Goal: Information Seeking & Learning: Check status

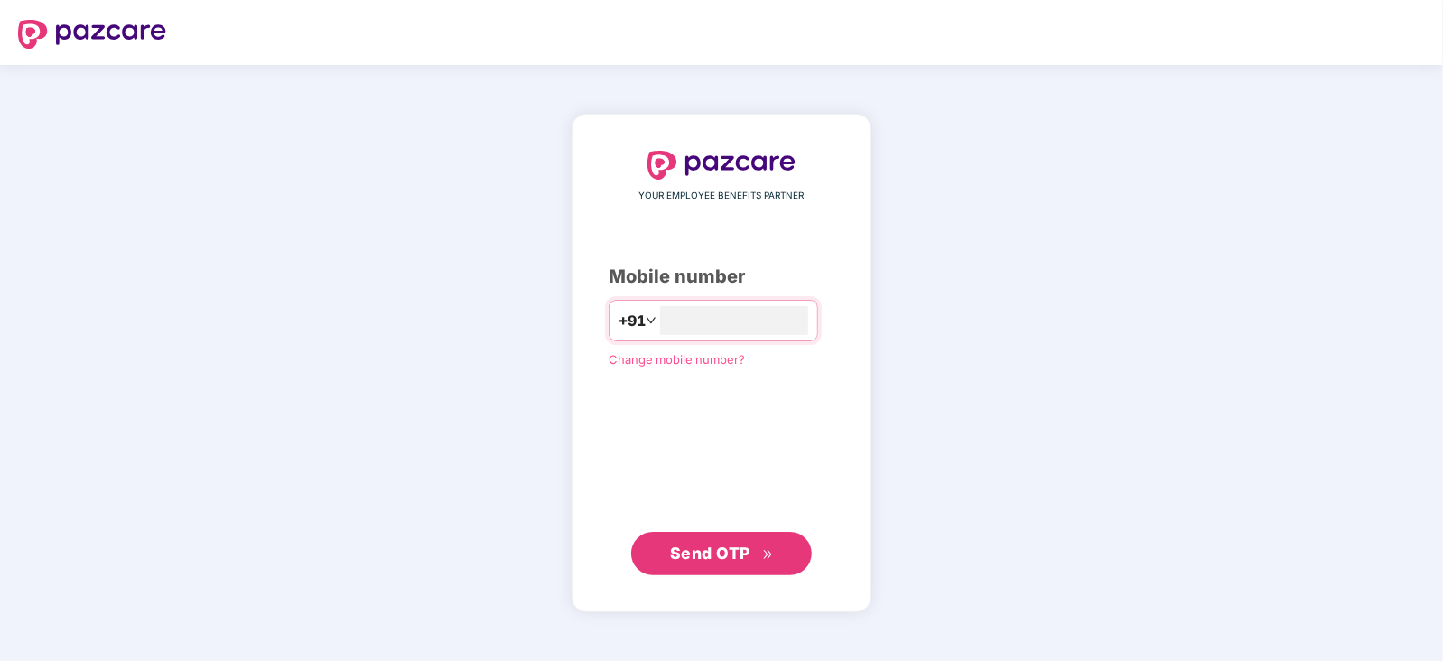
type input "**********"
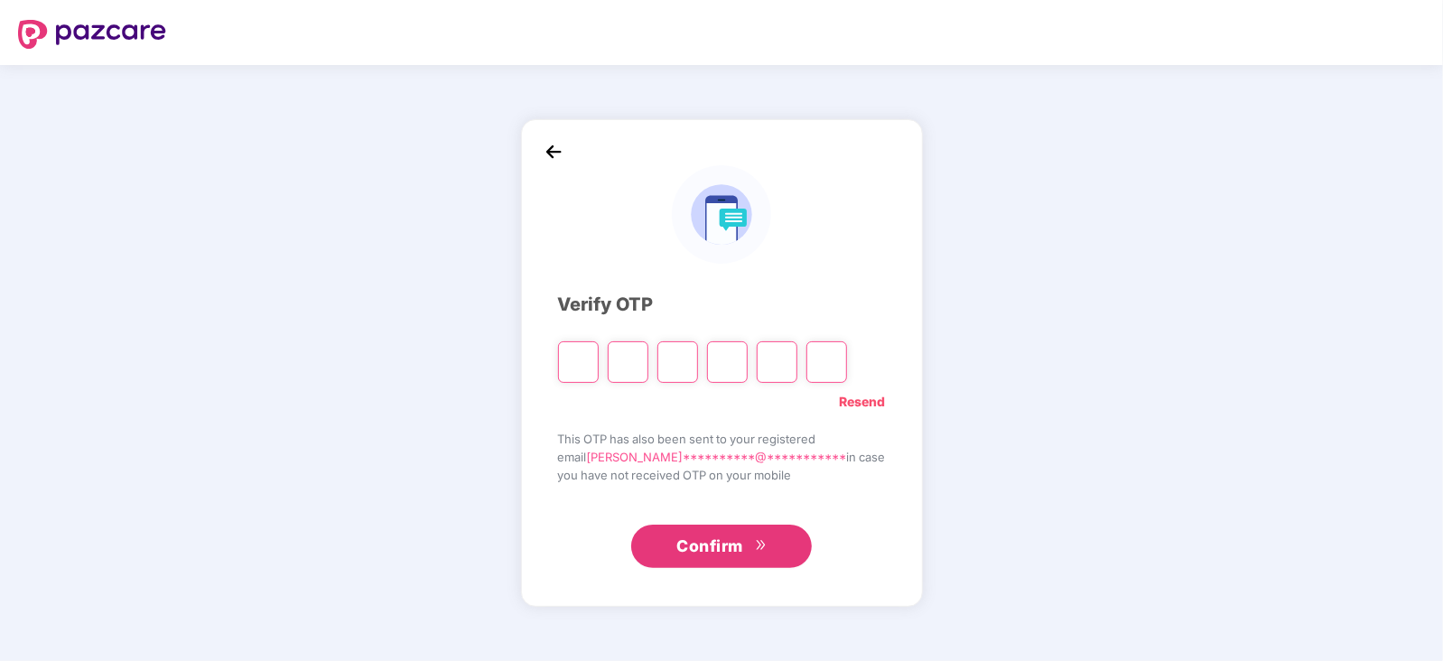
type input "*"
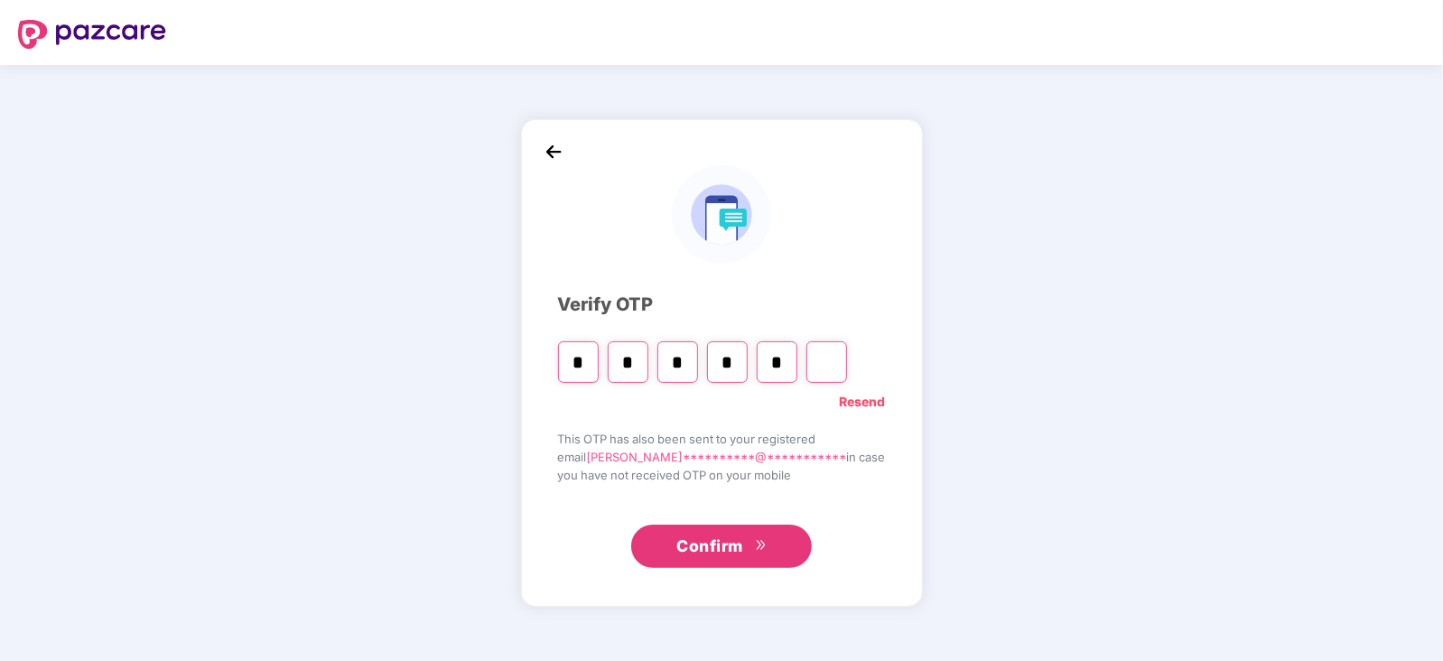
type input "*"
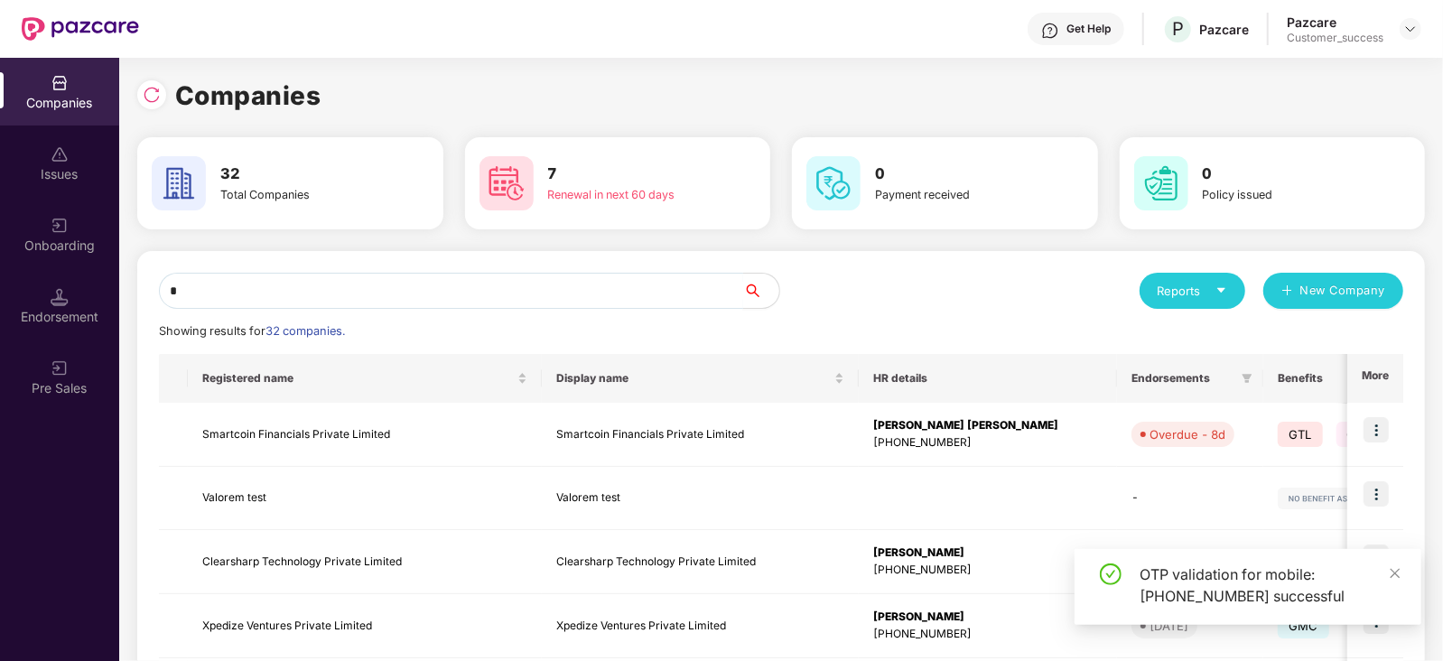
click at [451, 297] on input "*" at bounding box center [451, 291] width 584 height 36
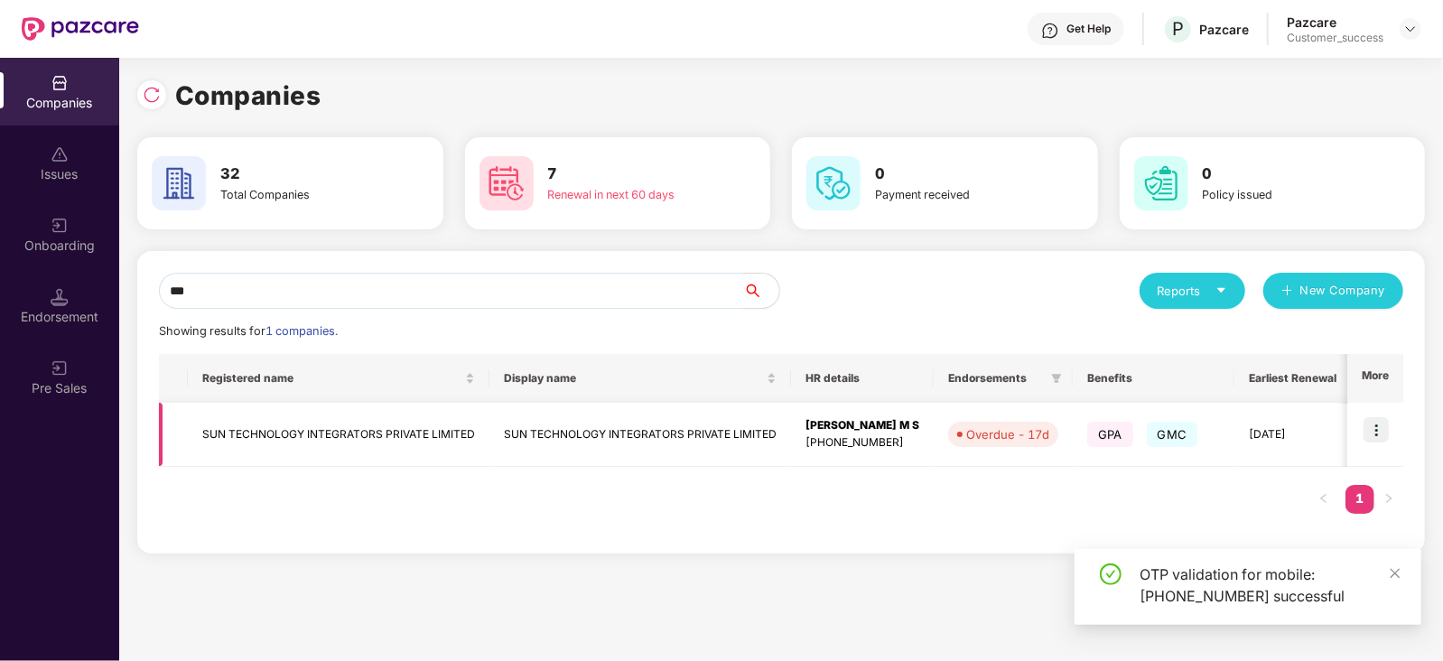
type input "***"
click at [370, 440] on td "SUN TECHNOLOGY INTEGRATORS PRIVATE LIMITED" at bounding box center [339, 435] width 302 height 64
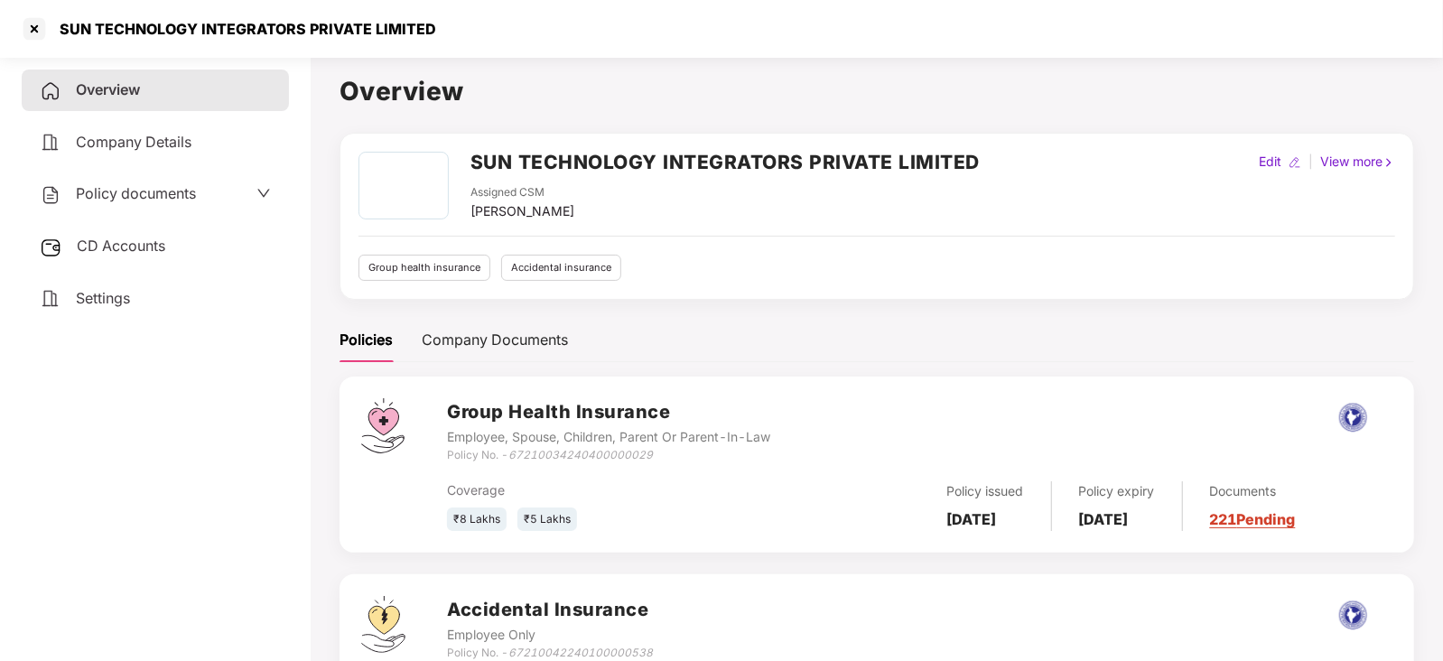
click at [164, 186] on span "Policy documents" at bounding box center [136, 193] width 120 height 18
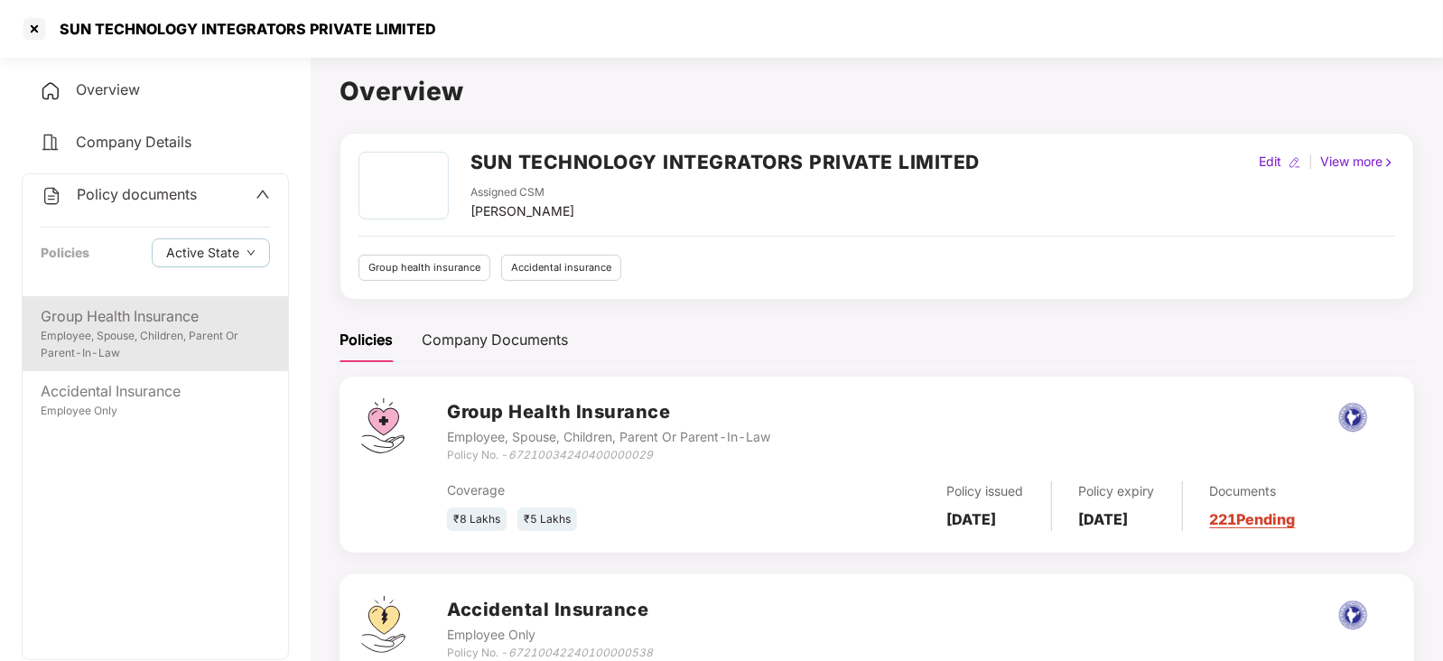
click at [185, 309] on div "Group Health Insurance" at bounding box center [155, 316] width 229 height 23
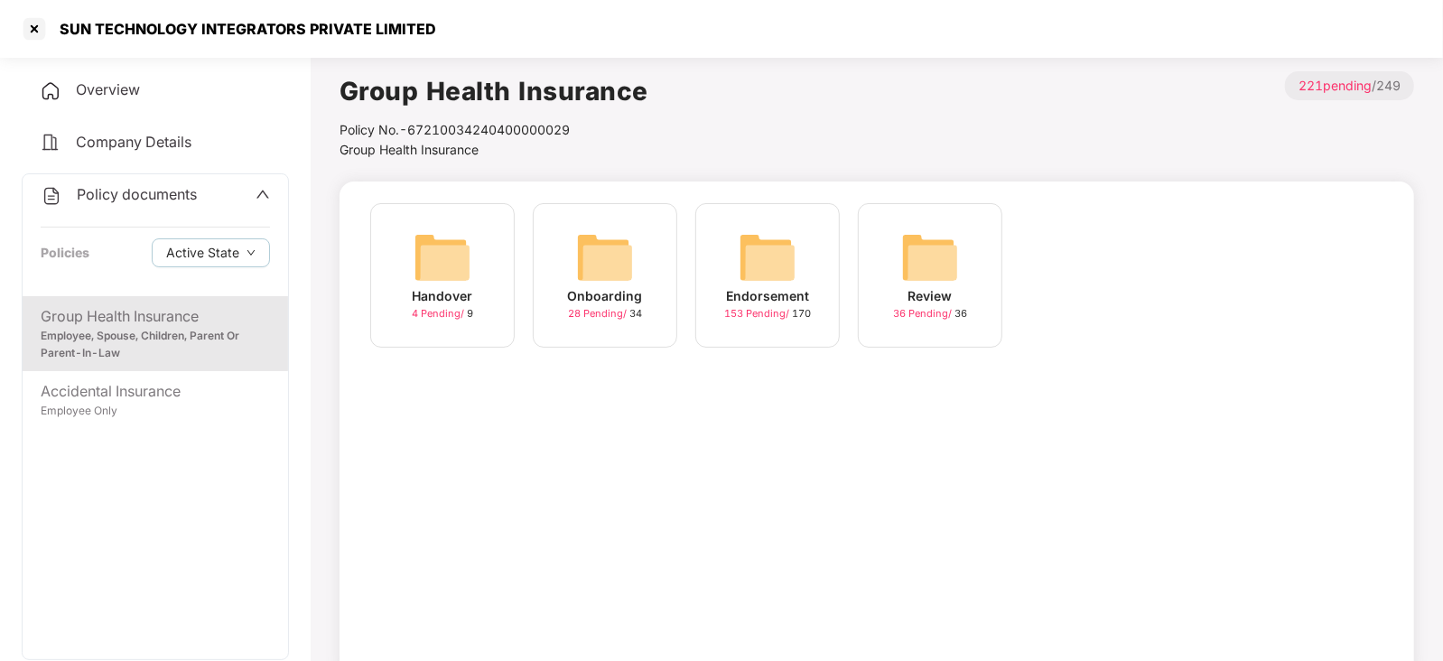
click at [602, 270] on img at bounding box center [605, 258] width 58 height 58
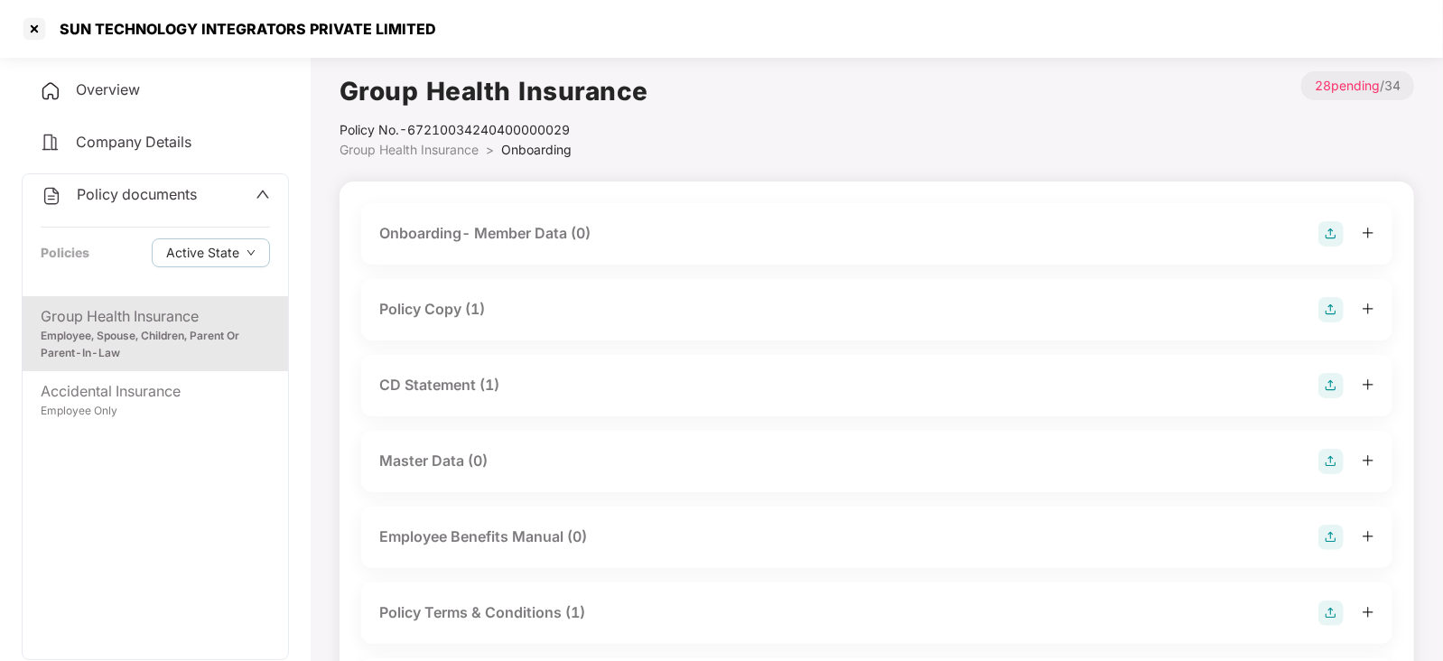
click at [438, 306] on div "Policy Copy (1)" at bounding box center [432, 309] width 106 height 23
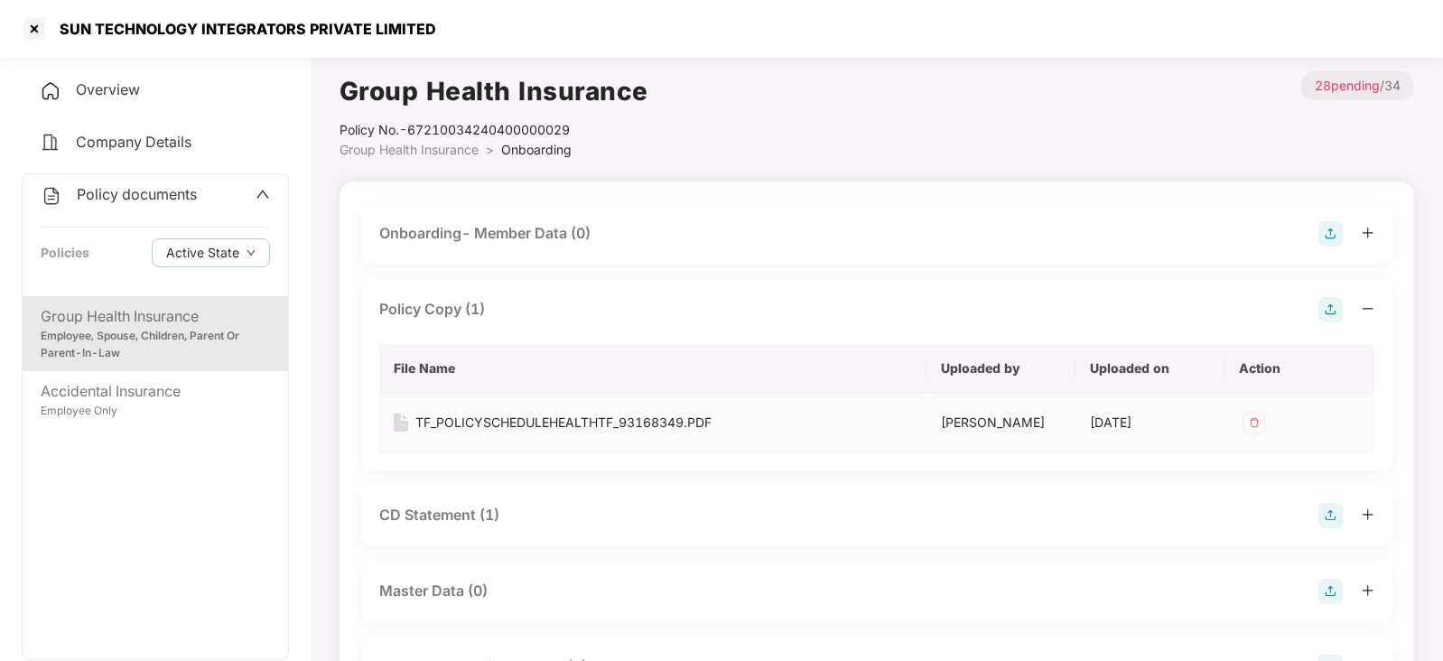
click at [487, 426] on div "TF_POLICYSCHEDULEHEALTHTF_93168349.PDF" at bounding box center [564, 423] width 296 height 20
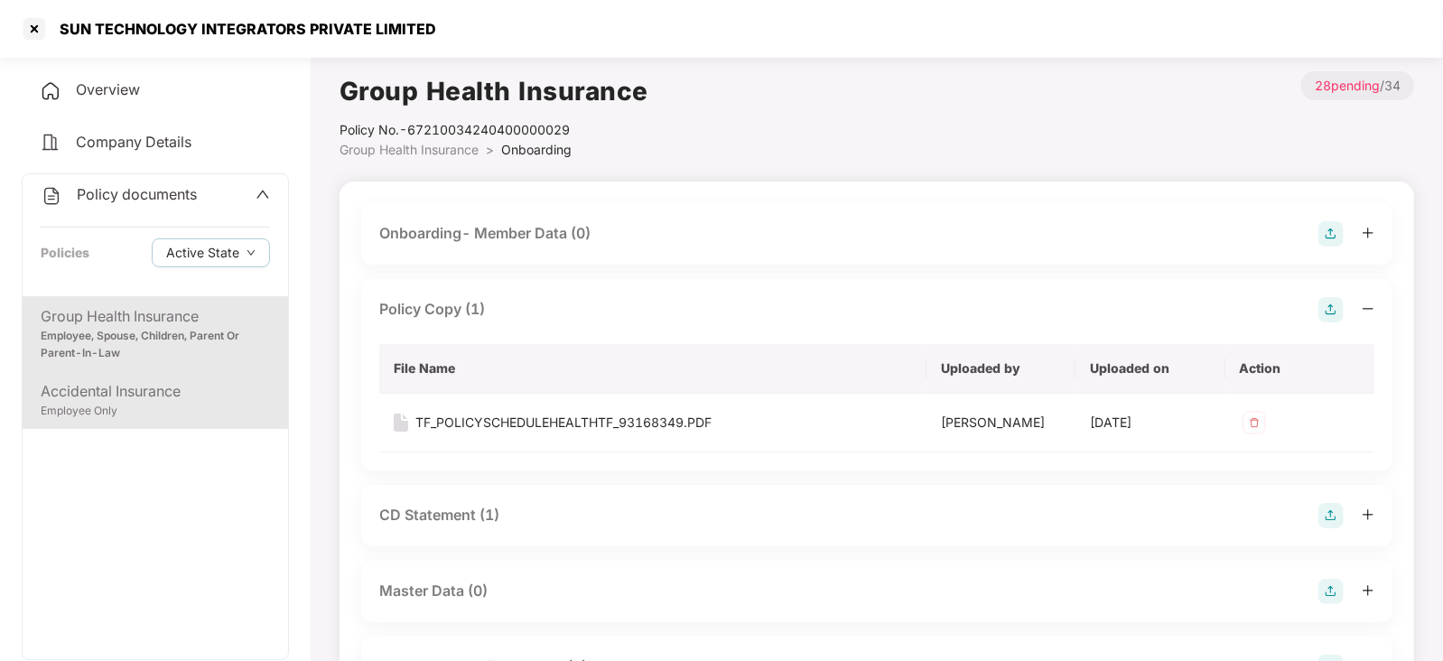
click at [143, 387] on div "Accidental Insurance" at bounding box center [155, 391] width 229 height 23
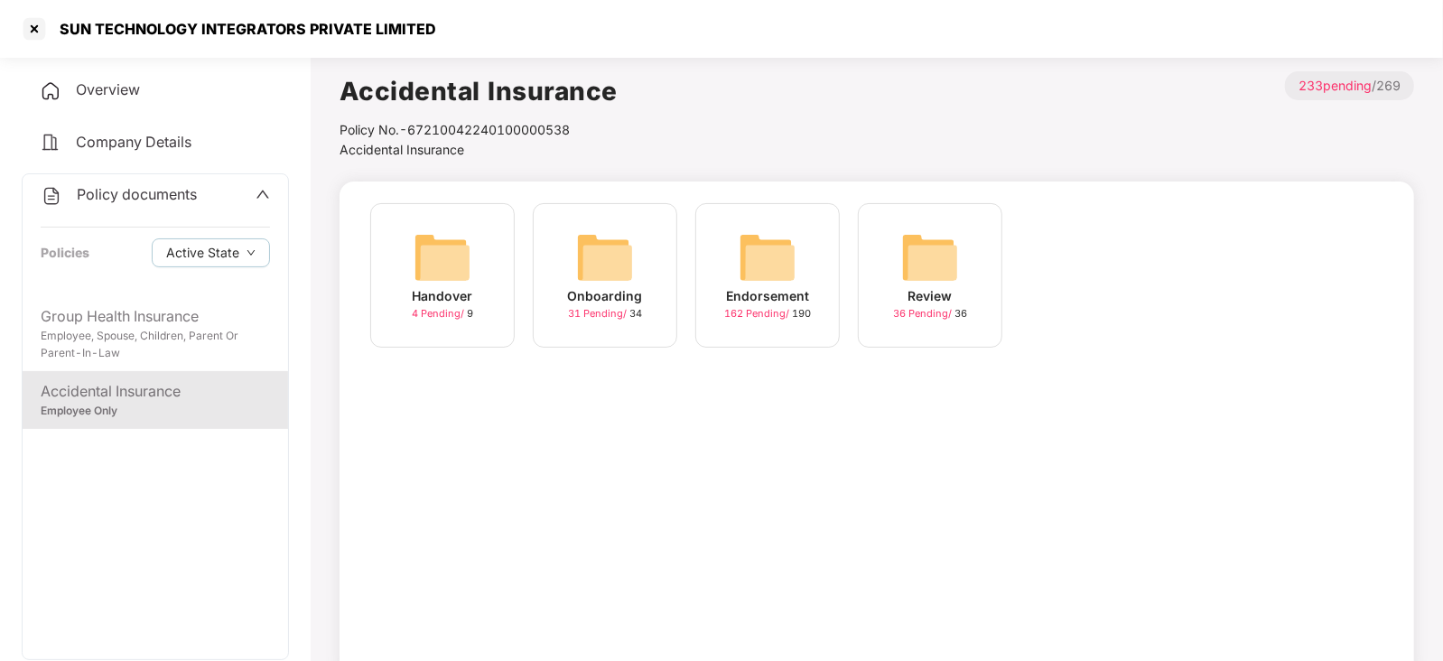
click at [621, 266] on img at bounding box center [605, 258] width 58 height 58
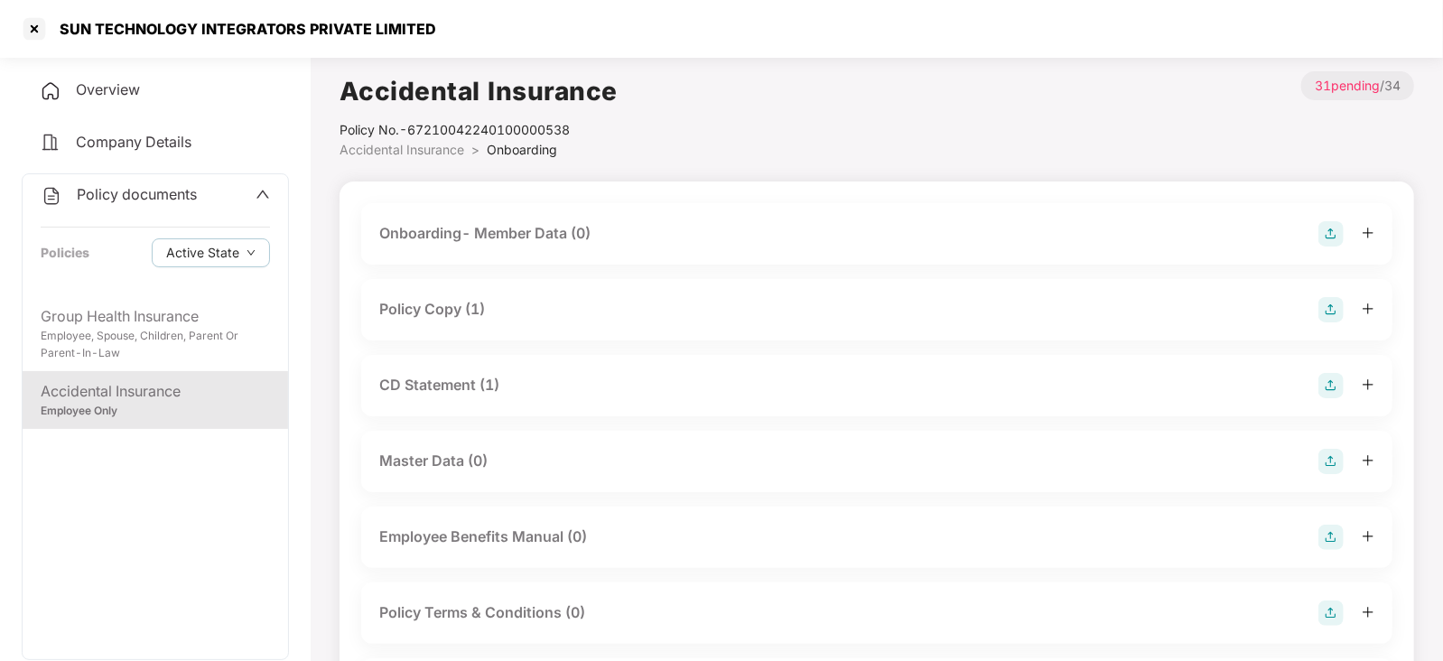
click at [457, 324] on div "Policy Copy (1)" at bounding box center [877, 309] width 1032 height 61
click at [462, 313] on div "Policy Copy (1)" at bounding box center [432, 309] width 106 height 23
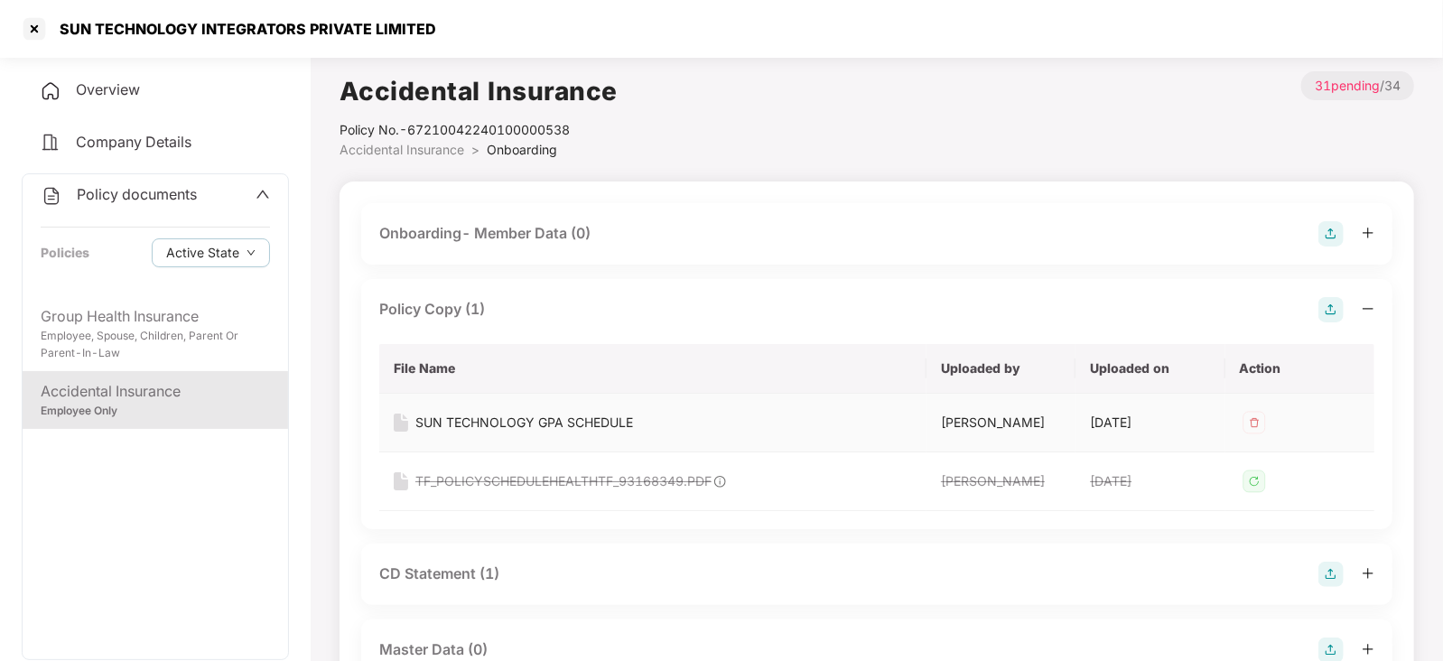
click at [457, 425] on div "SUN TECHNOLOGY GPA SCHEDULE" at bounding box center [525, 423] width 218 height 20
click at [155, 106] on div "Overview" at bounding box center [155, 91] width 267 height 42
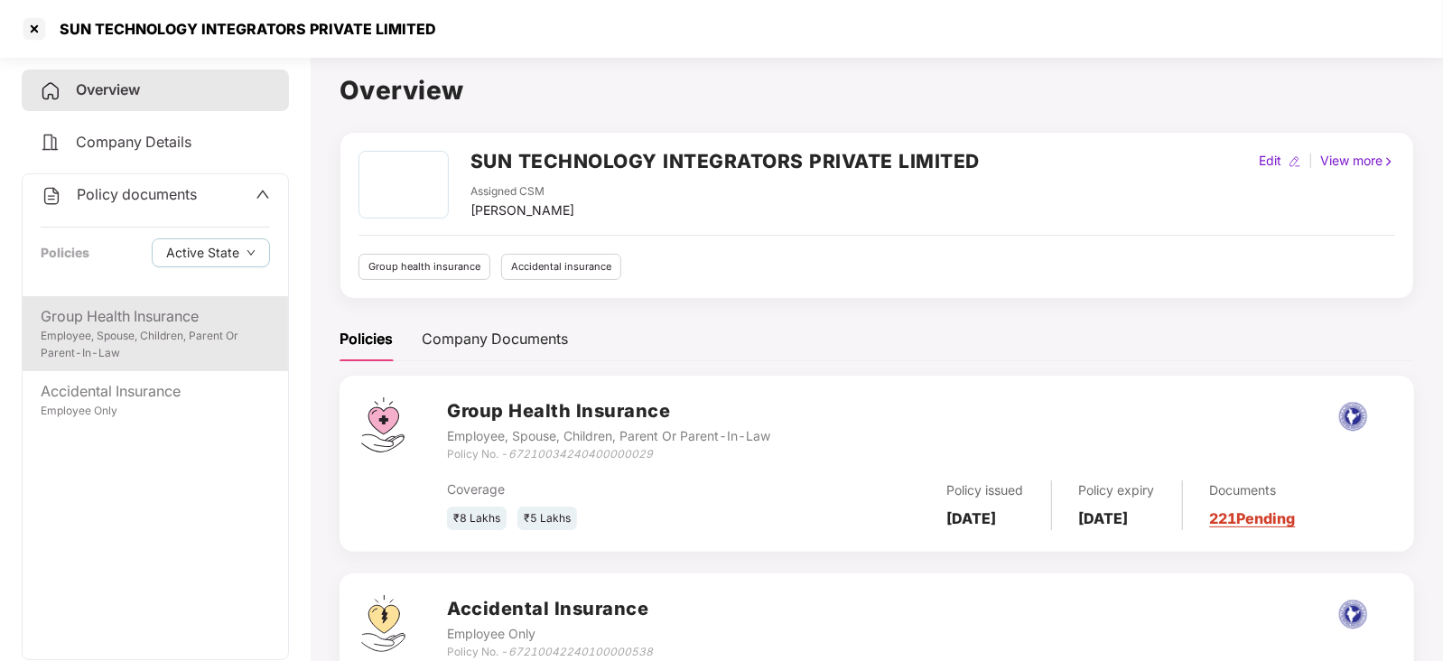
click at [121, 345] on div "Employee, Spouse, Children, Parent Or Parent-In-Law" at bounding box center [155, 345] width 229 height 34
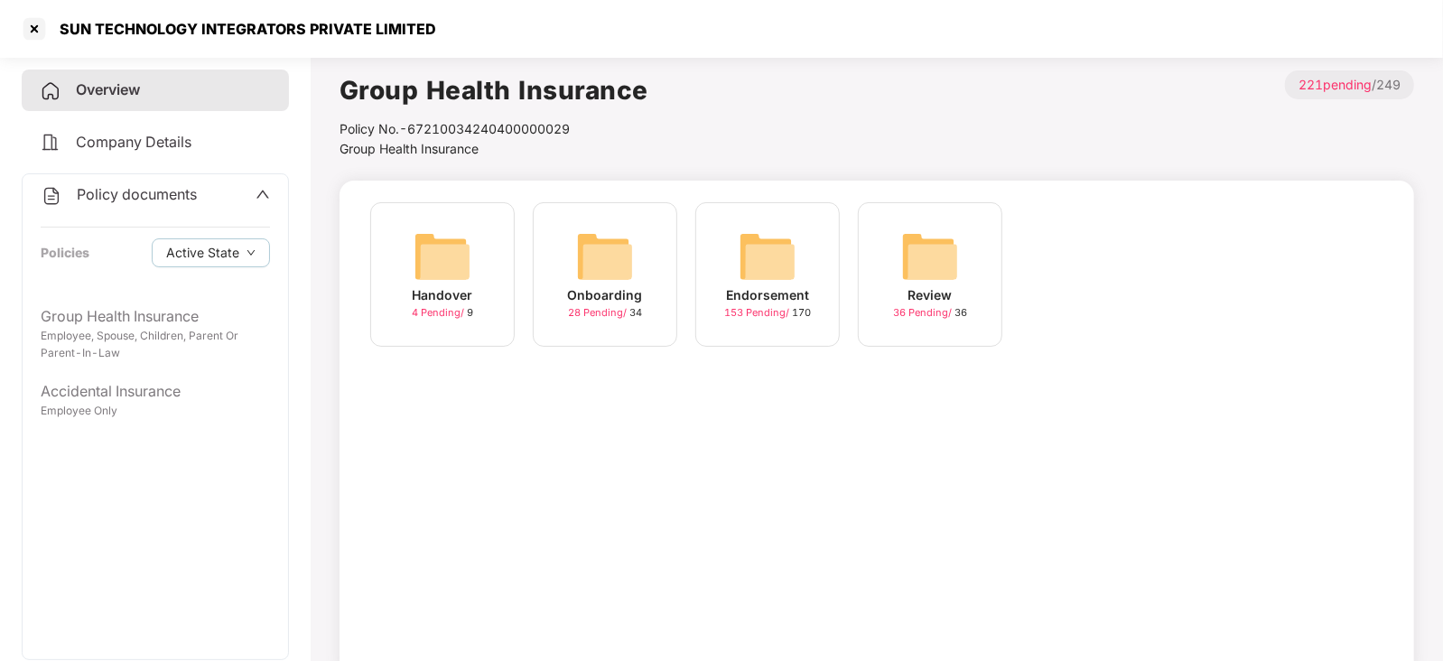
click at [774, 303] on div "Endorsement" at bounding box center [767, 295] width 83 height 20
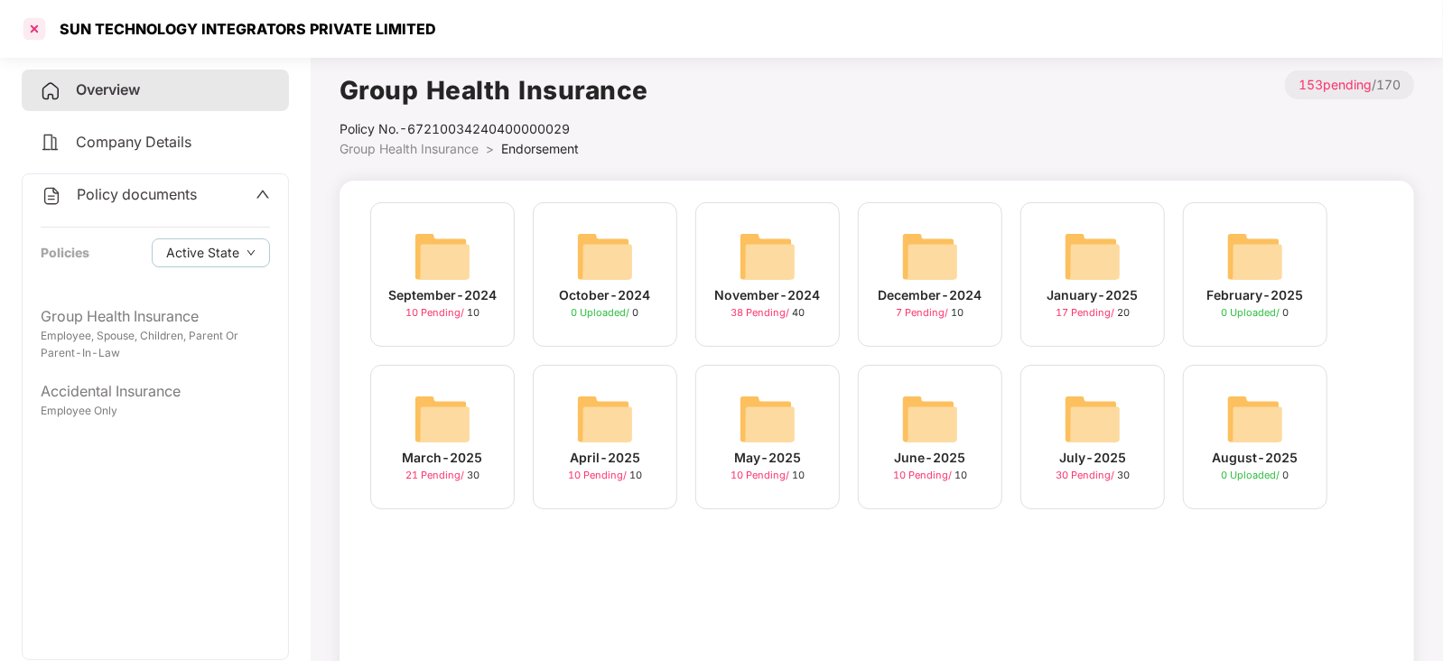
click at [41, 39] on div at bounding box center [34, 28] width 29 height 29
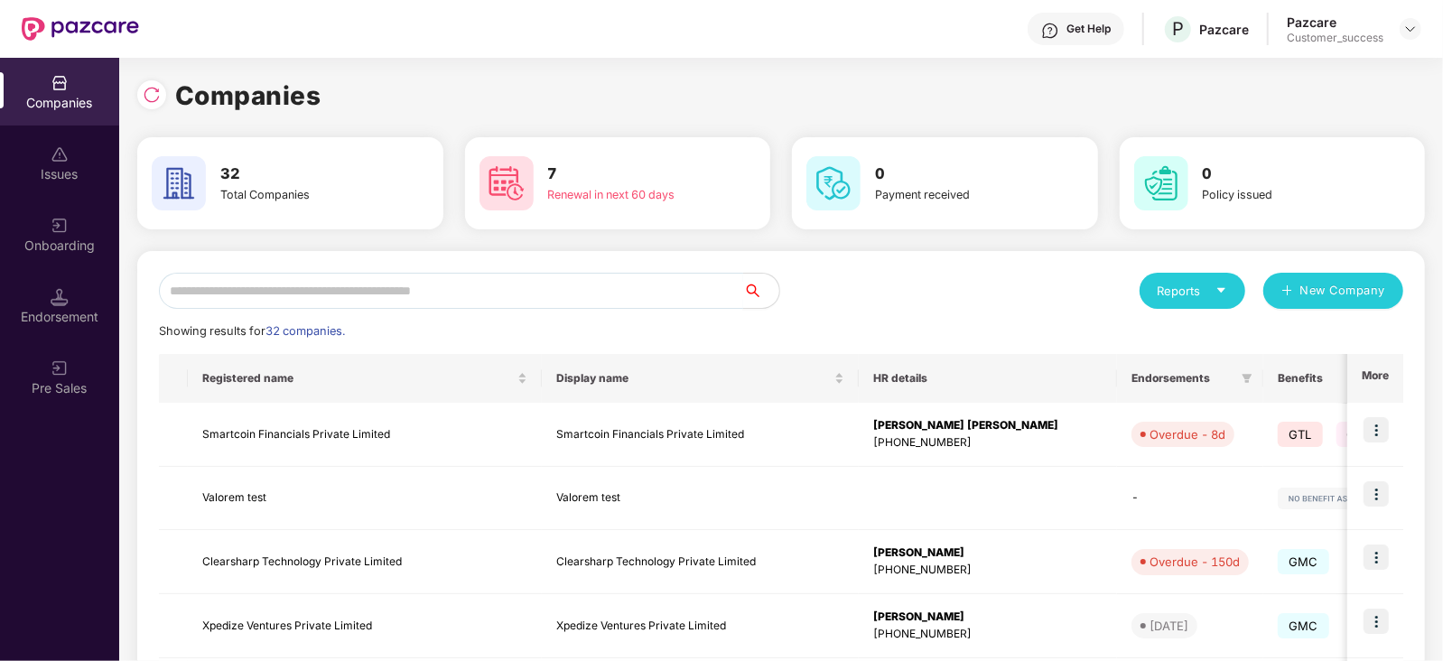
click at [359, 293] on input "text" at bounding box center [451, 291] width 584 height 36
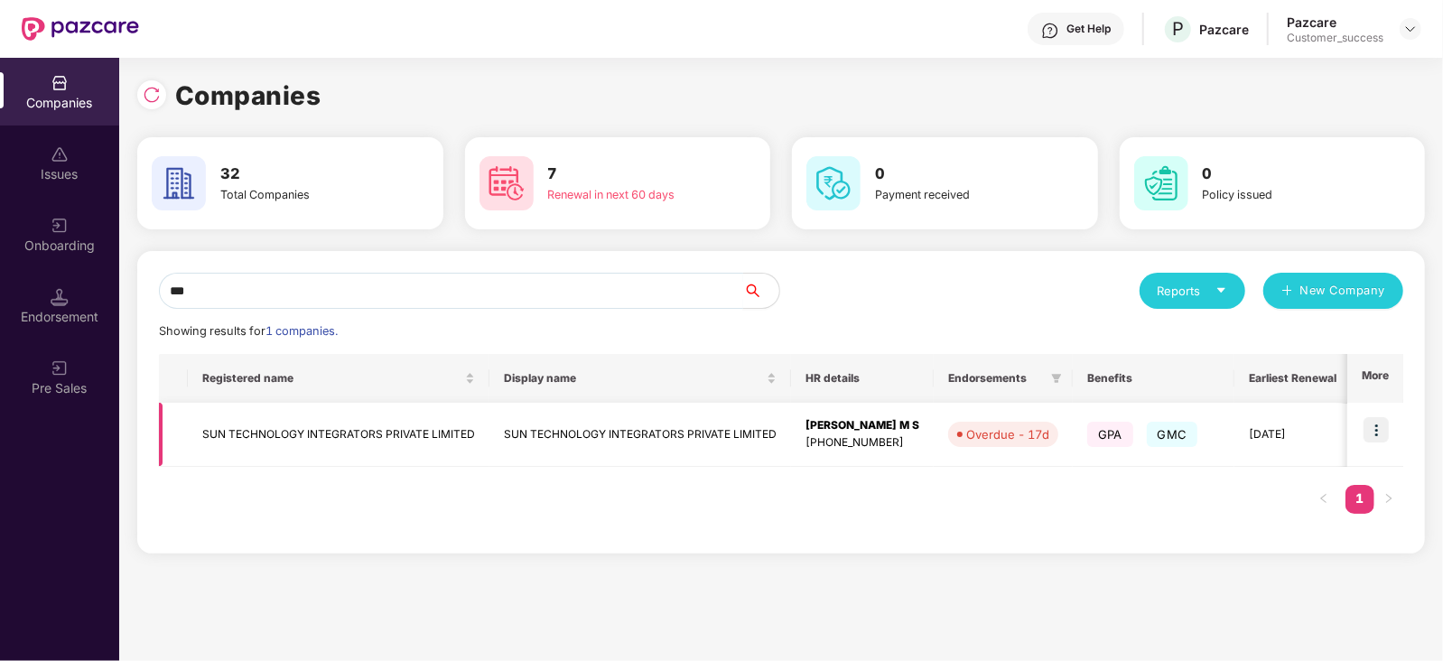
type input "***"
click at [1382, 430] on img at bounding box center [1376, 429] width 25 height 25
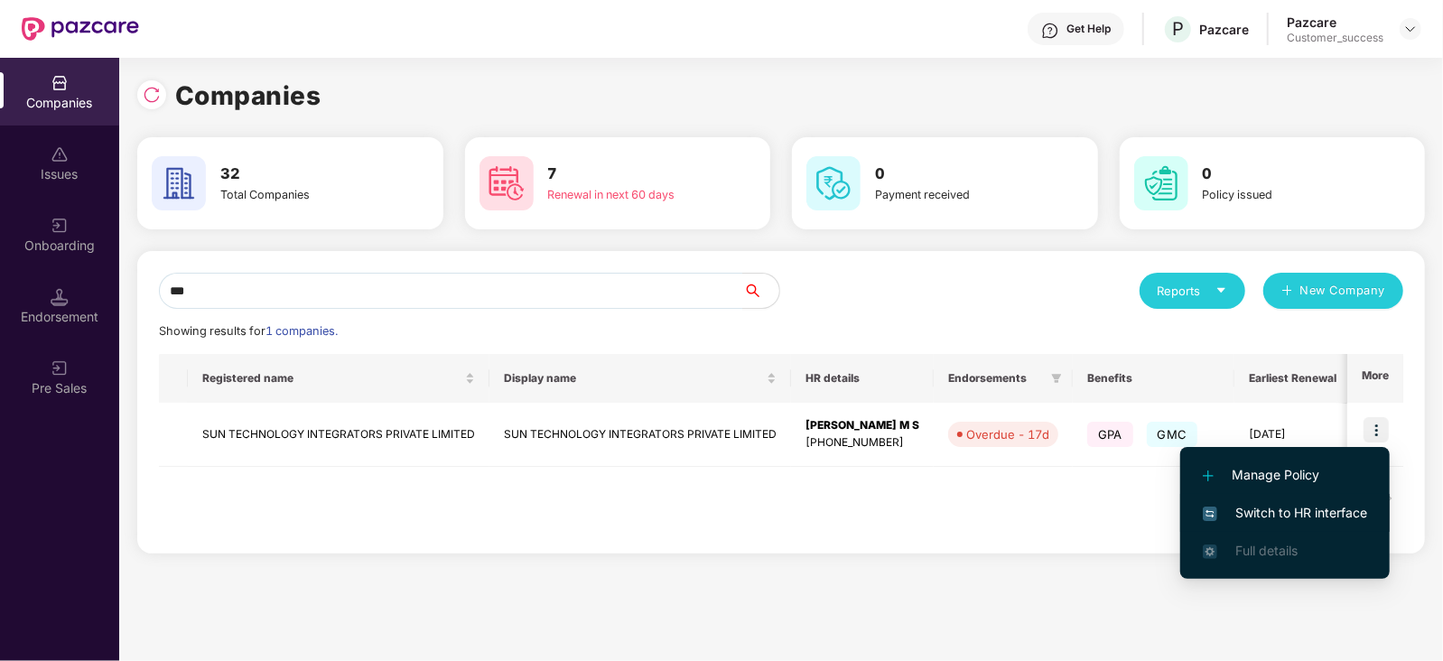
click at [1314, 504] on span "Switch to HR interface" at bounding box center [1285, 513] width 164 height 20
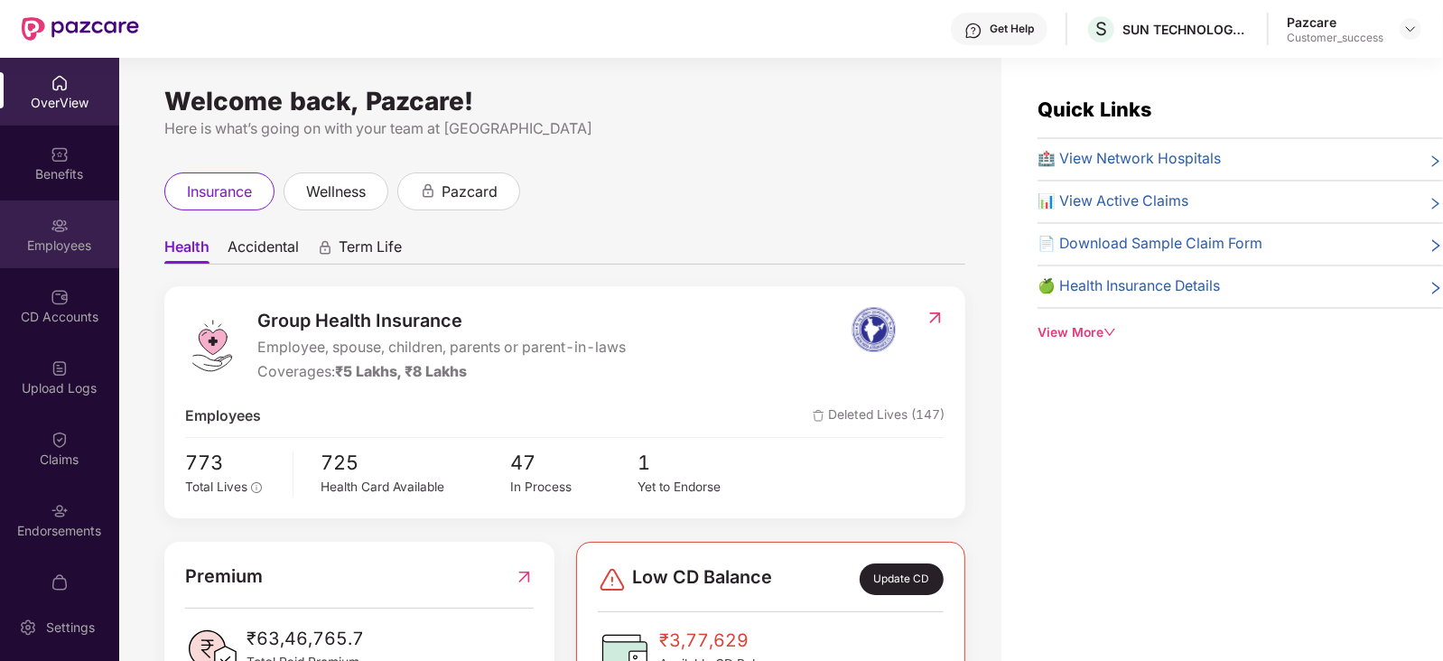
click at [51, 246] on div "Employees" at bounding box center [59, 246] width 119 height 18
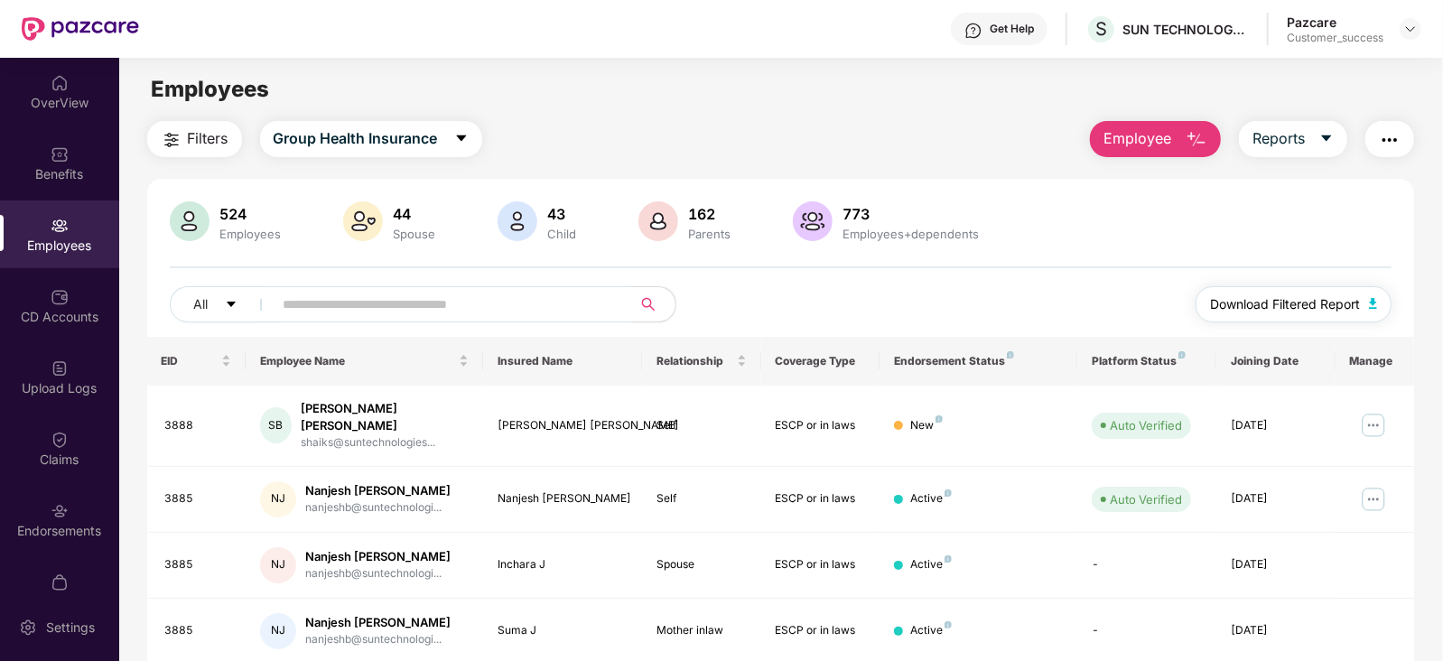
click at [1287, 303] on span "Download Filtered Report" at bounding box center [1285, 304] width 150 height 20
click at [1417, 34] on img at bounding box center [1411, 29] width 14 height 14
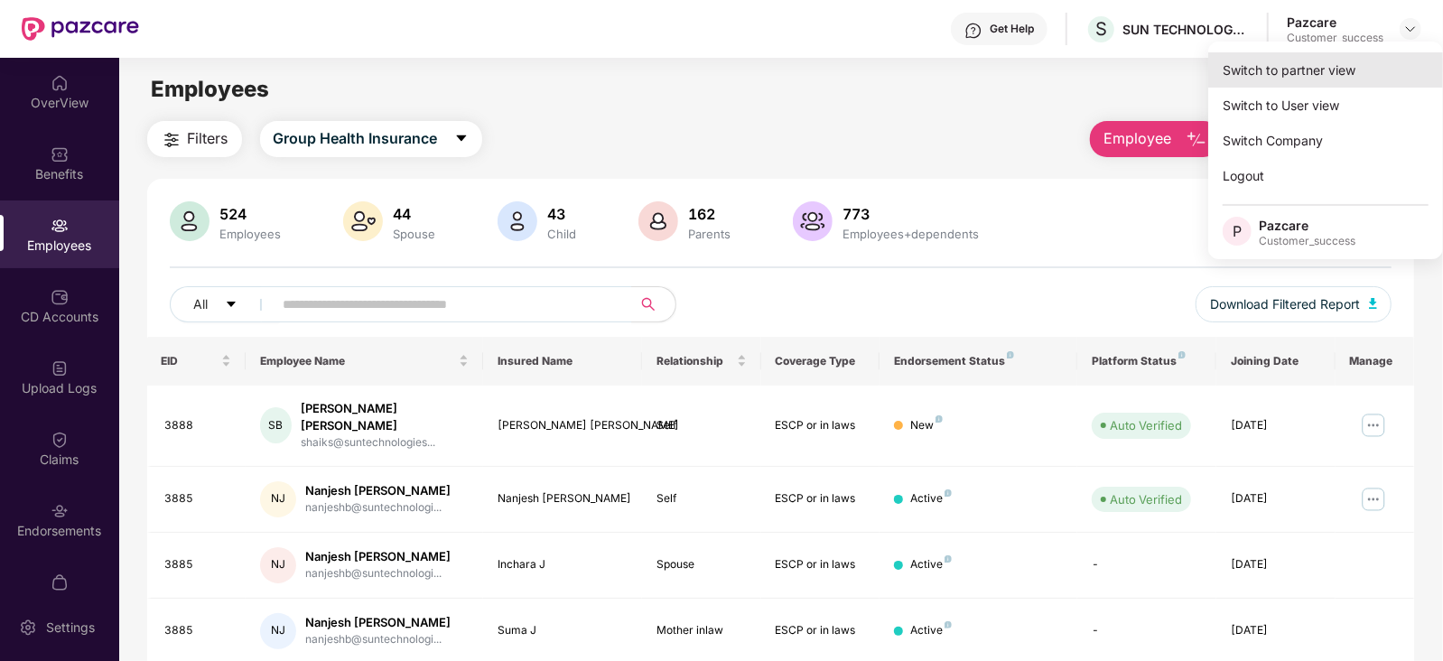
click at [1355, 60] on div "Switch to partner view" at bounding box center [1326, 69] width 235 height 35
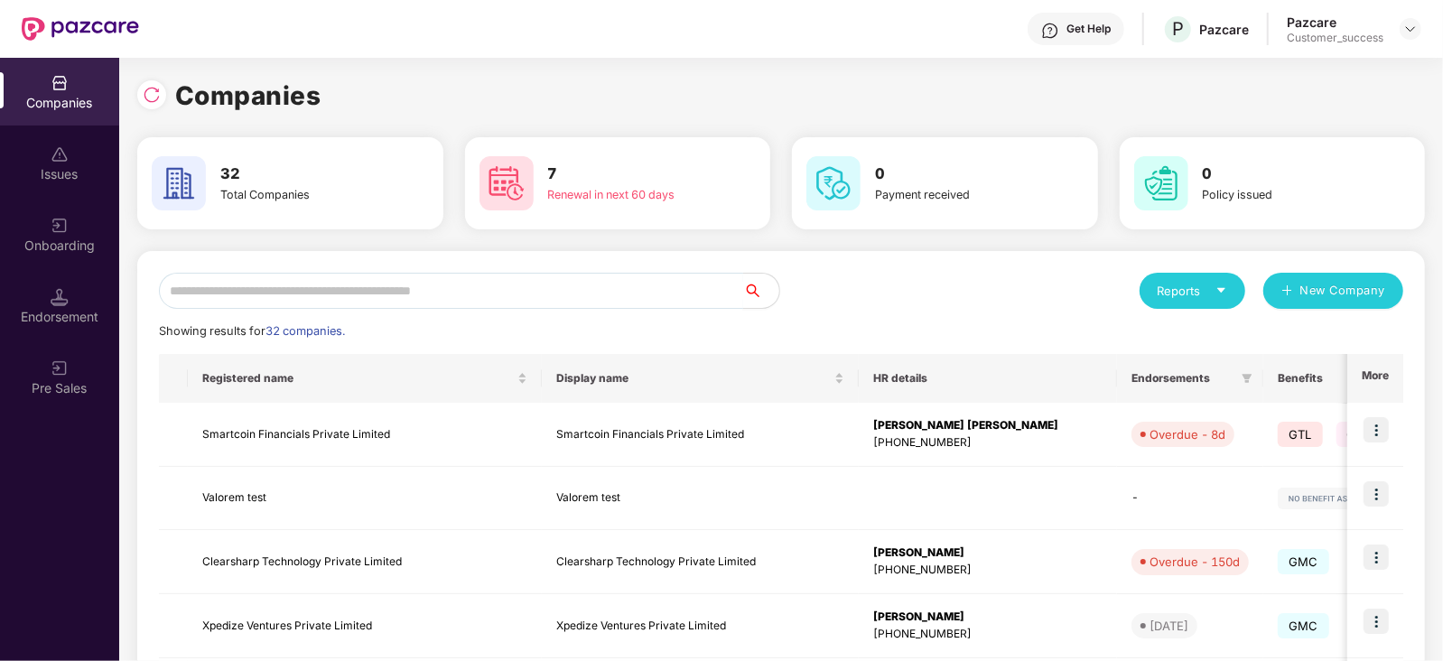
click at [457, 274] on input "text" at bounding box center [451, 291] width 584 height 36
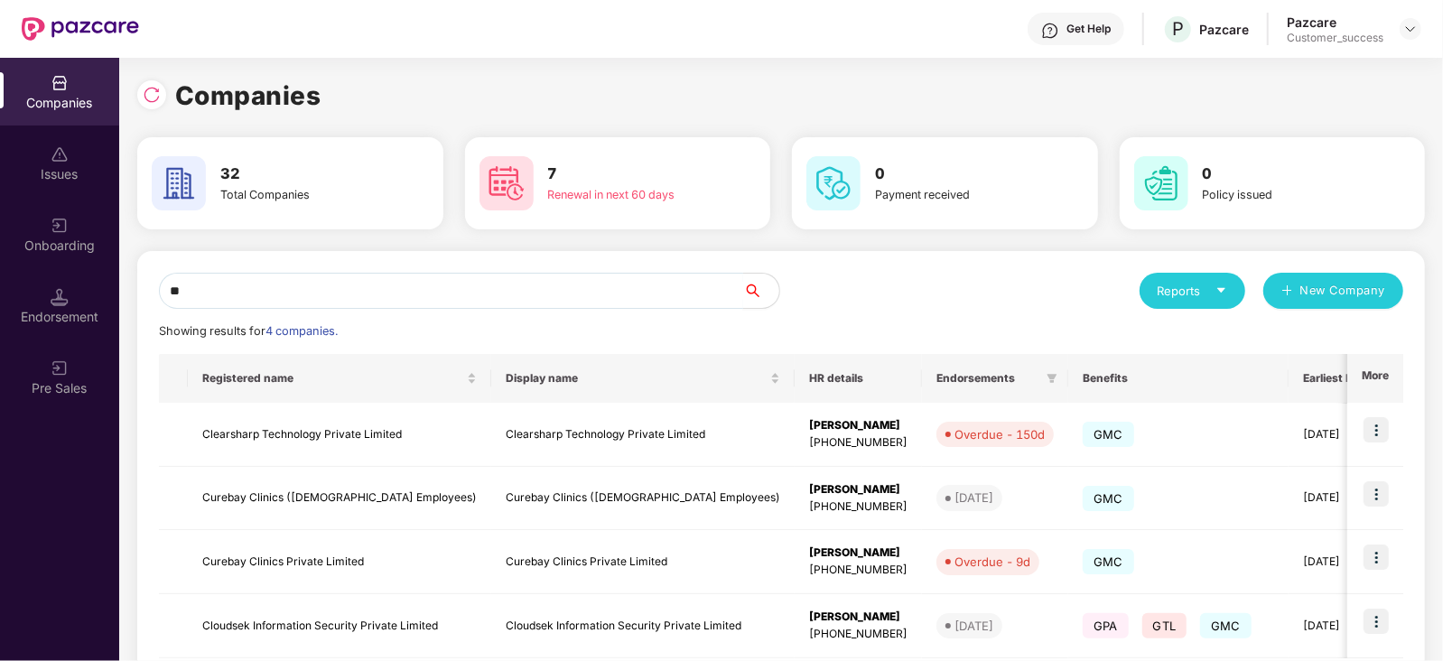
type input "*"
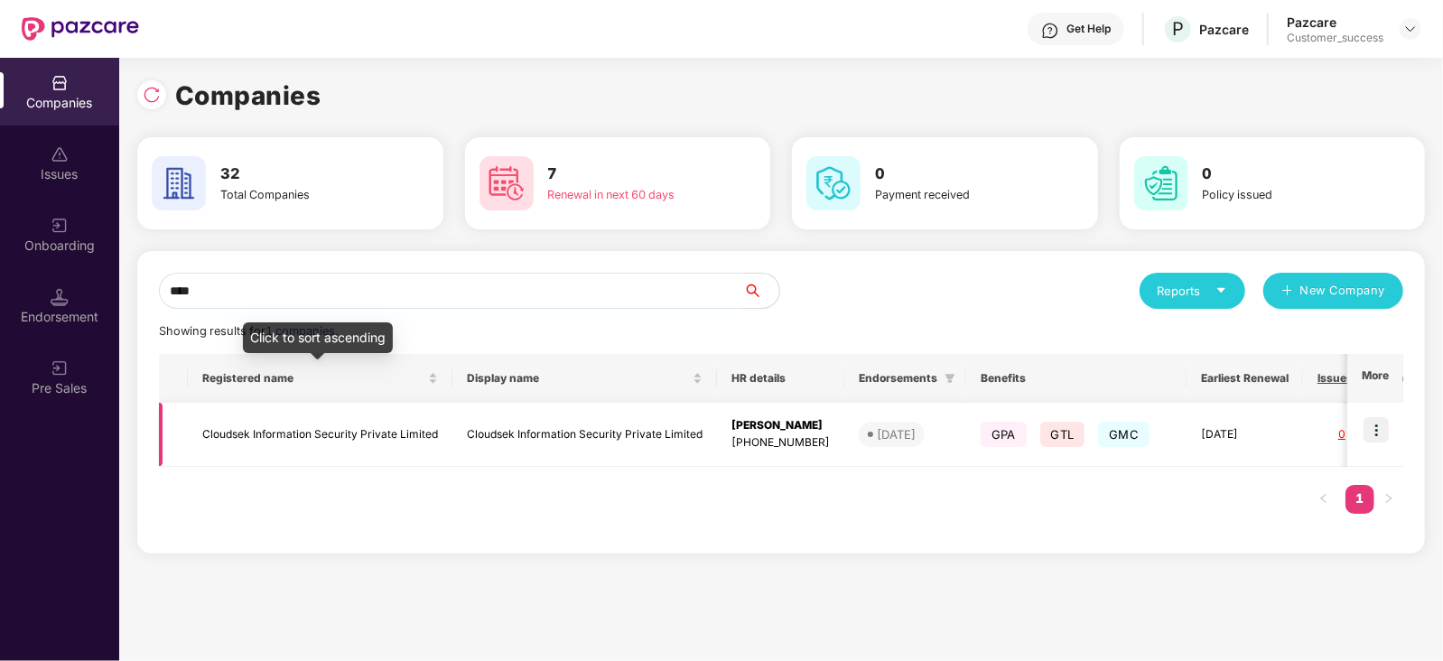
type input "****"
click at [256, 439] on td "Cloudsek Information Security Private Limited" at bounding box center [320, 435] width 265 height 64
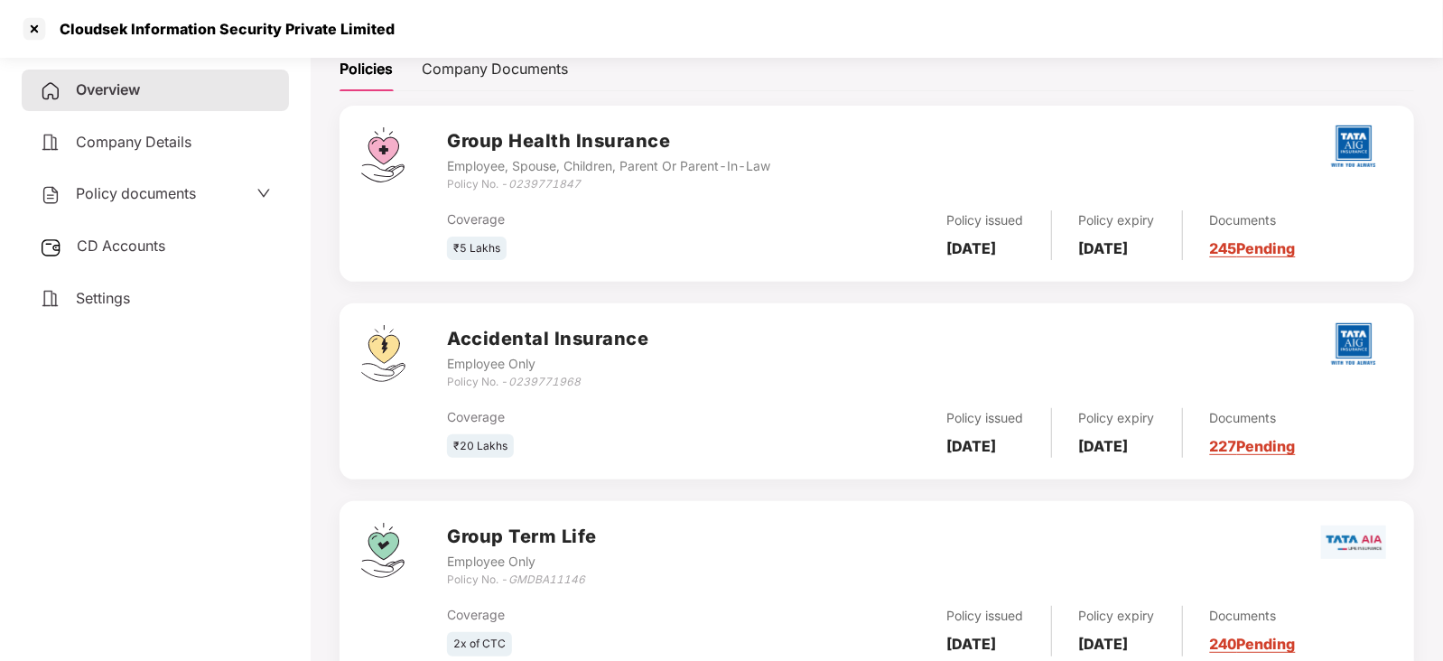
scroll to position [330, 0]
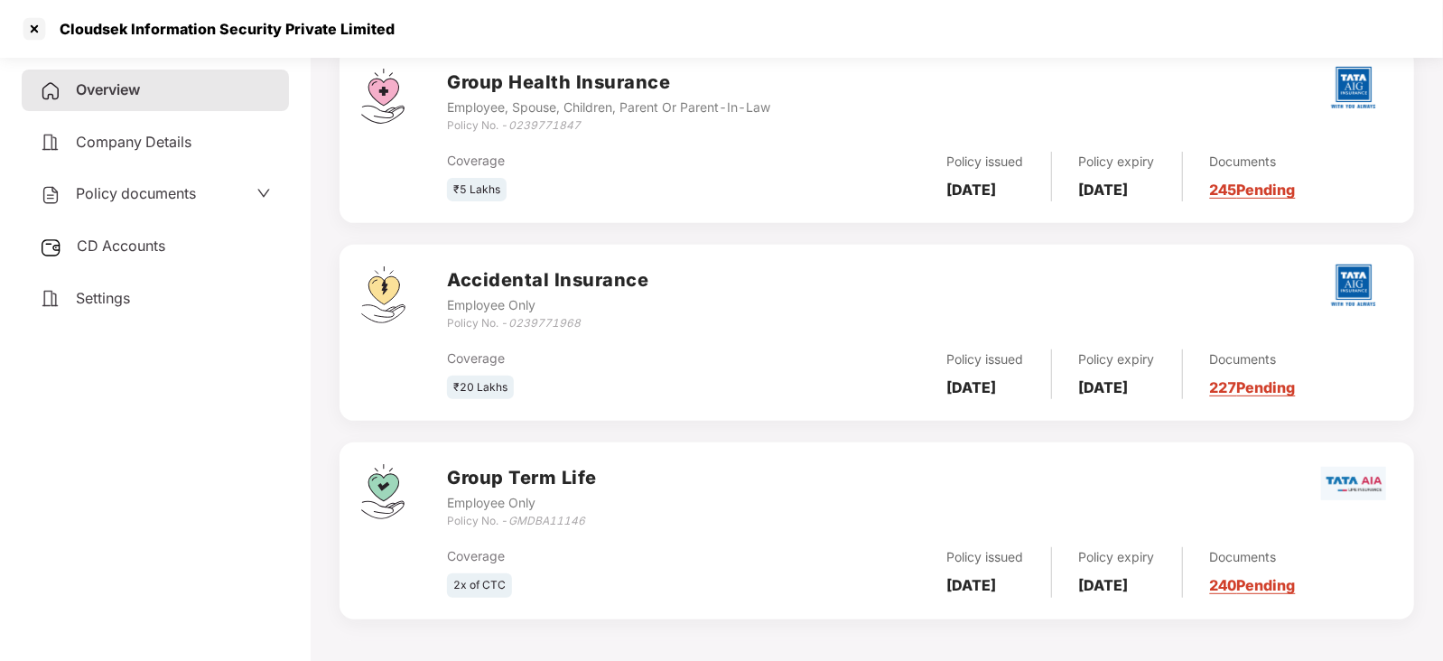
click at [182, 196] on span "Policy documents" at bounding box center [136, 193] width 120 height 18
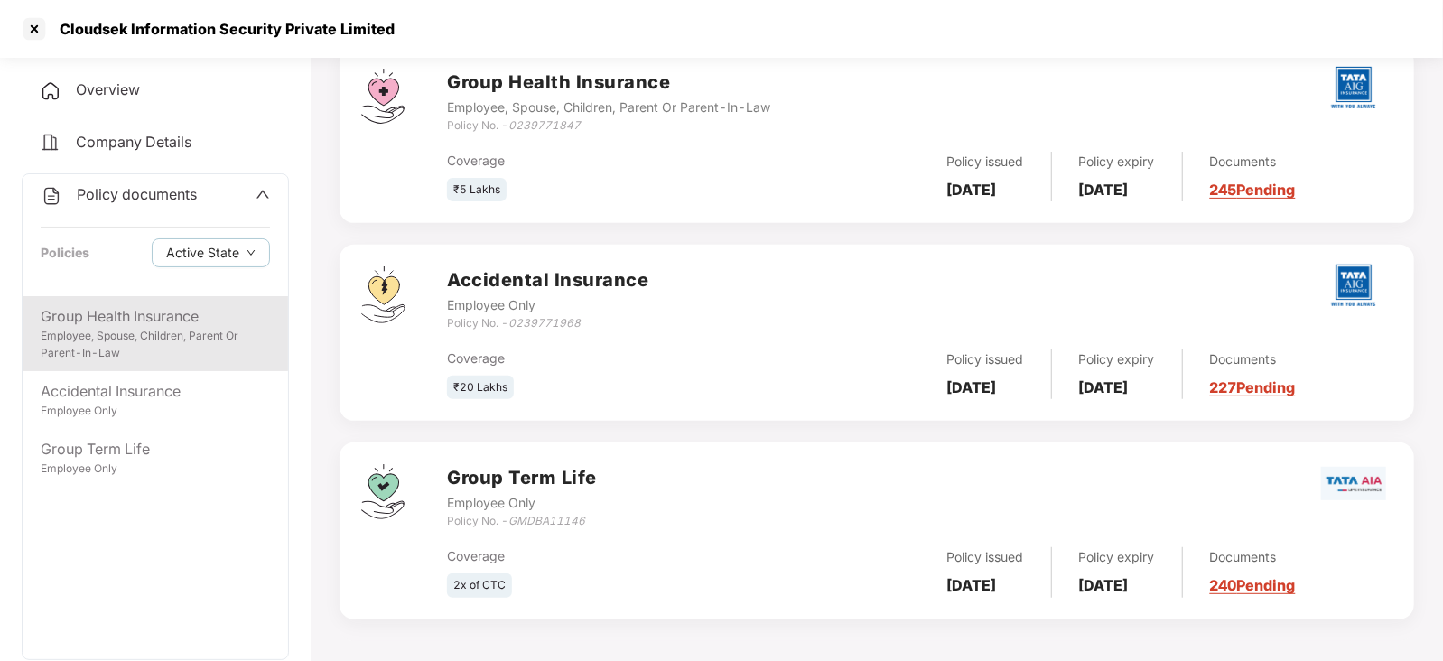
click at [143, 323] on div "Group Health Insurance" at bounding box center [155, 316] width 229 height 23
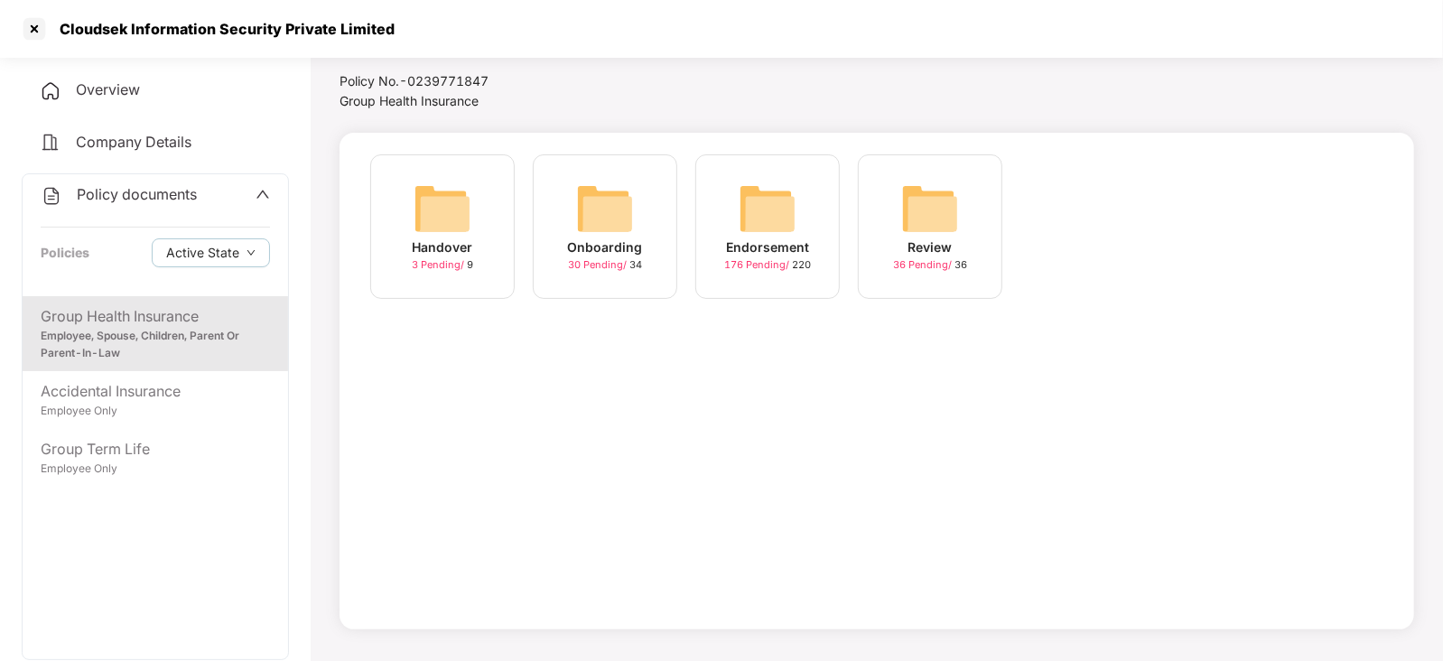
click at [780, 215] on img at bounding box center [768, 209] width 58 height 58
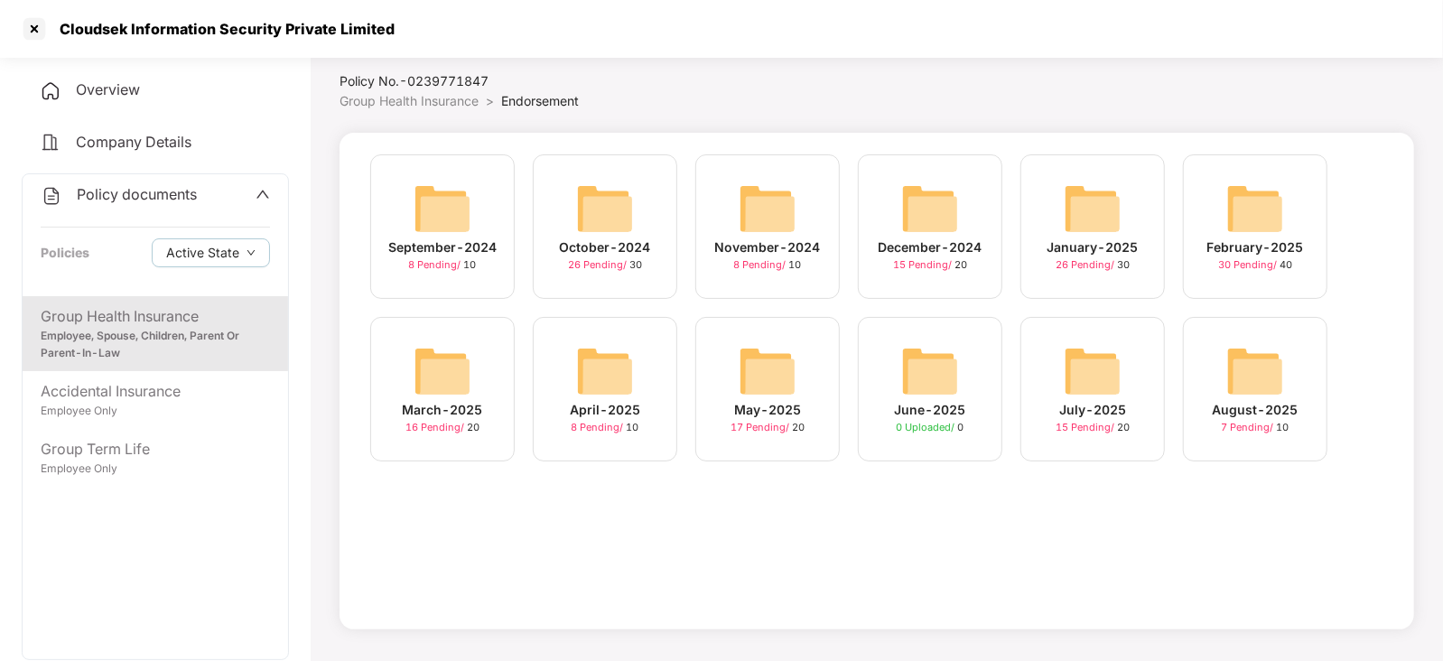
click at [1256, 367] on img at bounding box center [1256, 371] width 58 height 58
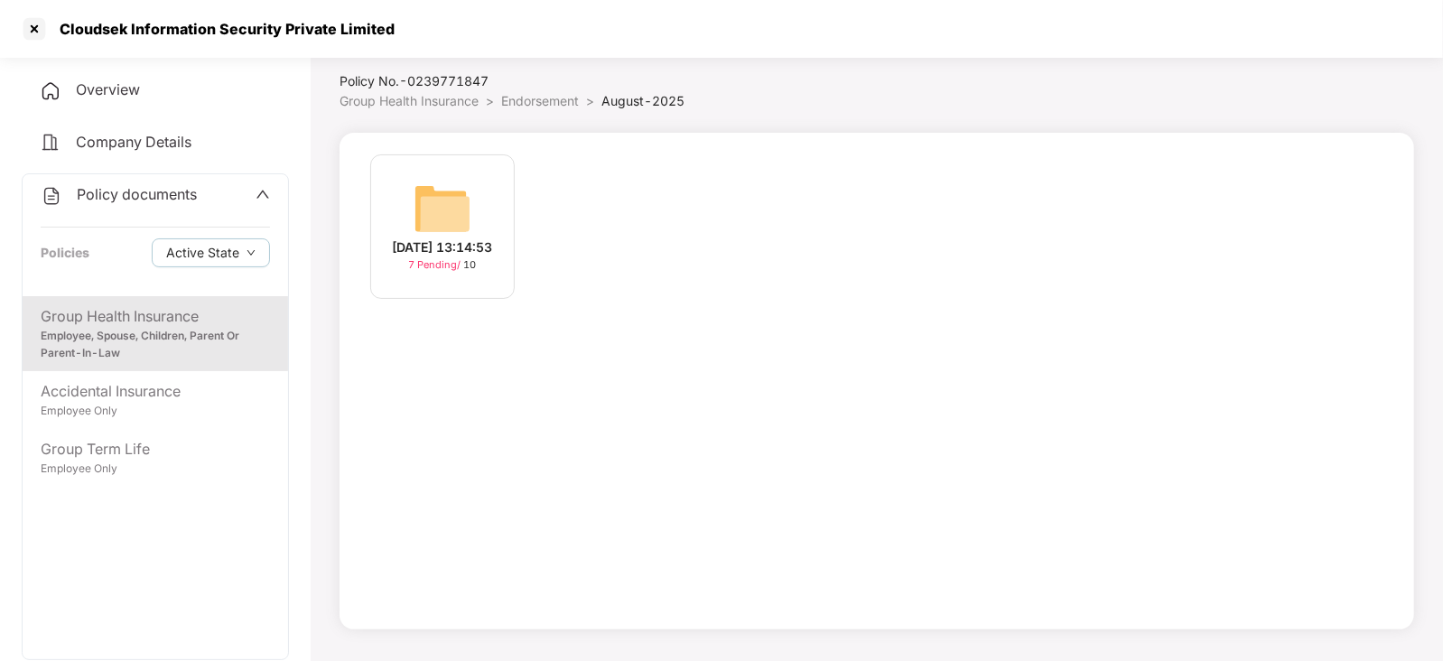
click at [437, 216] on img at bounding box center [443, 209] width 58 height 58
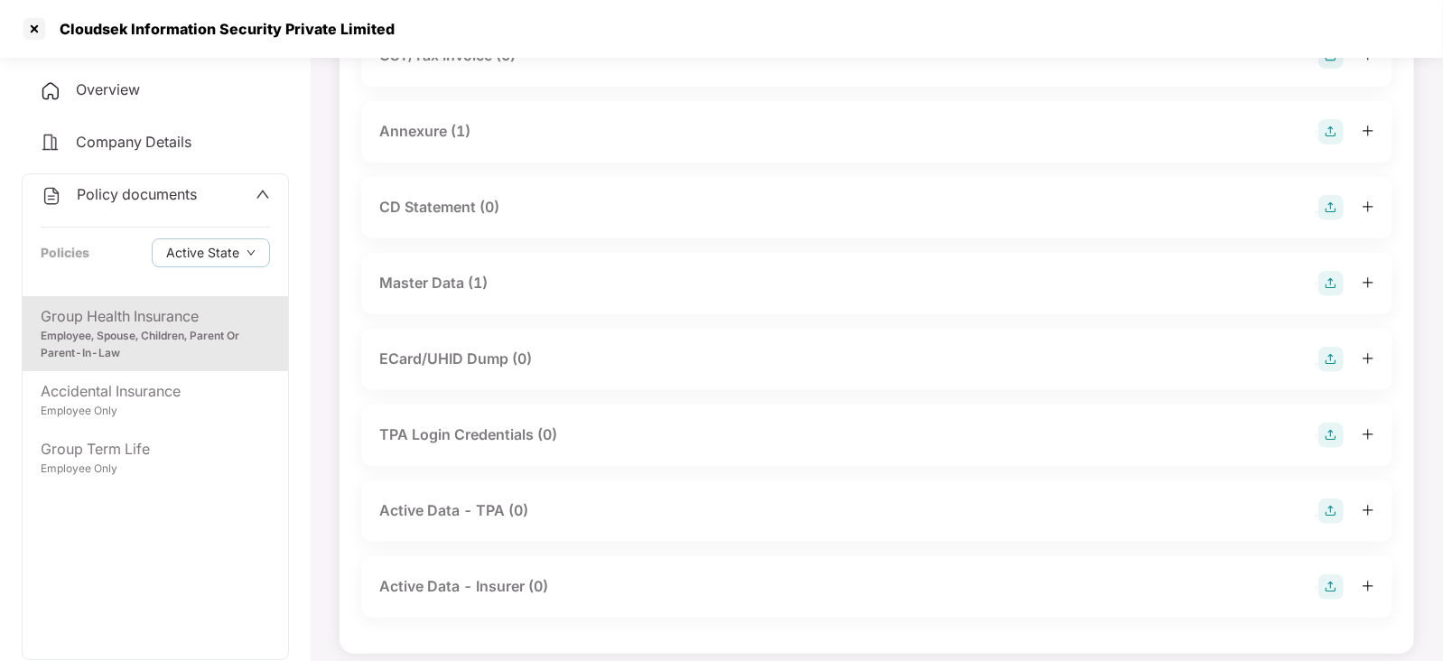
click at [475, 279] on div "Master Data (1)" at bounding box center [433, 283] width 108 height 23
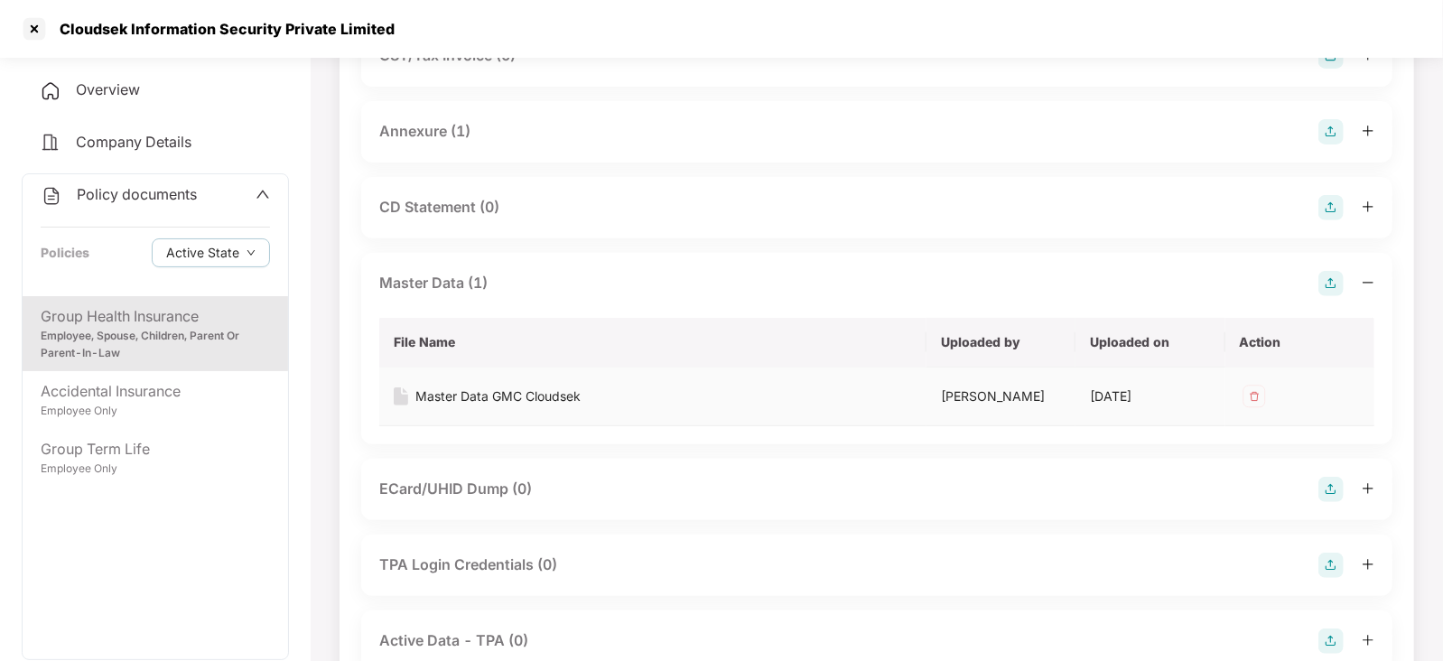
click at [482, 400] on div "Master Data GMC Cloudsek" at bounding box center [498, 397] width 165 height 20
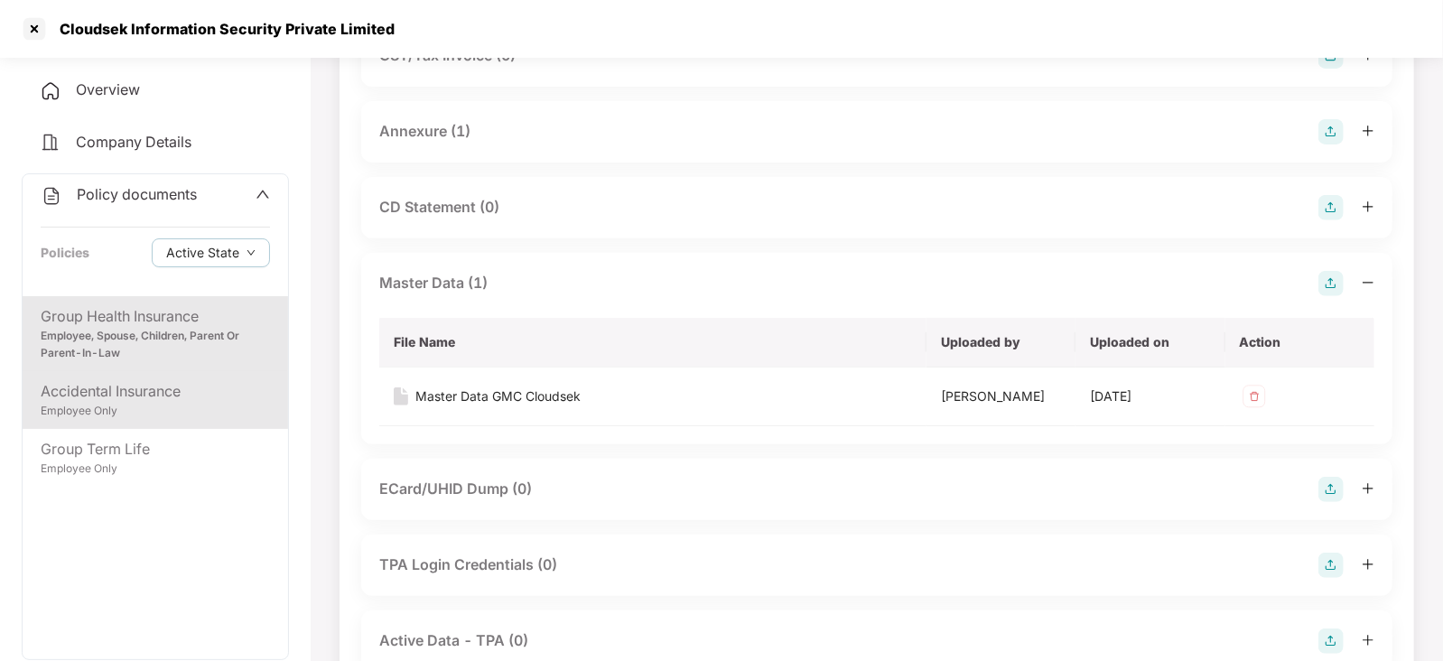
click at [169, 391] on div "Accidental Insurance" at bounding box center [155, 391] width 229 height 23
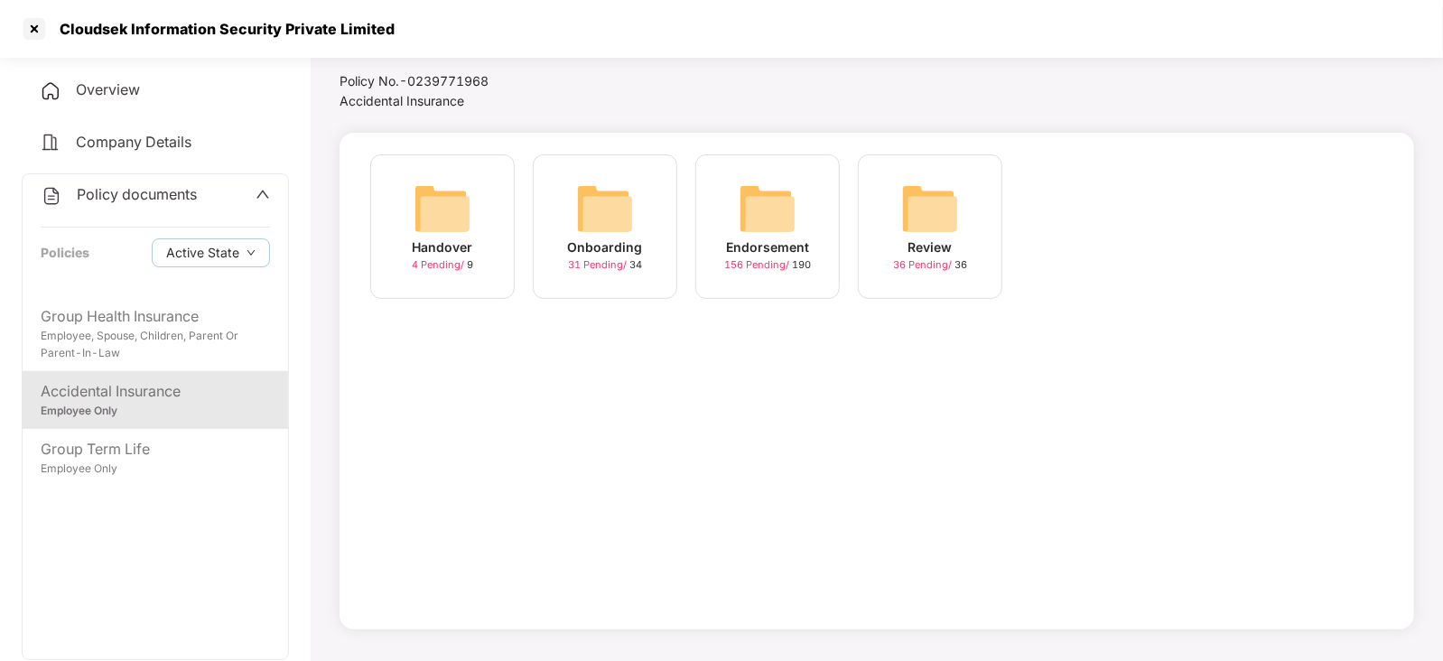
click at [714, 204] on div "Endorsement 156 Pending / 190" at bounding box center [768, 226] width 145 height 145
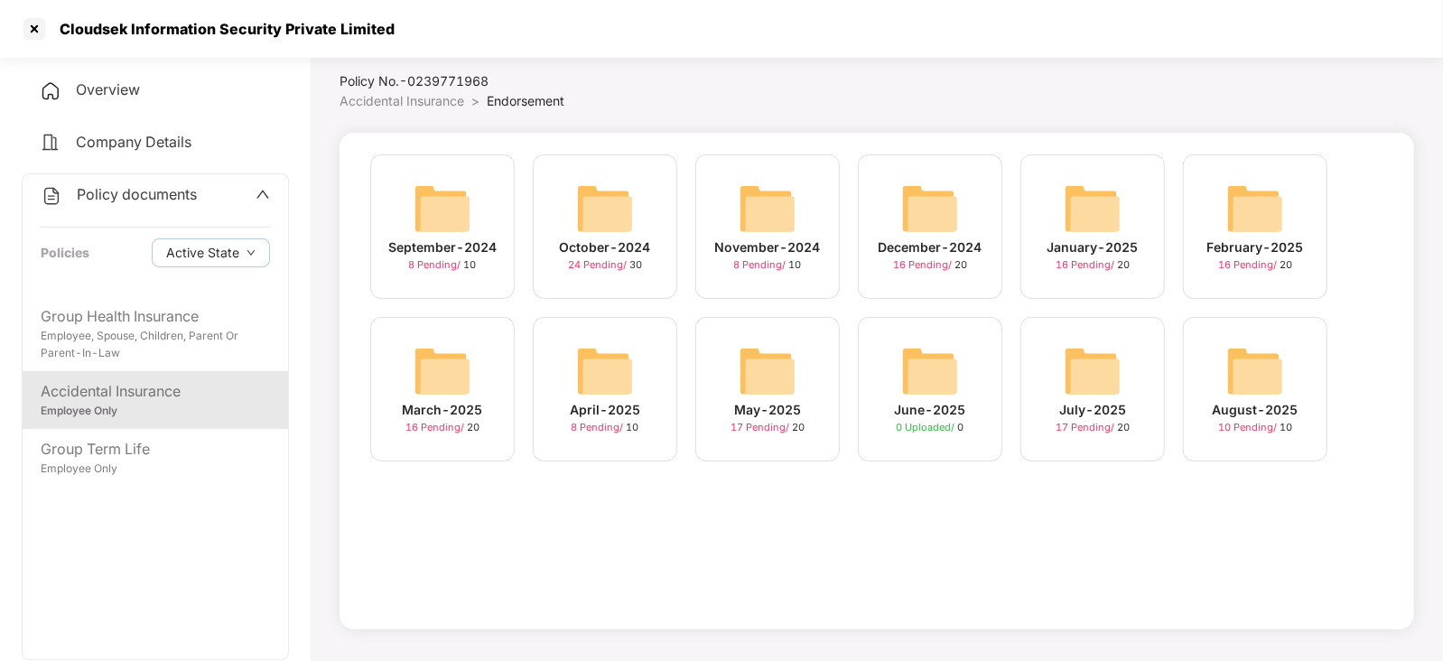
click at [1044, 350] on div "July-2025 17 Pending / 20" at bounding box center [1093, 389] width 145 height 145
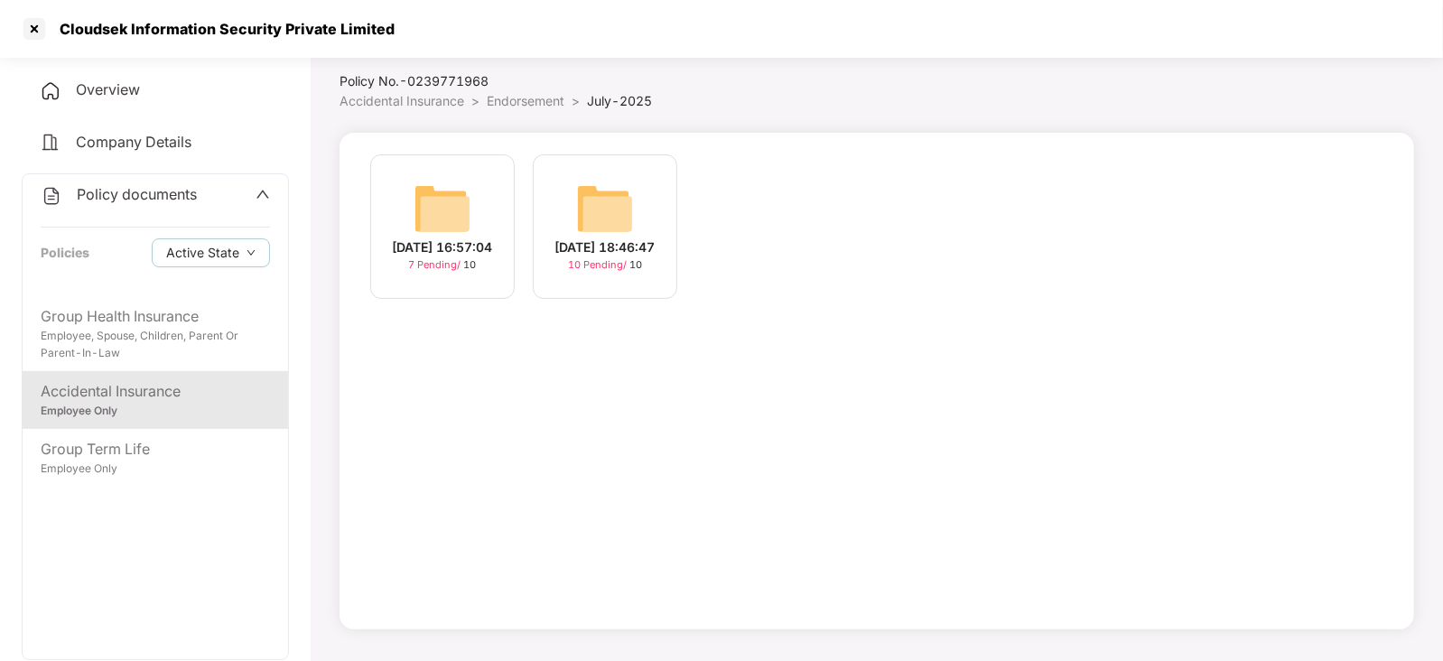
click at [490, 232] on div "[DATE] 16:57:04 7 Pending / 10" at bounding box center [442, 226] width 145 height 145
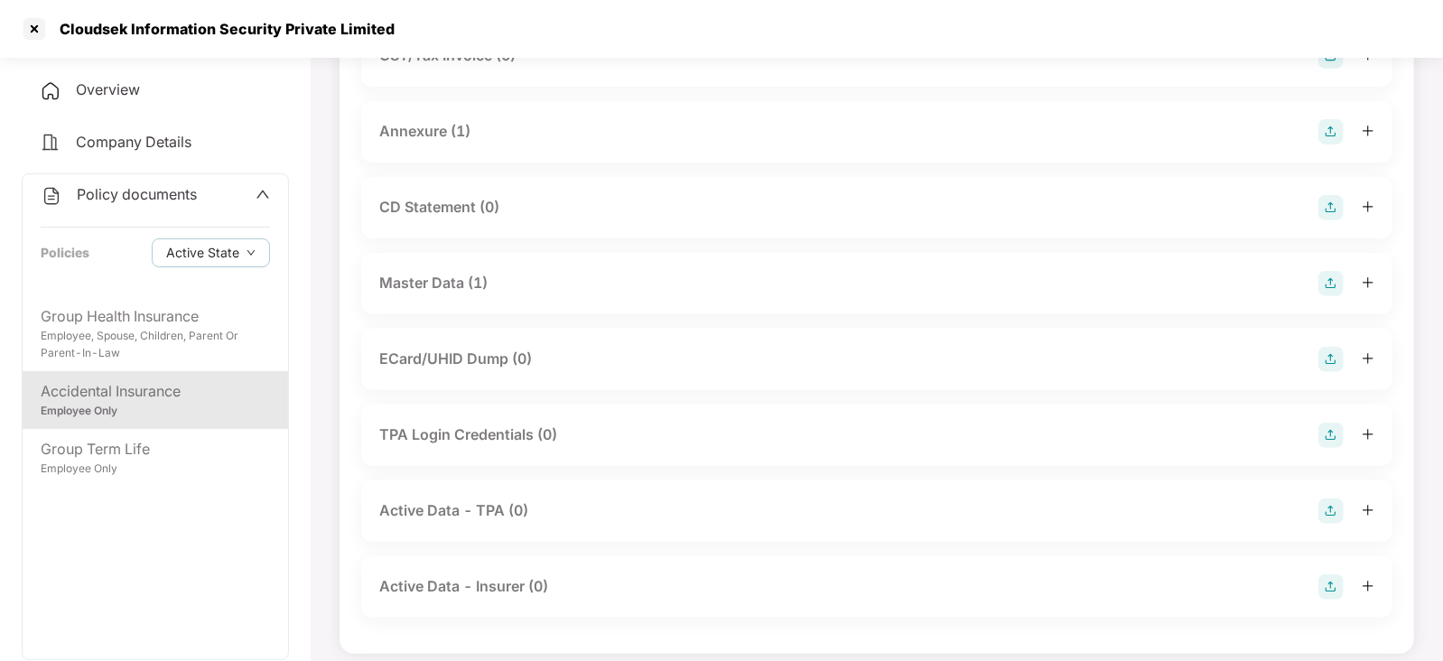
click at [444, 288] on div "Master Data (1)" at bounding box center [433, 283] width 108 height 23
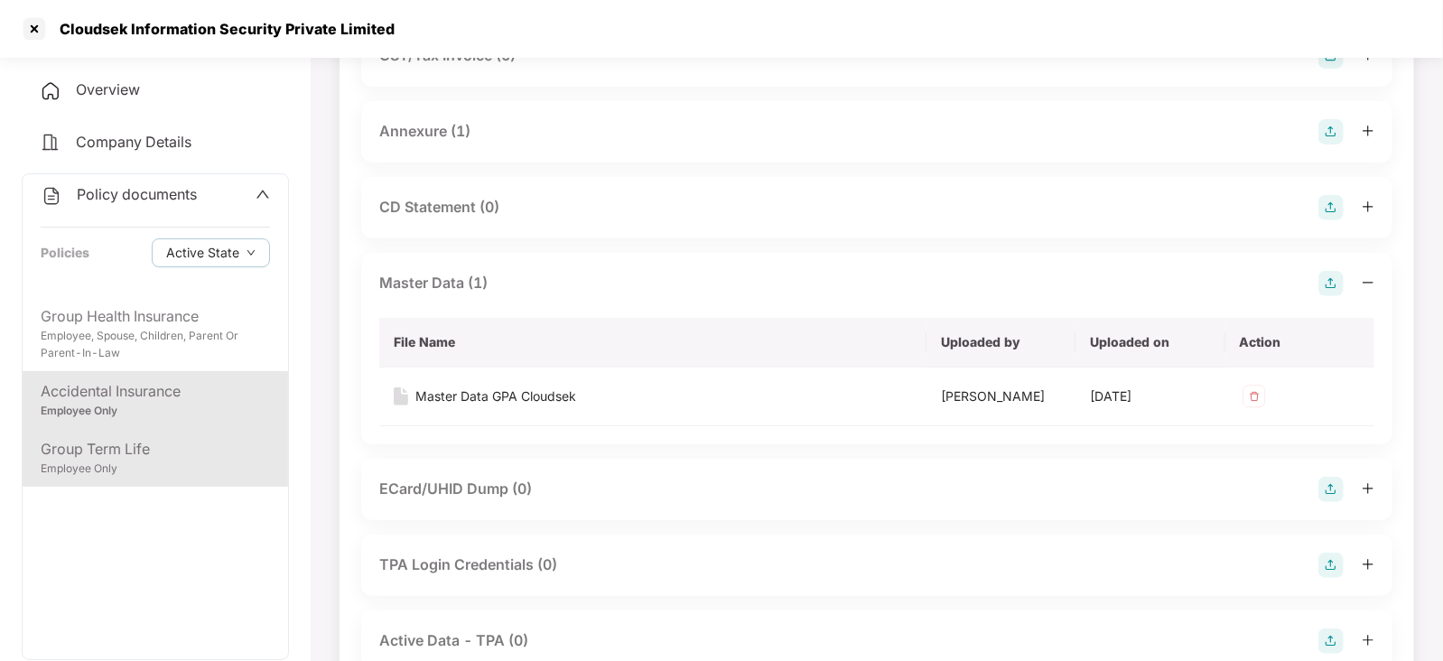
click at [163, 457] on div "Group Term Life" at bounding box center [155, 449] width 229 height 23
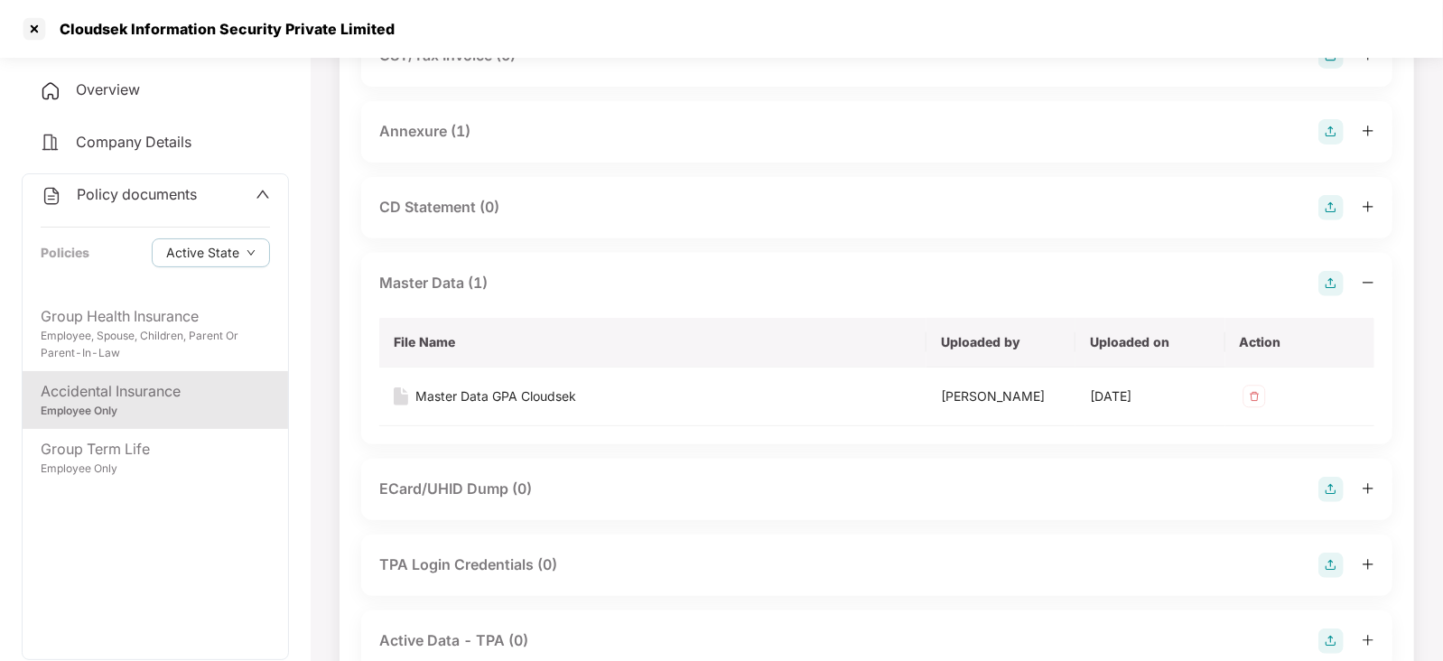
scroll to position [49, 0]
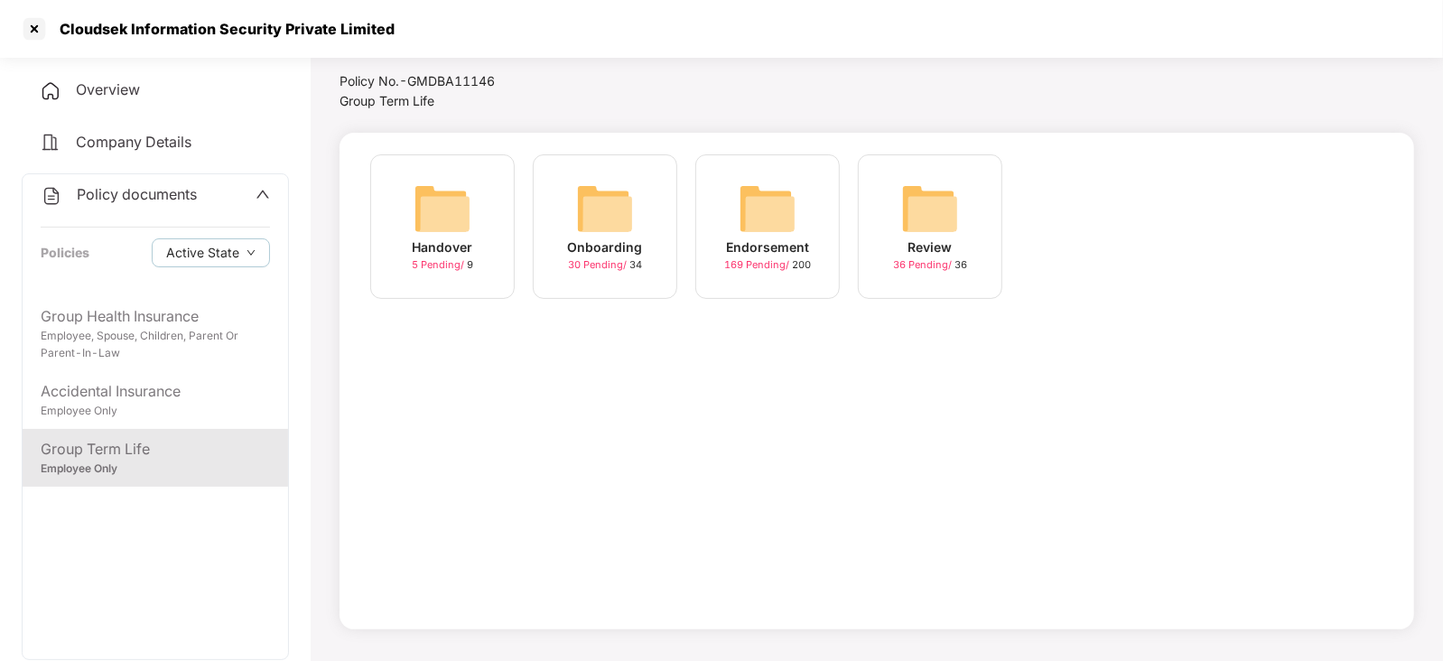
click at [762, 232] on img at bounding box center [768, 209] width 58 height 58
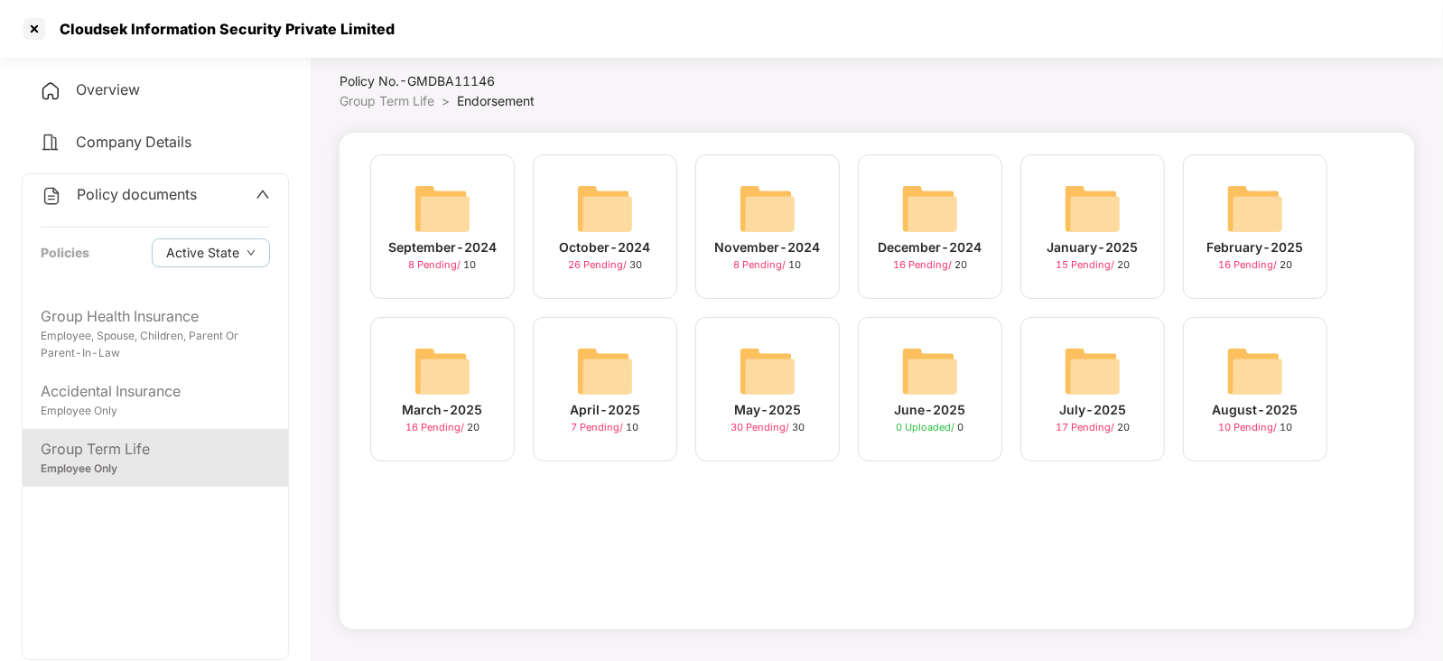
click at [1111, 377] on img at bounding box center [1093, 371] width 58 height 58
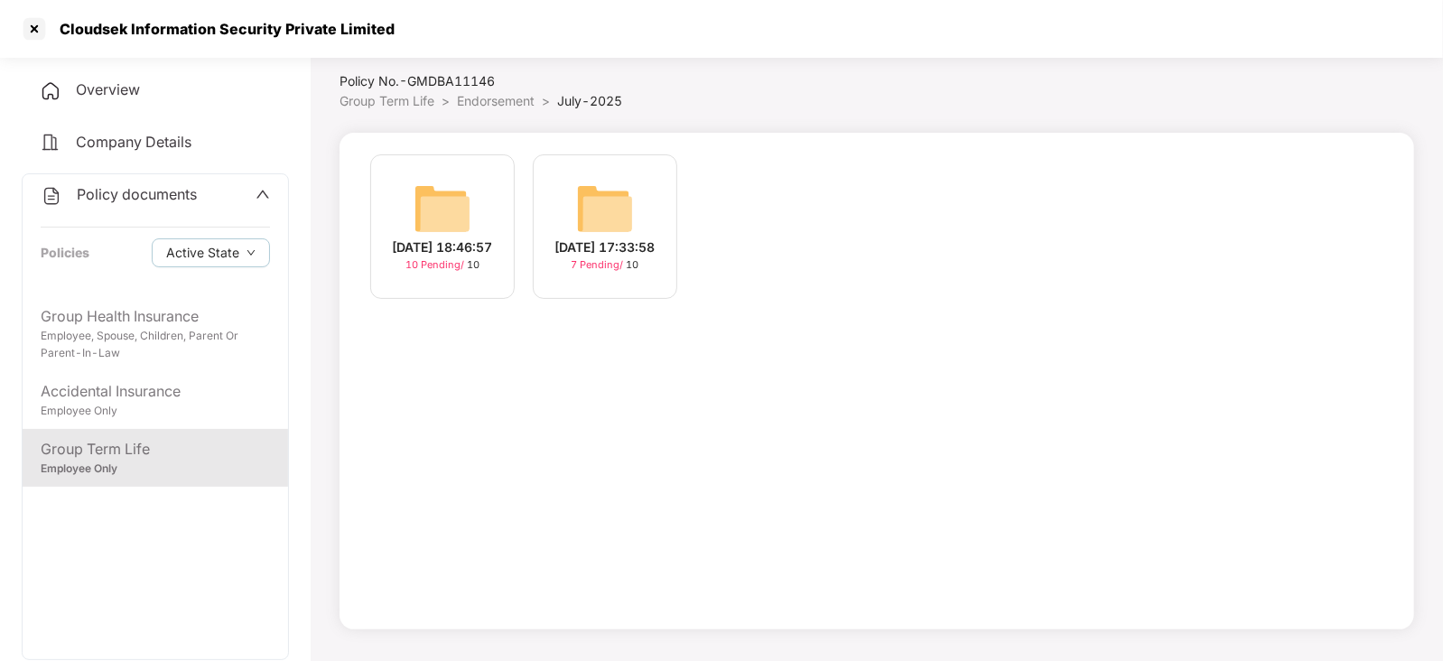
click at [630, 196] on img at bounding box center [605, 209] width 58 height 58
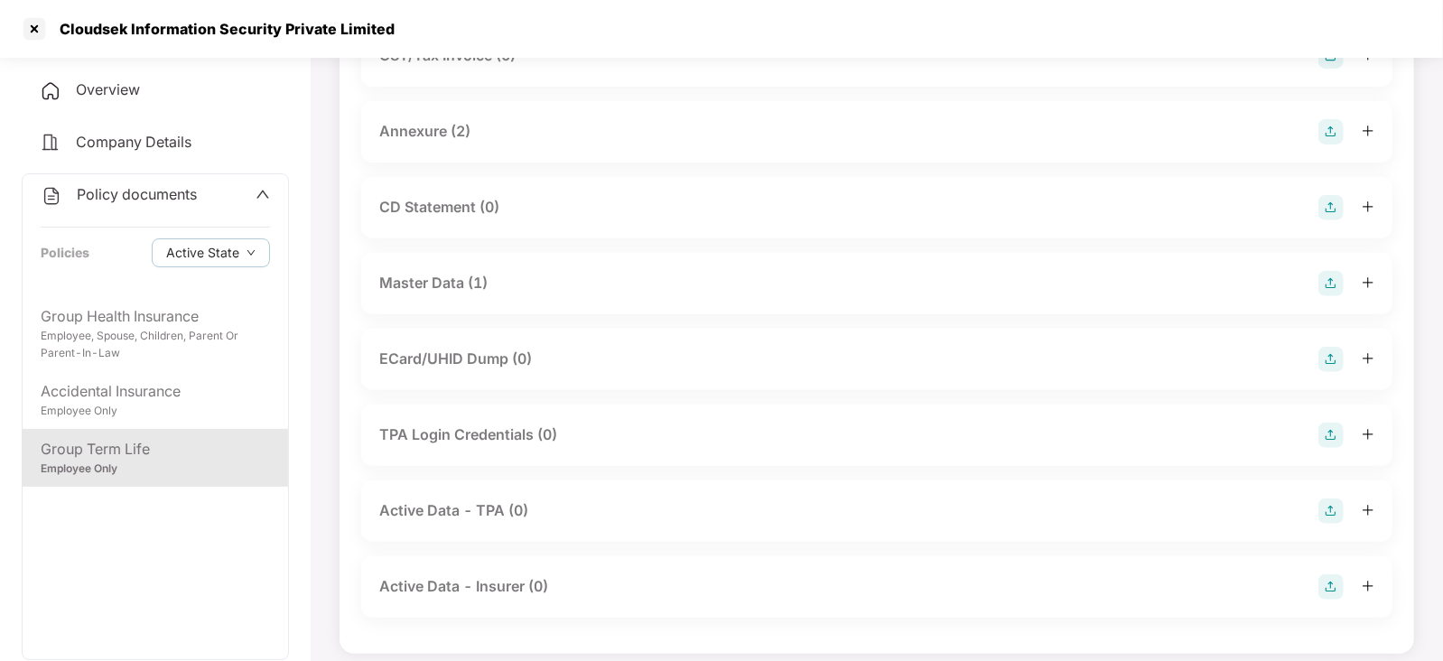
scroll to position [49, 0]
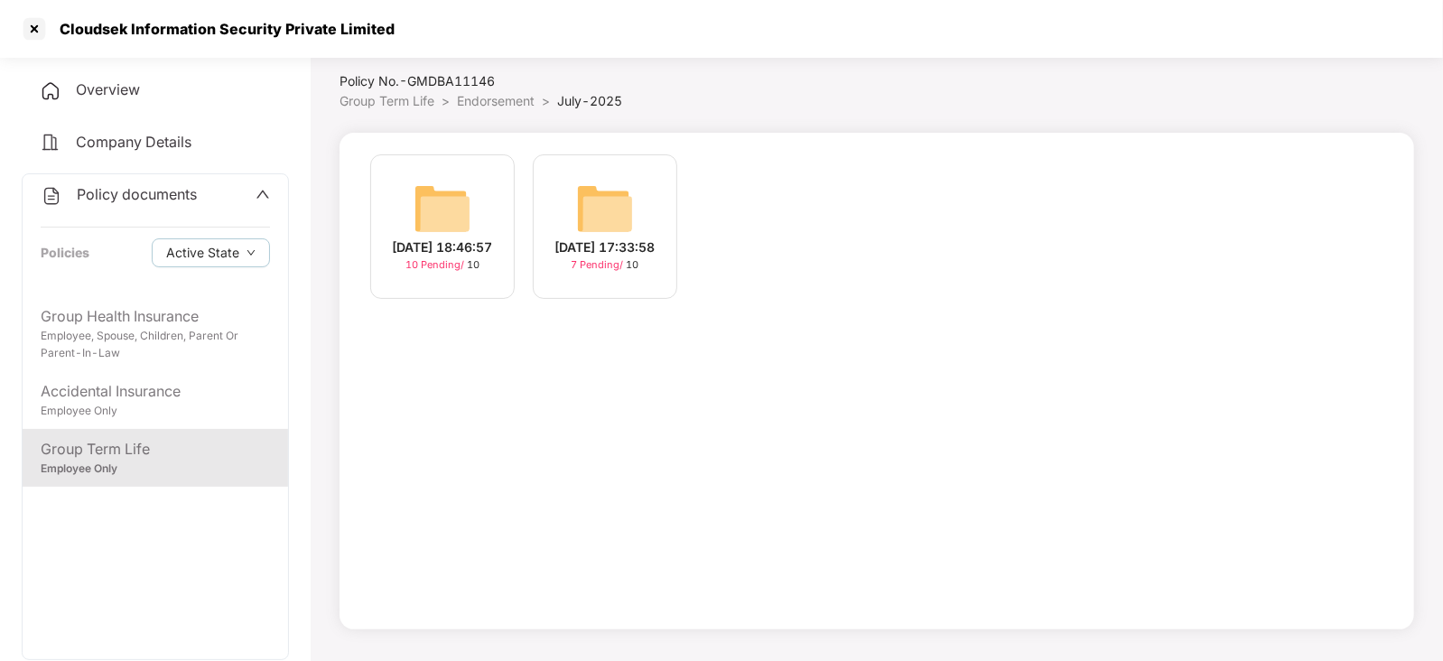
click at [465, 204] on img at bounding box center [443, 209] width 58 height 58
click at [574, 219] on div "[DATE] 17:33:58 7 Pending / 10" at bounding box center [605, 226] width 145 height 145
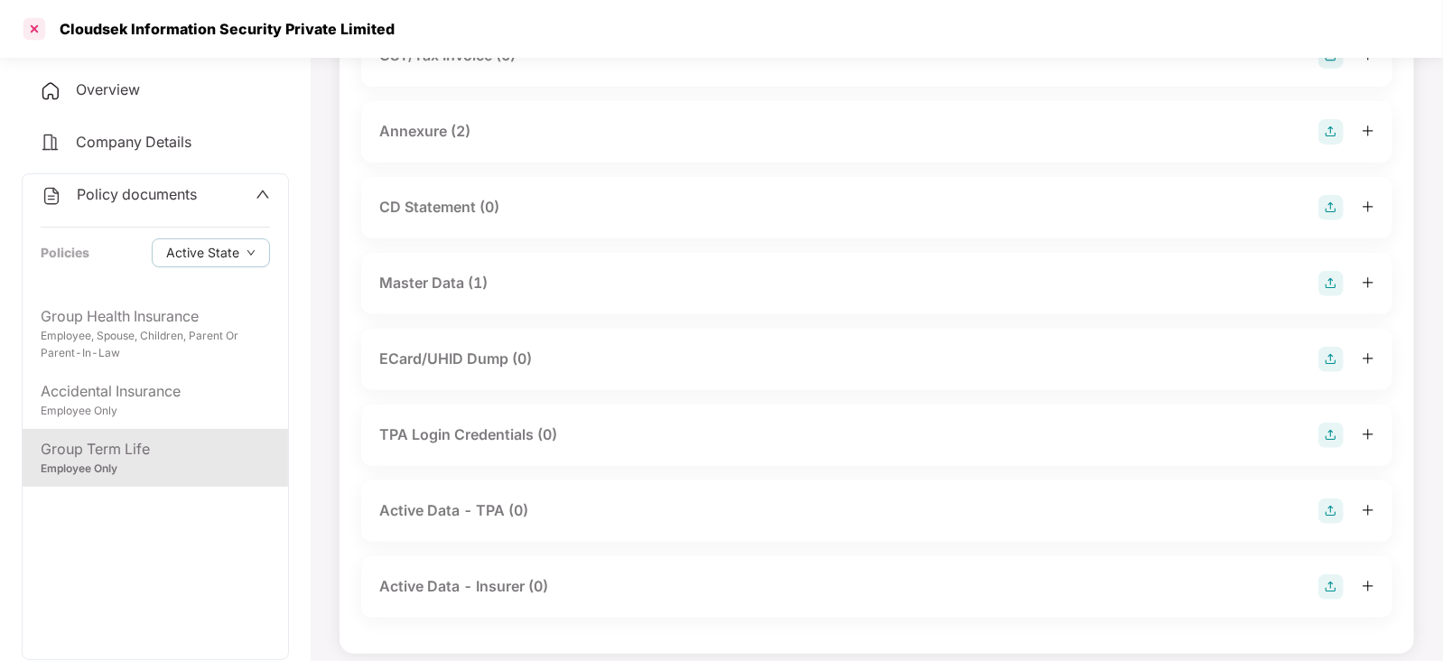
click at [36, 25] on div at bounding box center [34, 28] width 29 height 29
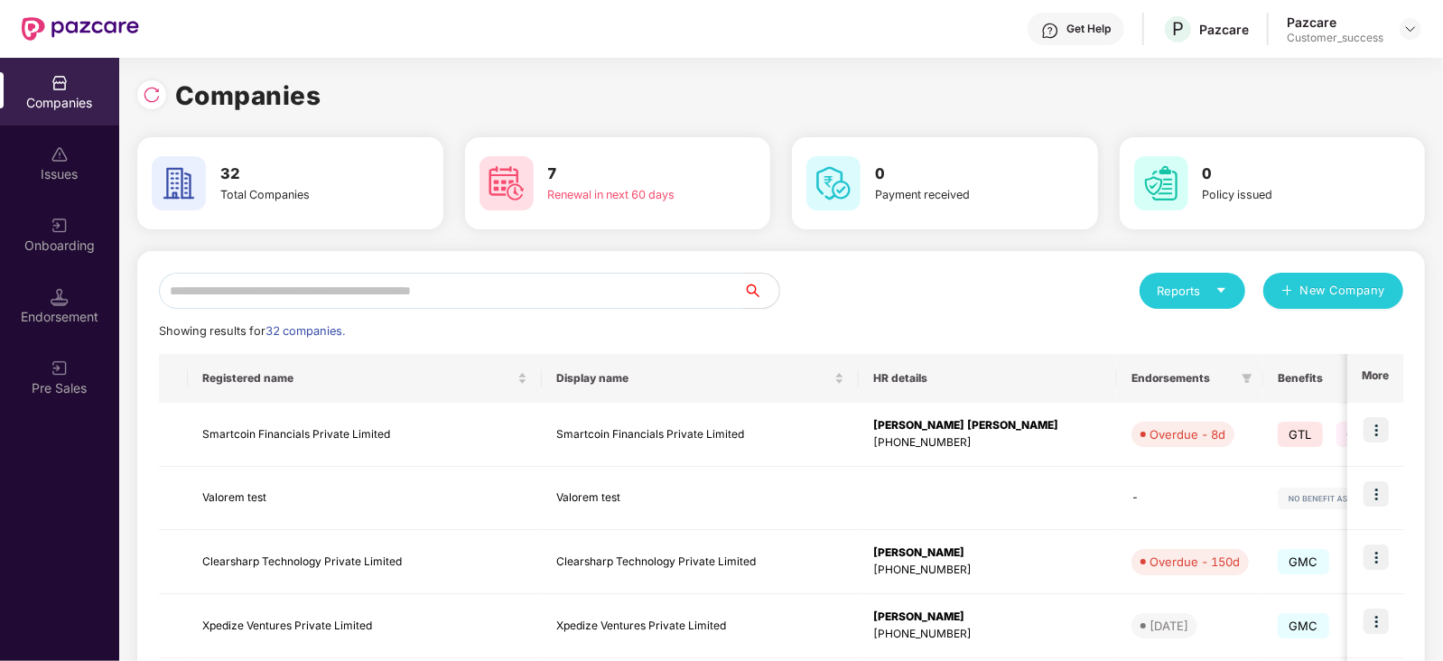
click at [534, 291] on input "text" at bounding box center [451, 291] width 584 height 36
click at [530, 274] on input "text" at bounding box center [451, 291] width 584 height 36
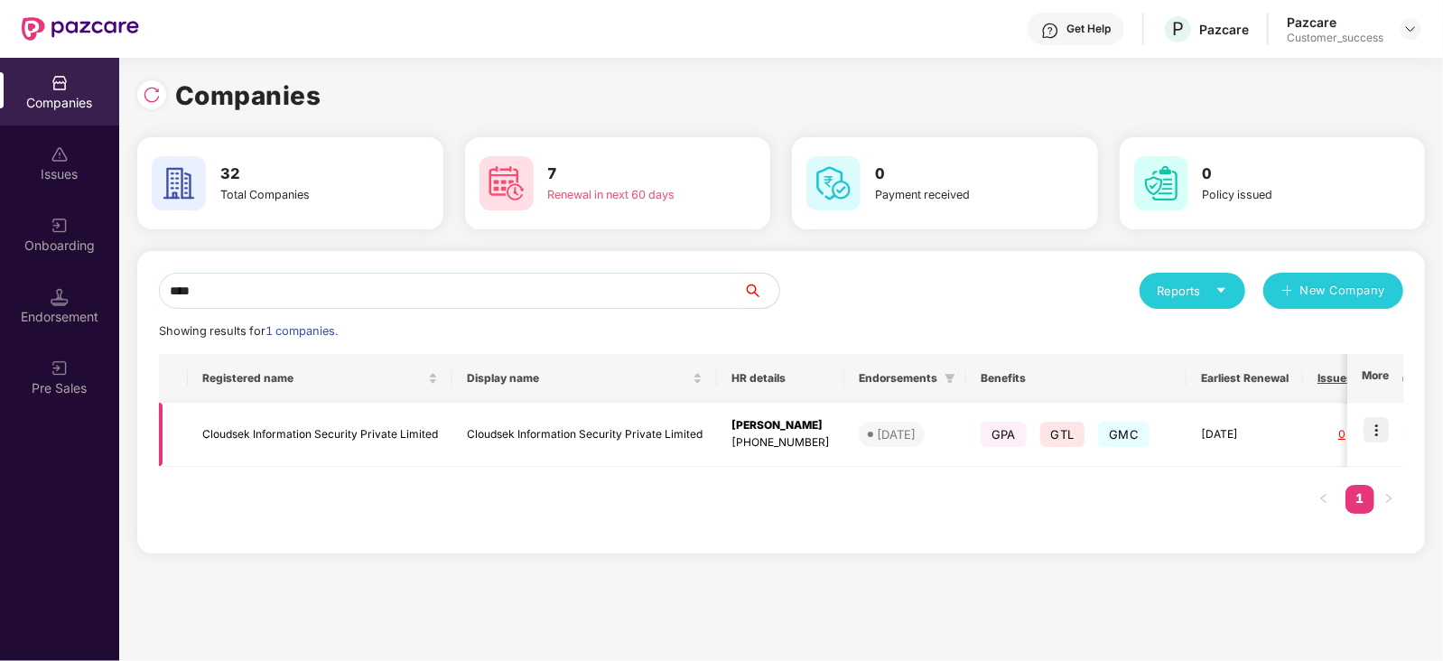
type input "****"
click at [1384, 427] on img at bounding box center [1376, 429] width 25 height 25
click at [321, 434] on td "Cloudsek Information Security Private Limited" at bounding box center [320, 435] width 265 height 64
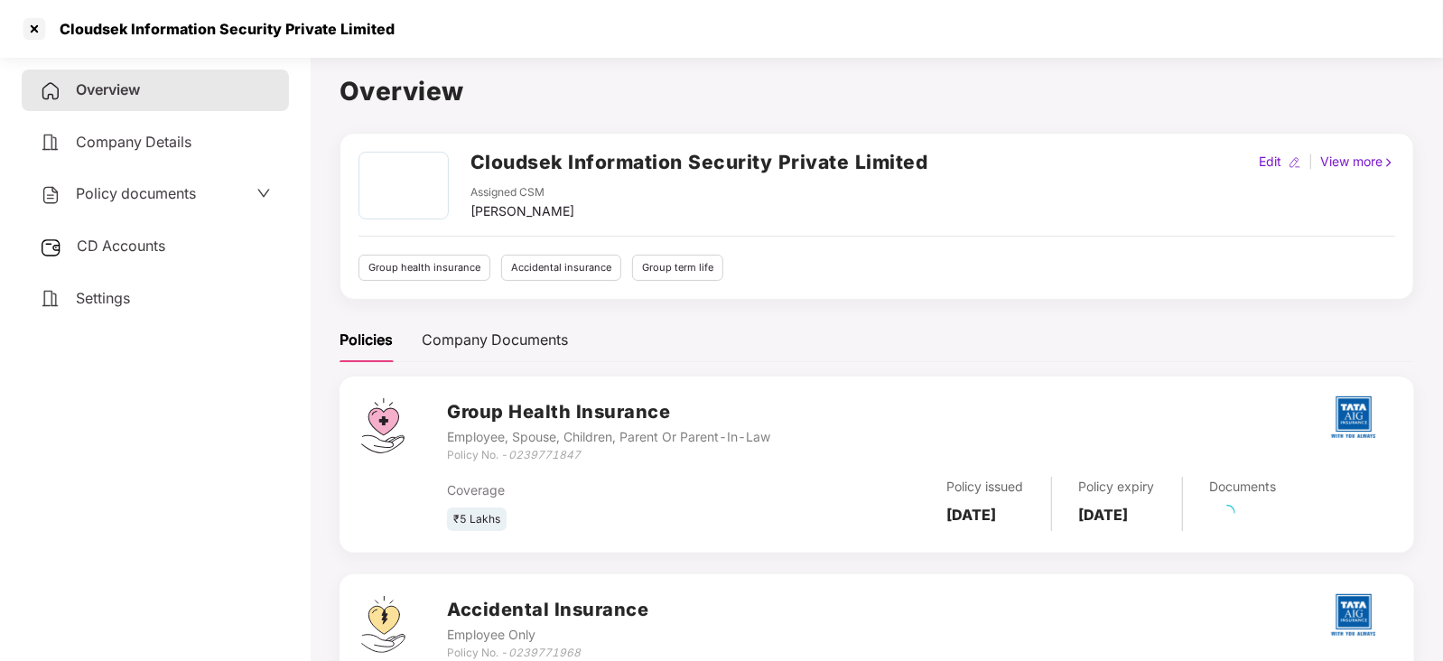
click at [135, 195] on span "Policy documents" at bounding box center [136, 193] width 120 height 18
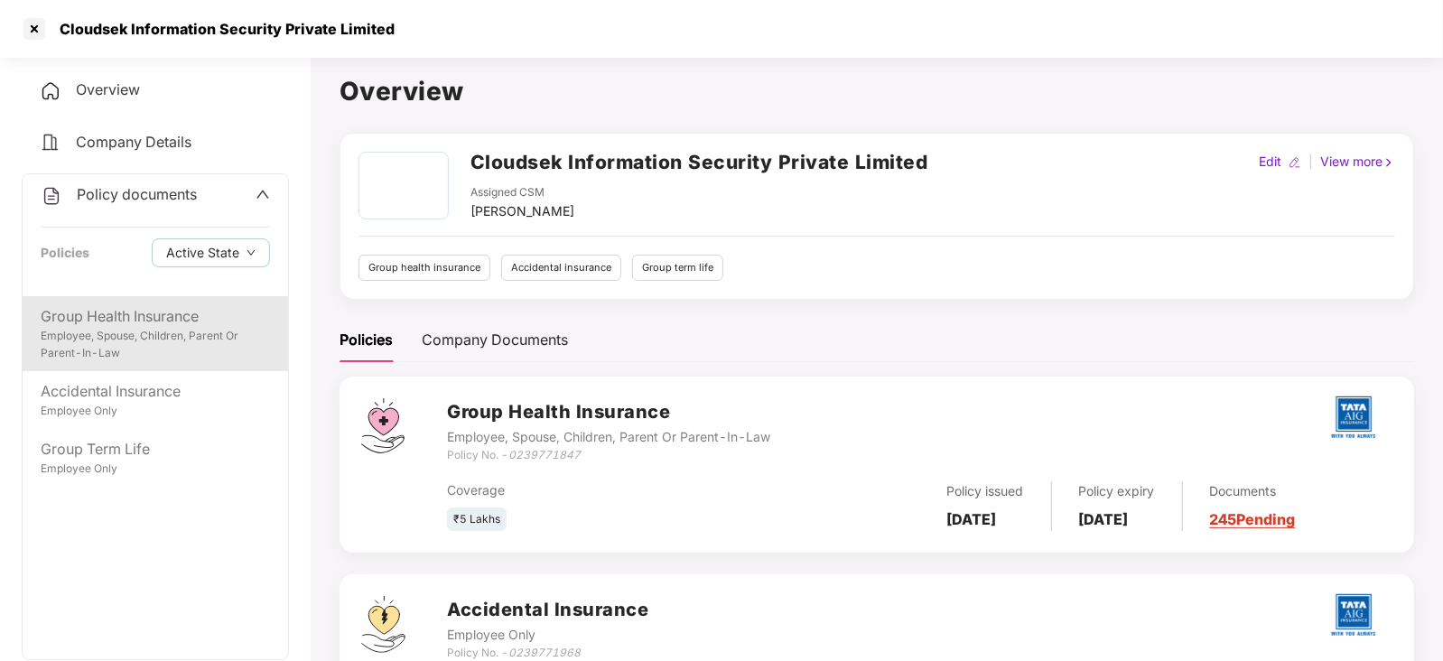
click at [128, 313] on div "Group Health Insurance" at bounding box center [155, 316] width 229 height 23
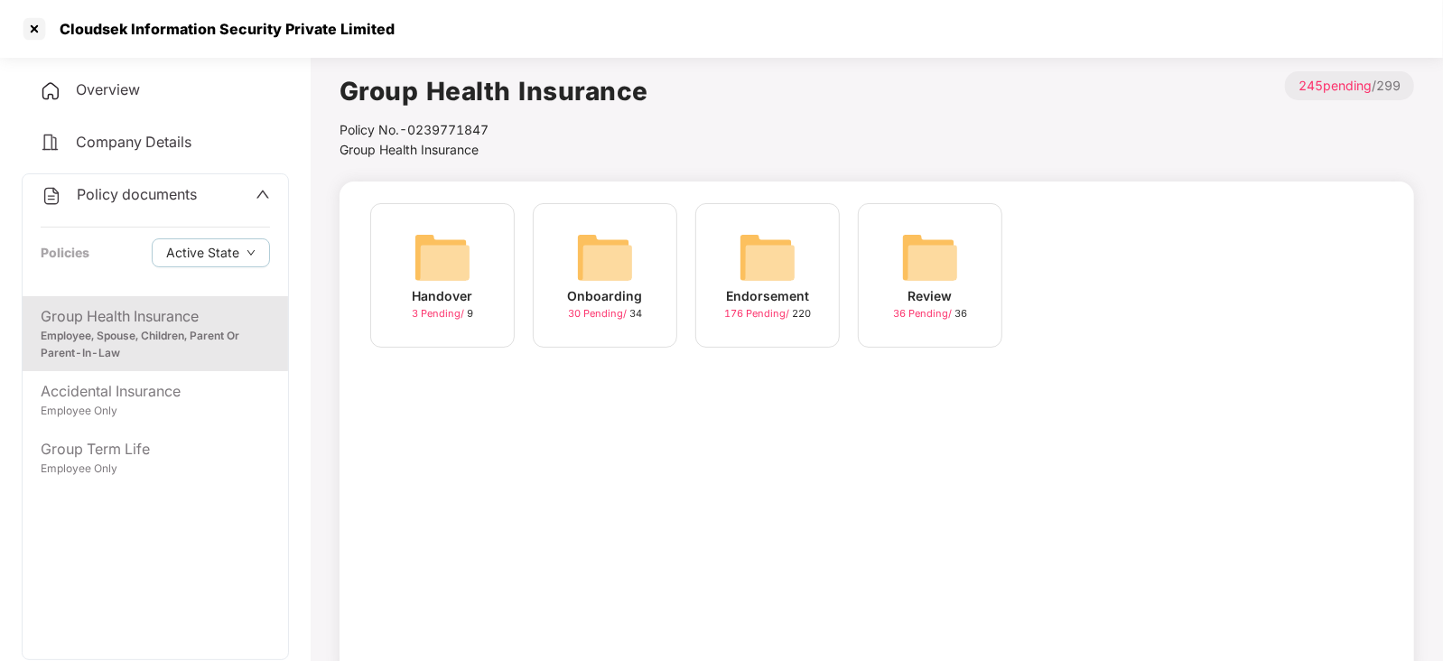
click at [577, 273] on img at bounding box center [605, 258] width 58 height 58
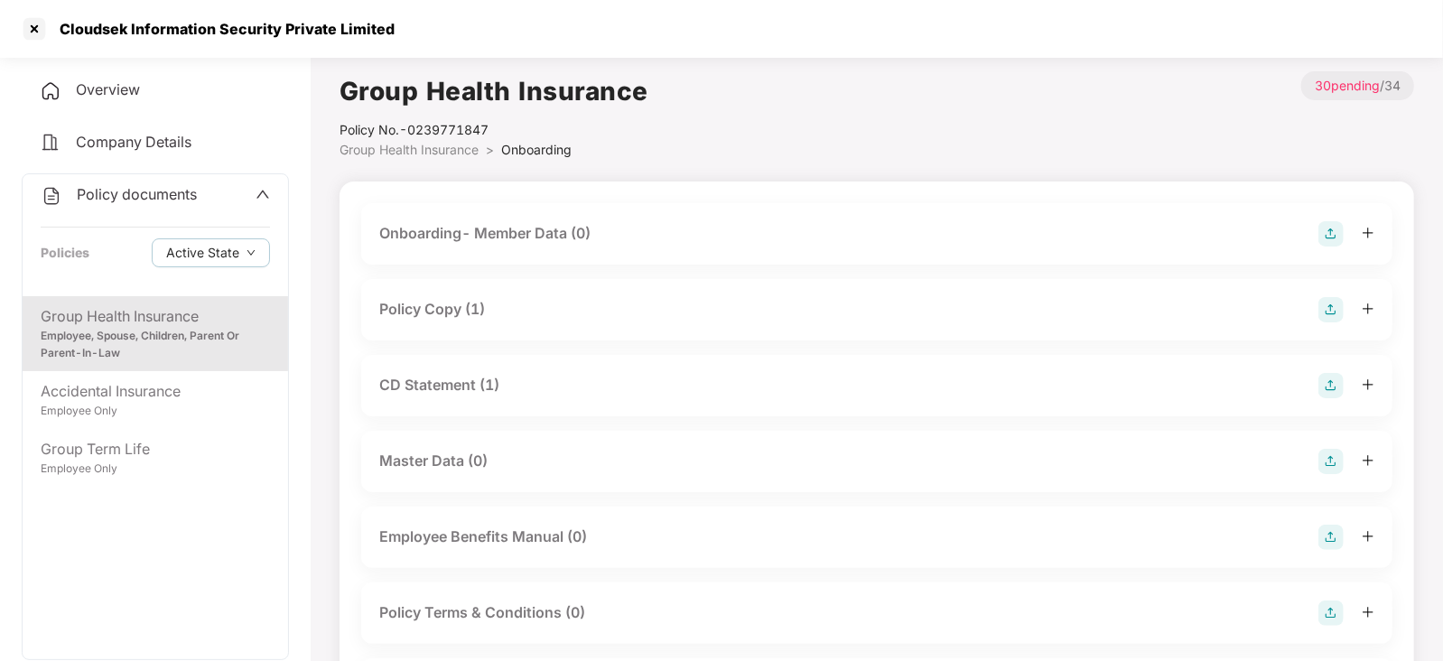
click at [428, 301] on div "Policy Copy (1)" at bounding box center [432, 309] width 106 height 23
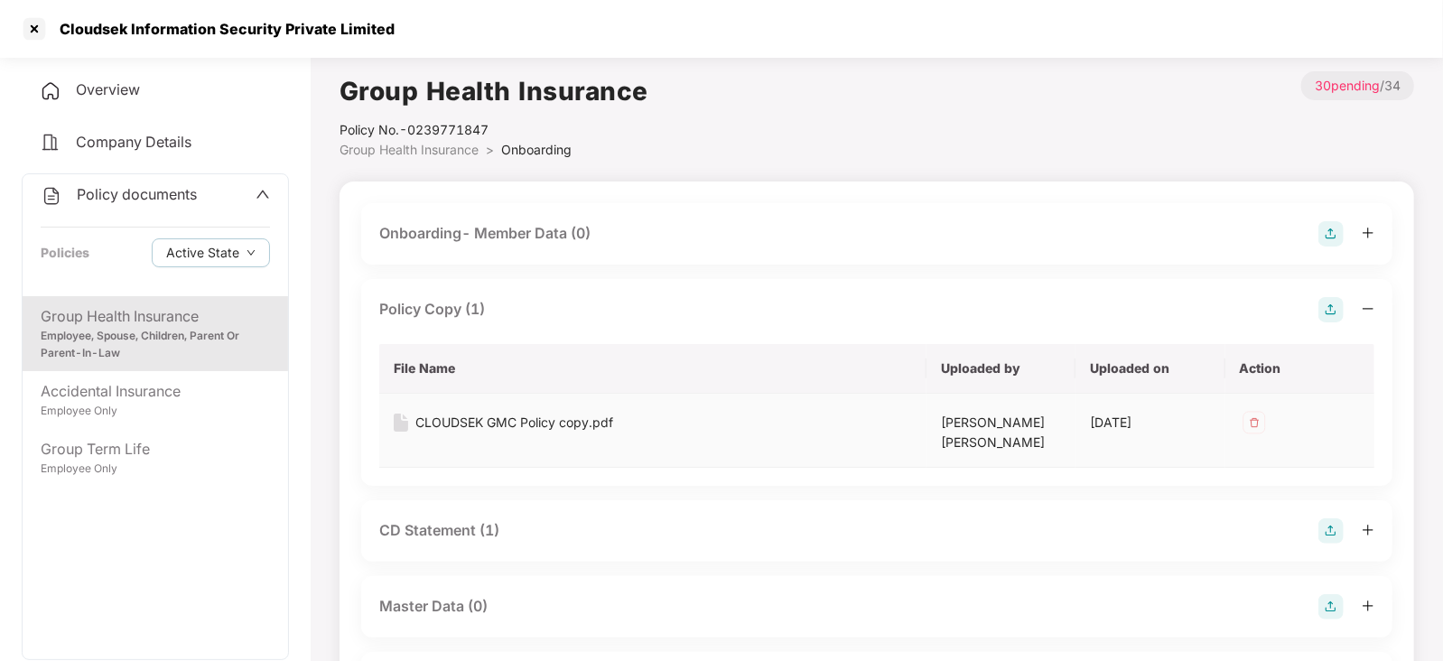
click at [466, 417] on div "CLOUDSEK GMC Policy copy.pdf" at bounding box center [515, 423] width 198 height 20
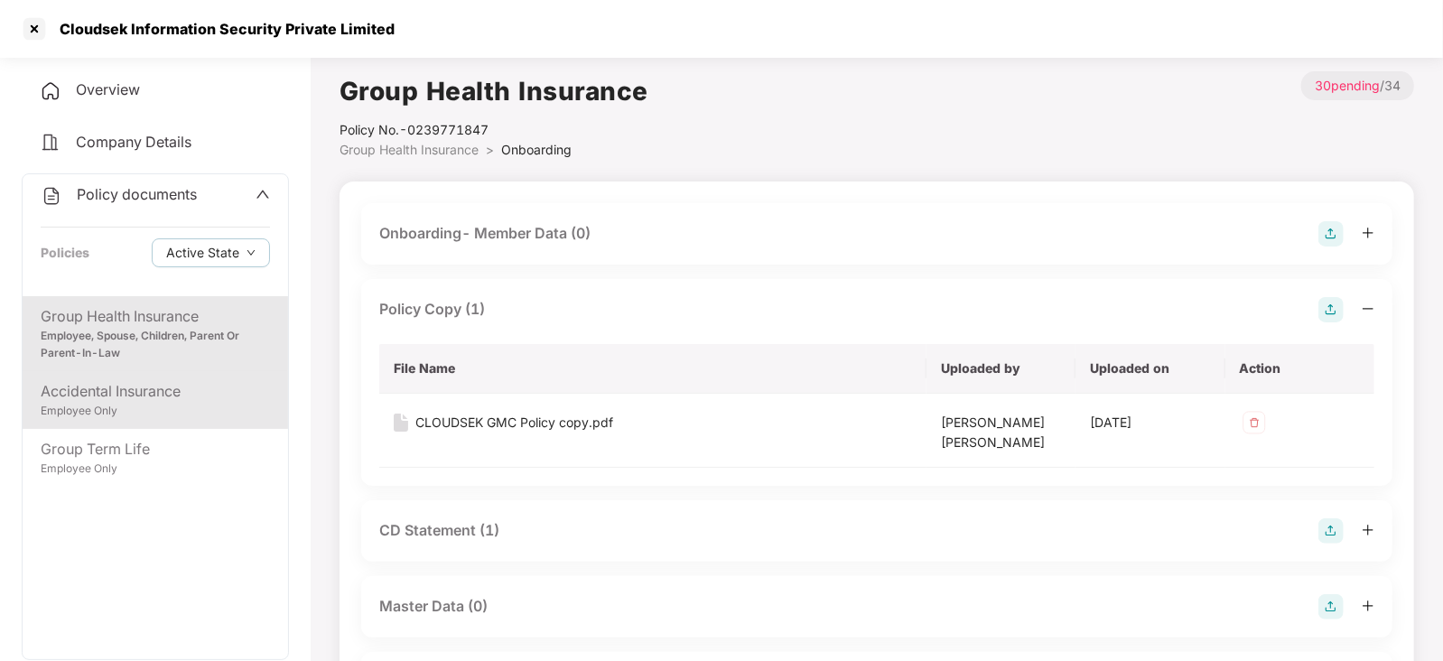
click at [185, 385] on div "Accidental Insurance" at bounding box center [155, 391] width 229 height 23
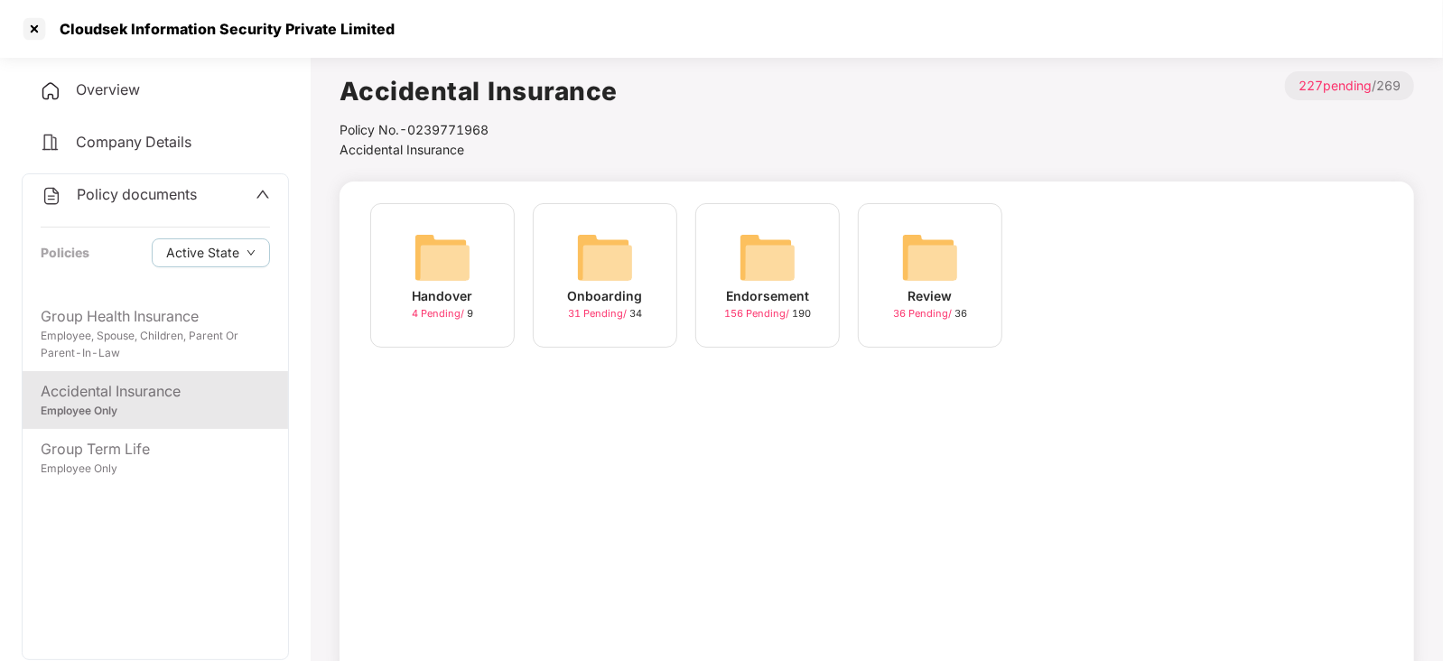
click at [805, 238] on div "Endorsement 156 Pending / 190" at bounding box center [768, 275] width 145 height 145
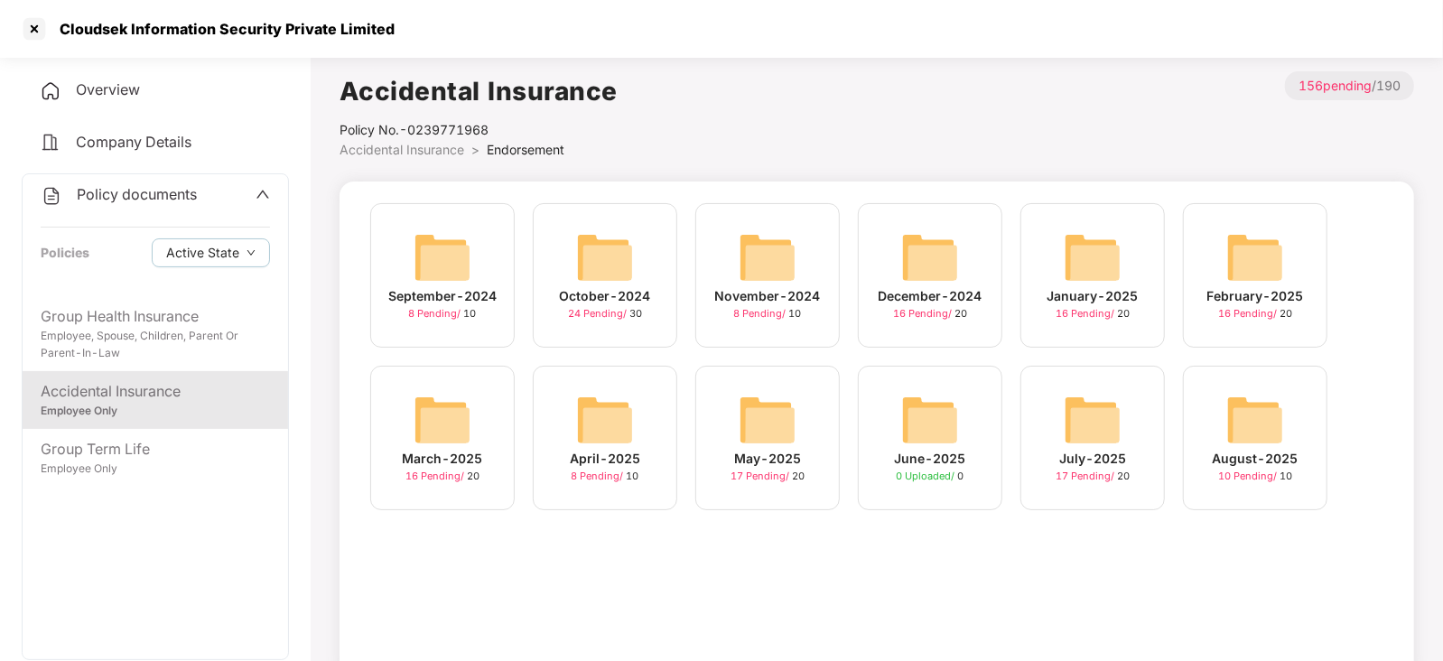
click at [173, 400] on div "Accidental Insurance" at bounding box center [155, 391] width 229 height 23
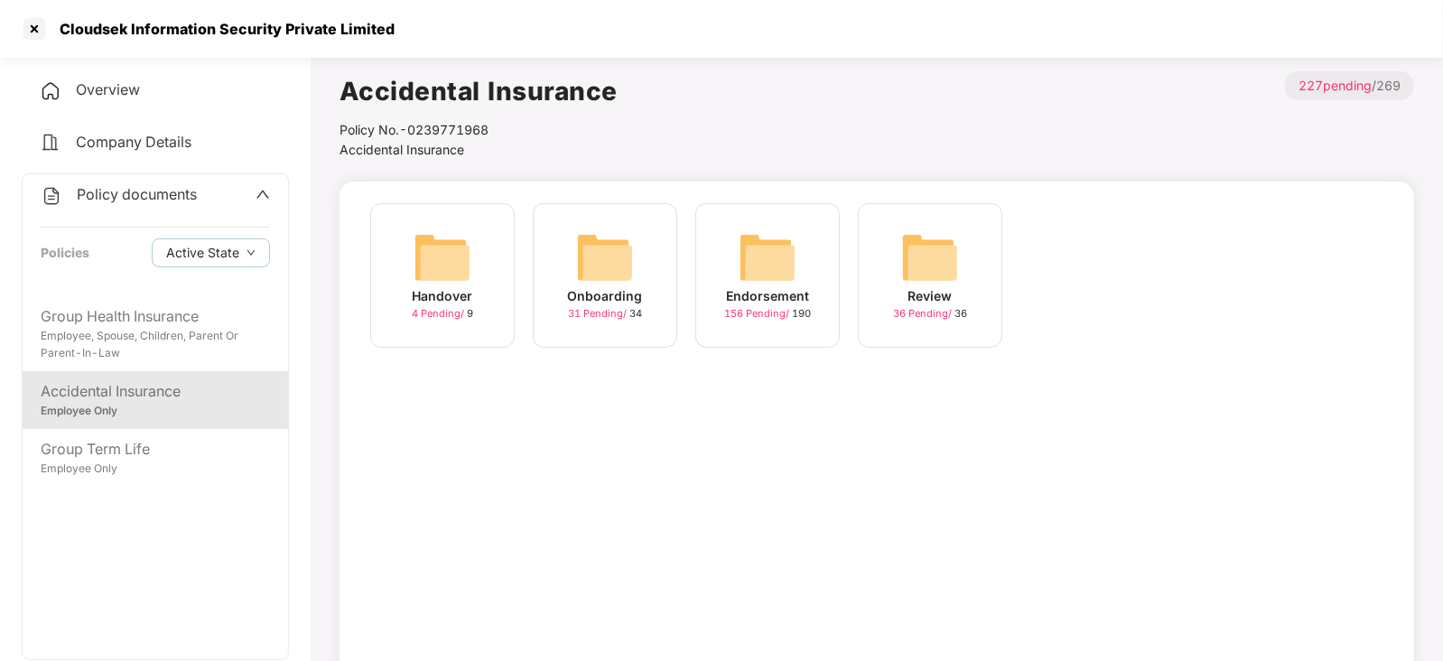
click at [626, 255] on img at bounding box center [605, 258] width 58 height 58
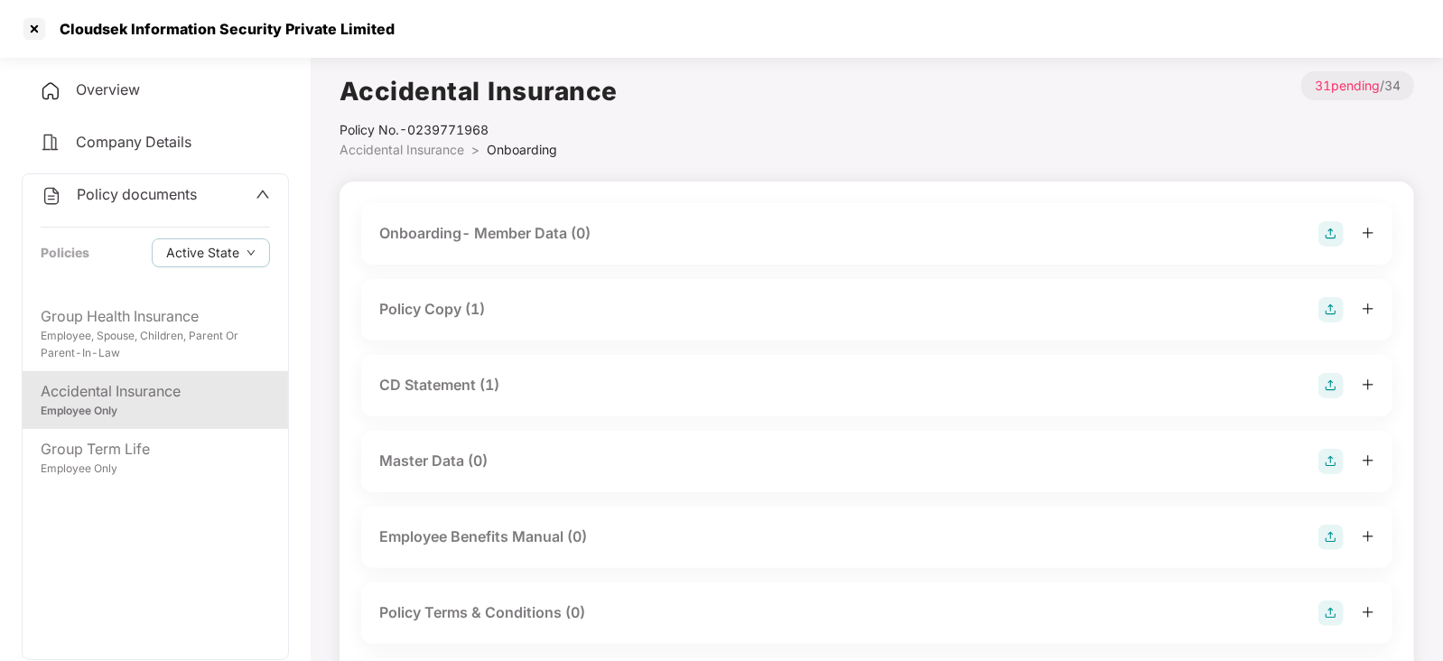
click at [423, 304] on div "Policy Copy (1)" at bounding box center [432, 309] width 106 height 23
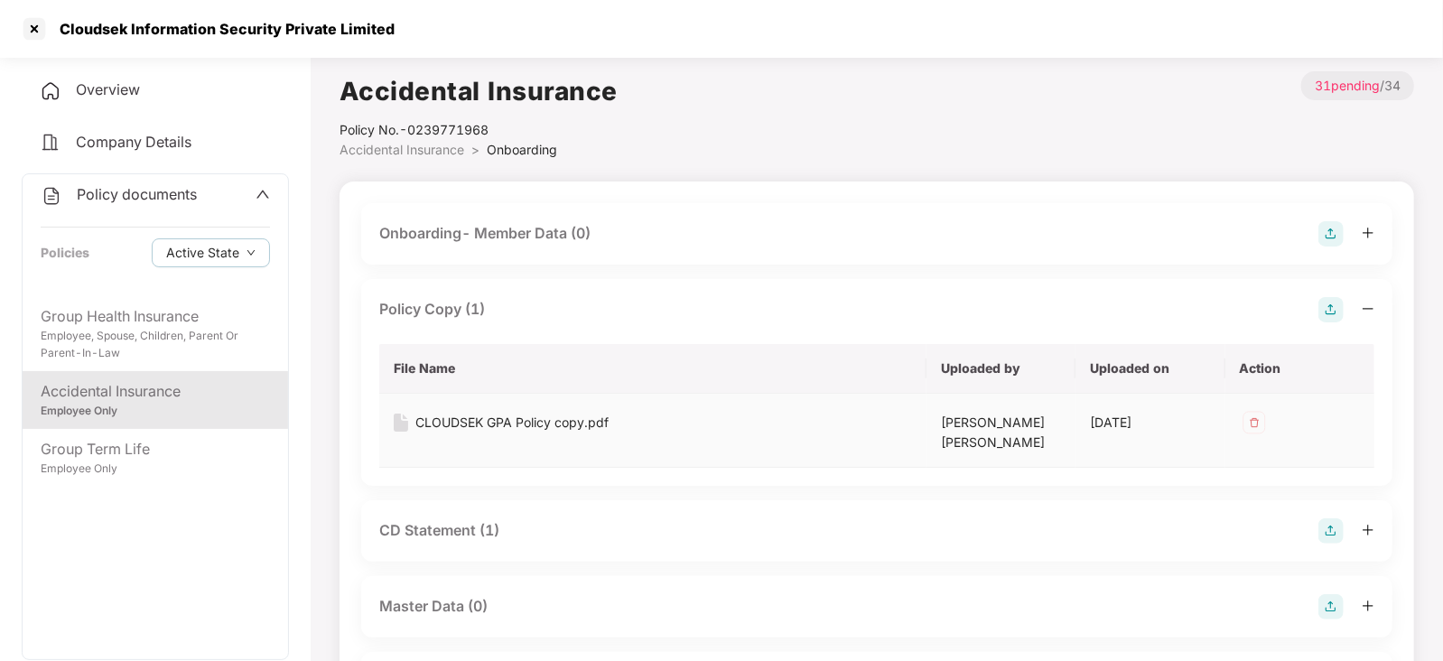
click at [465, 426] on div "CLOUDSEK GPA Policy copy.pdf" at bounding box center [512, 423] width 193 height 20
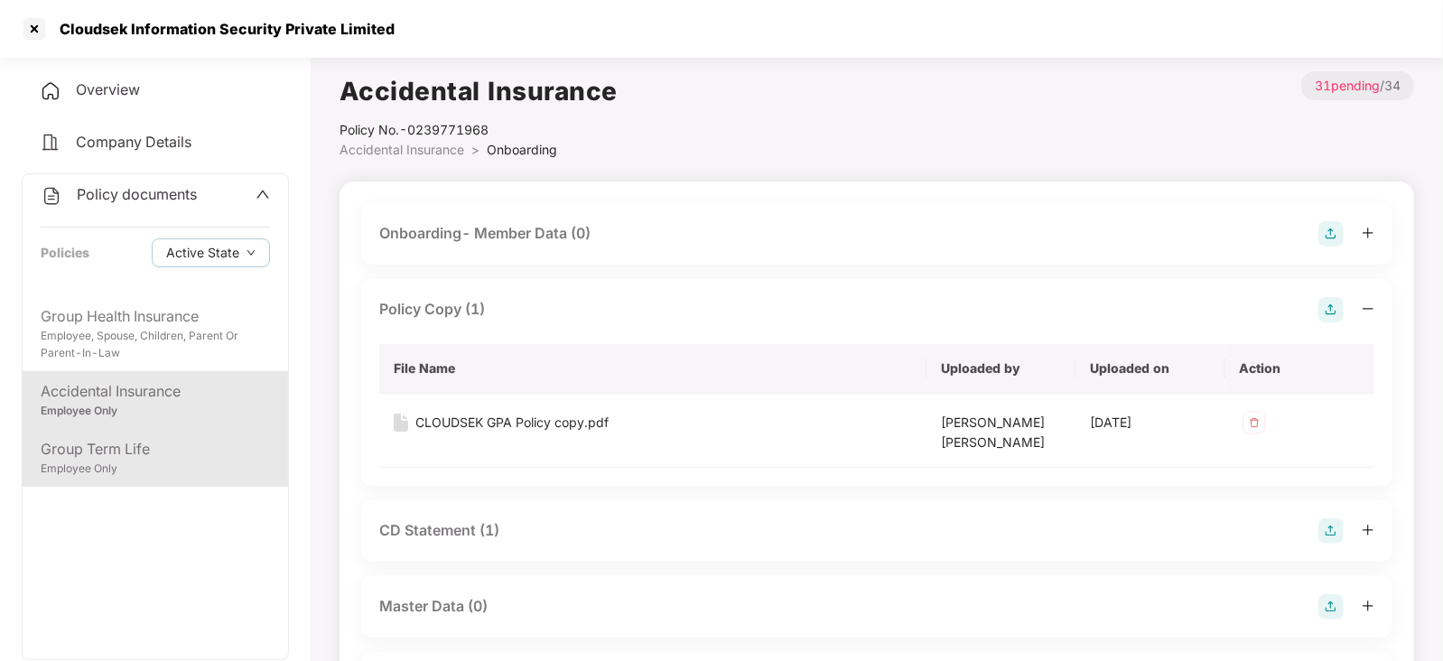
click at [149, 453] on div "Group Term Life" at bounding box center [155, 449] width 229 height 23
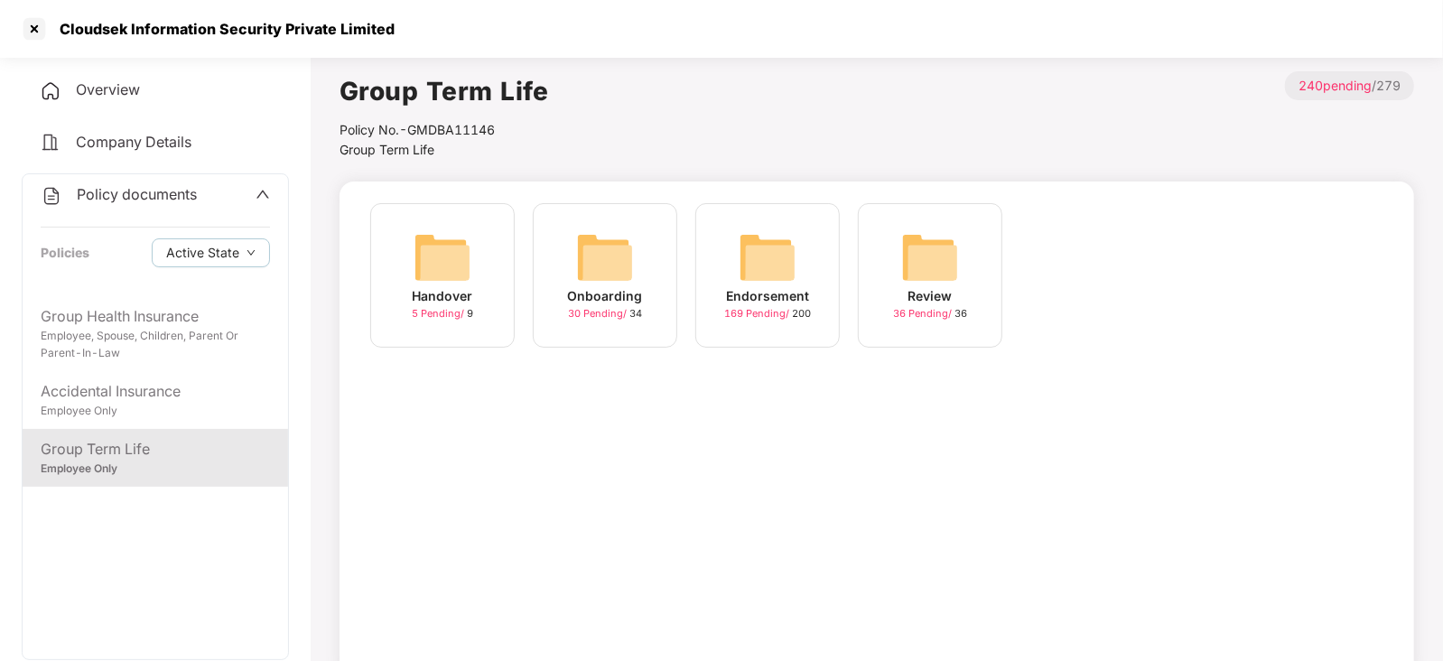
drag, startPoint x: 1223, startPoint y: 188, endPoint x: 1238, endPoint y: 209, distance: 25.8
click at [1238, 209] on div "Handover 5 Pending / 9 Onboarding 30 Pending / 34 Endorsement 169 Pending / 200…" at bounding box center [877, 430] width 1075 height 497
click at [727, 265] on div "Endorsement 169 Pending / 200" at bounding box center [768, 275] width 145 height 145
click at [610, 257] on img at bounding box center [605, 258] width 58 height 58
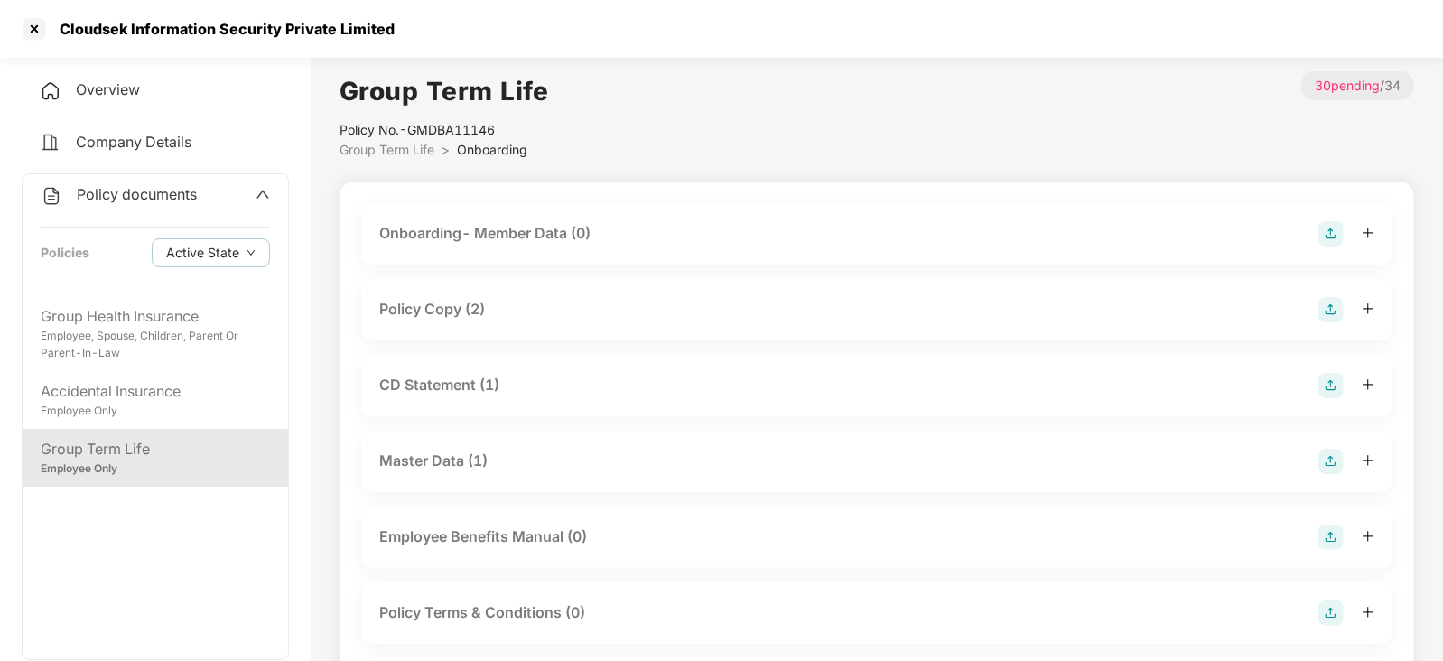
click at [451, 295] on div "Policy Copy (2)" at bounding box center [877, 309] width 1032 height 61
click at [454, 301] on div "Policy Copy (2)" at bounding box center [432, 309] width 106 height 23
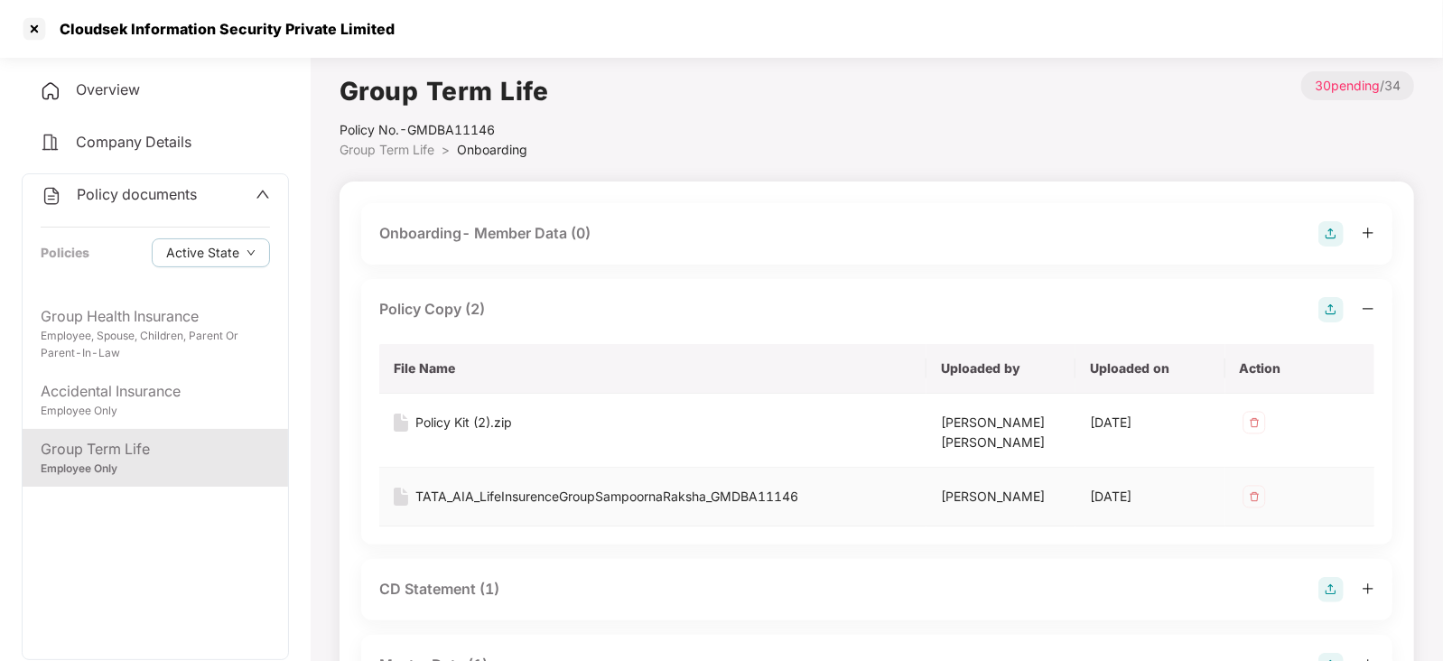
click at [469, 494] on div "TATA_AIA_LifeInsurenceGroupSampoornaRaksha_GMDBA11146" at bounding box center [607, 497] width 383 height 20
click at [439, 421] on div "Policy Kit (2).zip" at bounding box center [464, 423] width 97 height 20
click at [40, 35] on div at bounding box center [34, 28] width 29 height 29
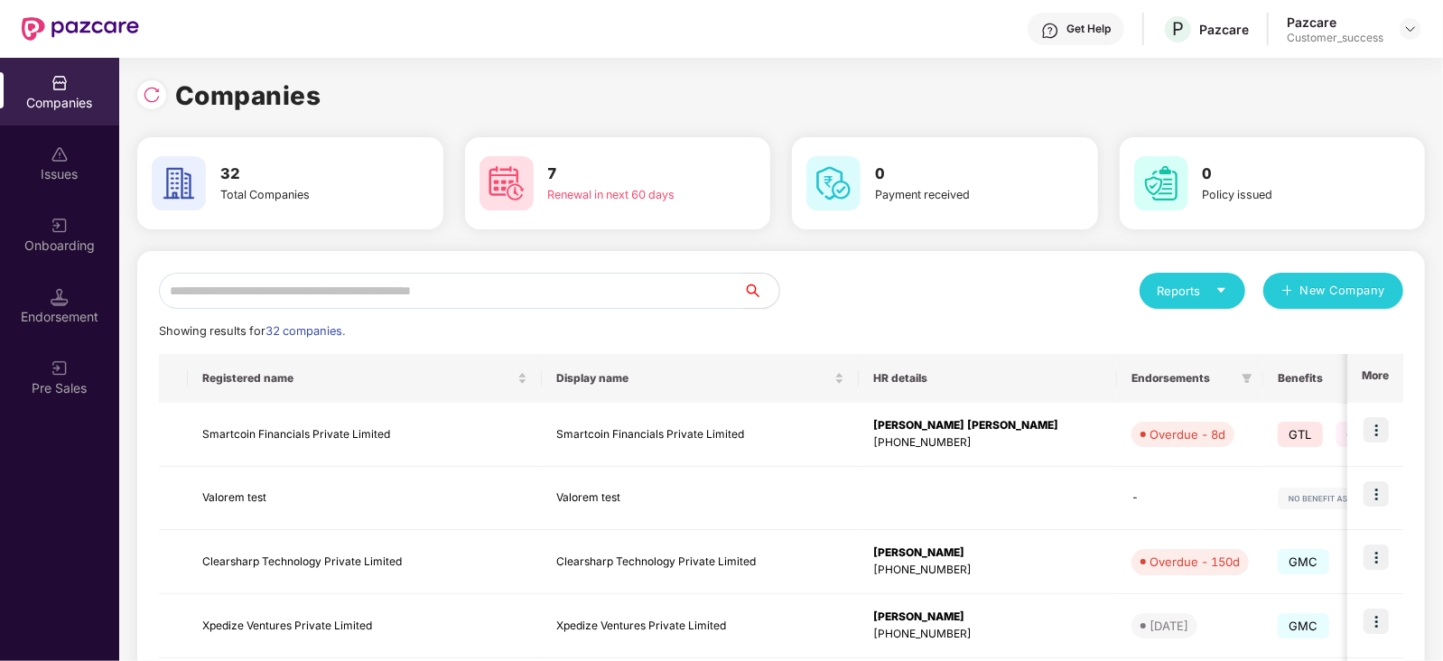
click at [317, 305] on input "text" at bounding box center [451, 291] width 584 height 36
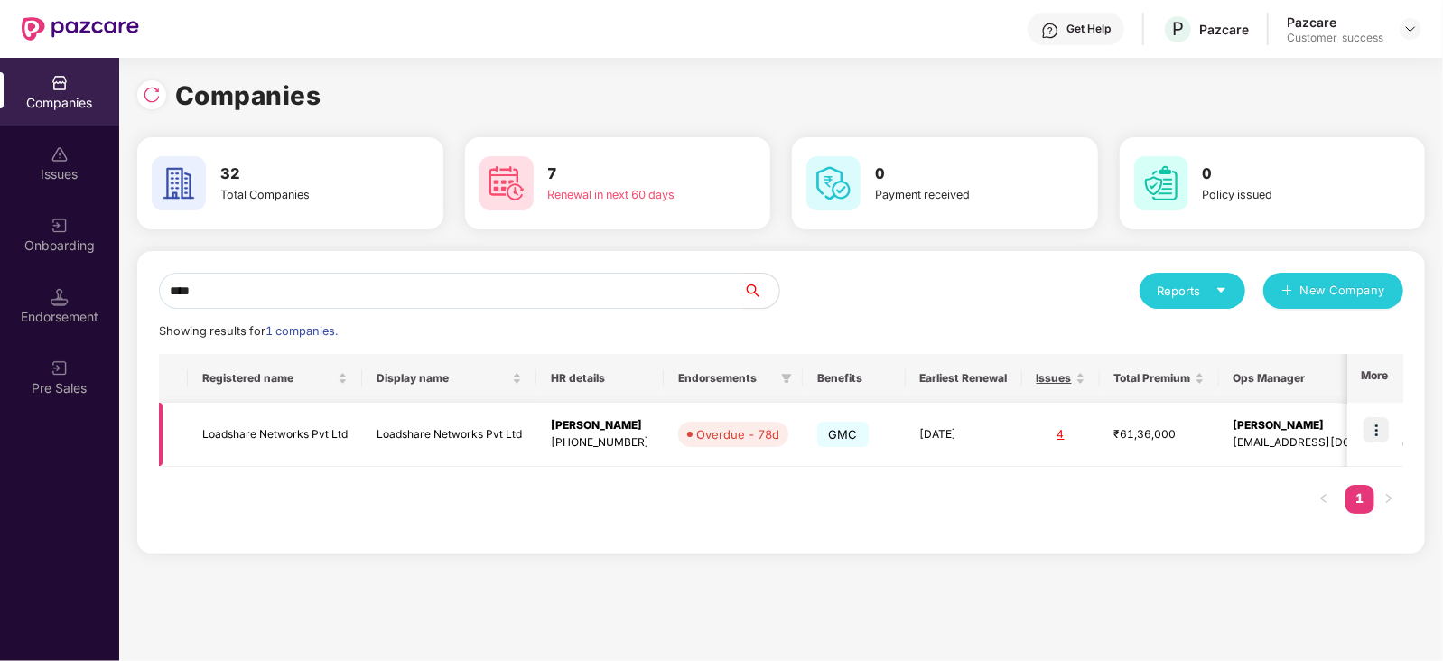
type input "****"
click at [1377, 430] on img at bounding box center [1376, 429] width 25 height 25
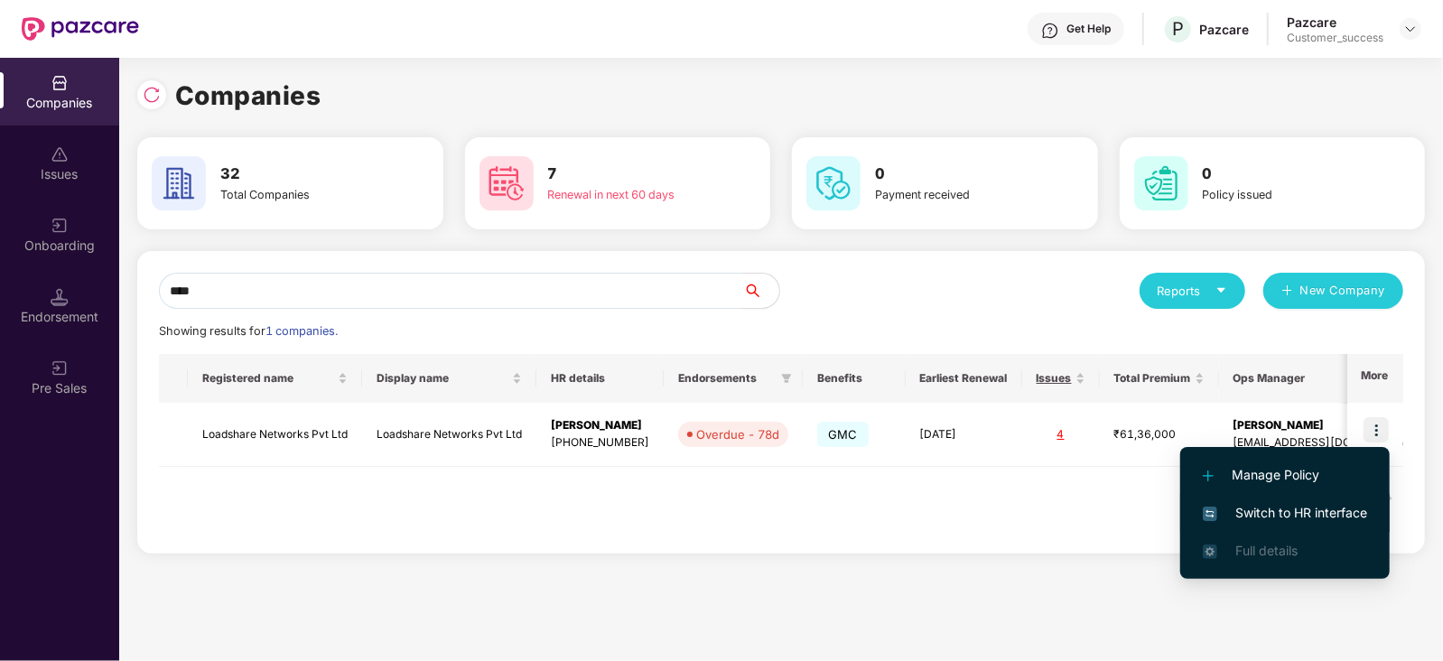
drag, startPoint x: 1377, startPoint y: 430, endPoint x: 1261, endPoint y: 516, distance: 144.0
click at [1261, 516] on body "Get Help P Pazcare Pazcare Customer_success Companies Issues Onboarding Endorse…" at bounding box center [721, 330] width 1443 height 661
click at [1314, 500] on li "Switch to HR interface" at bounding box center [1286, 513] width 210 height 38
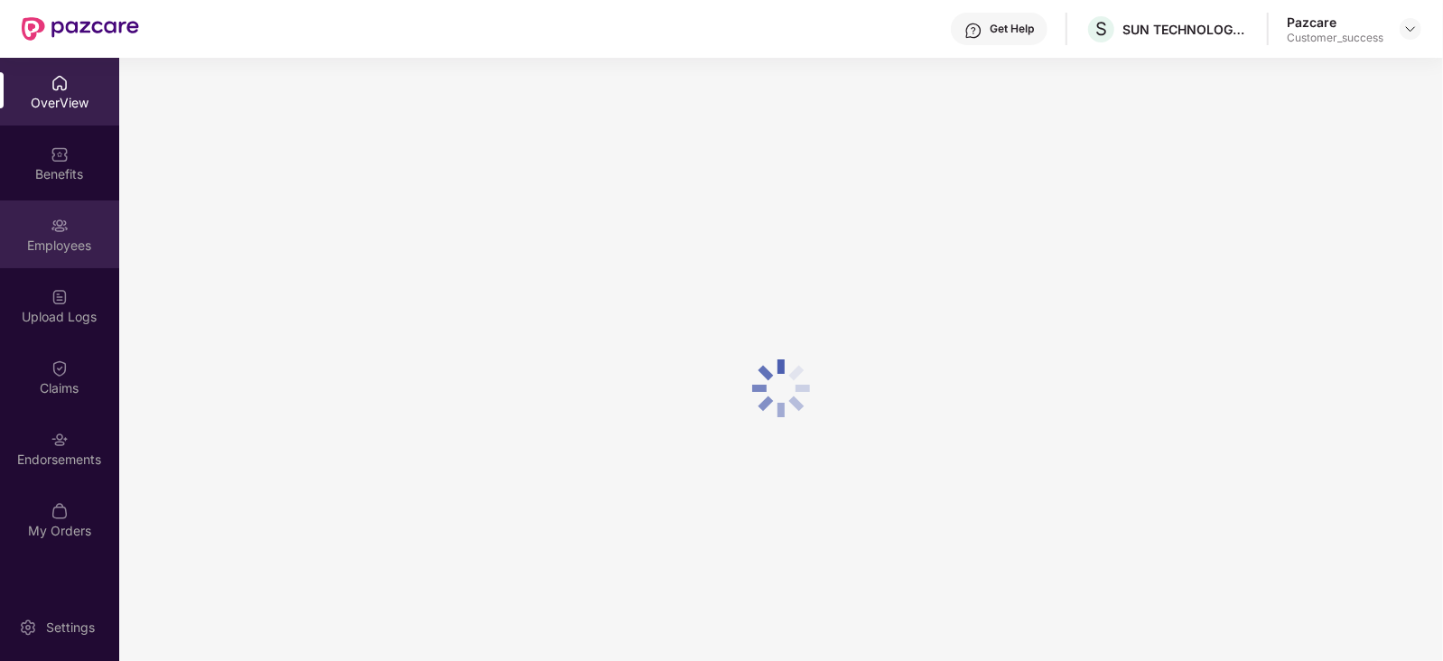
click at [80, 228] on div "Employees" at bounding box center [59, 235] width 119 height 68
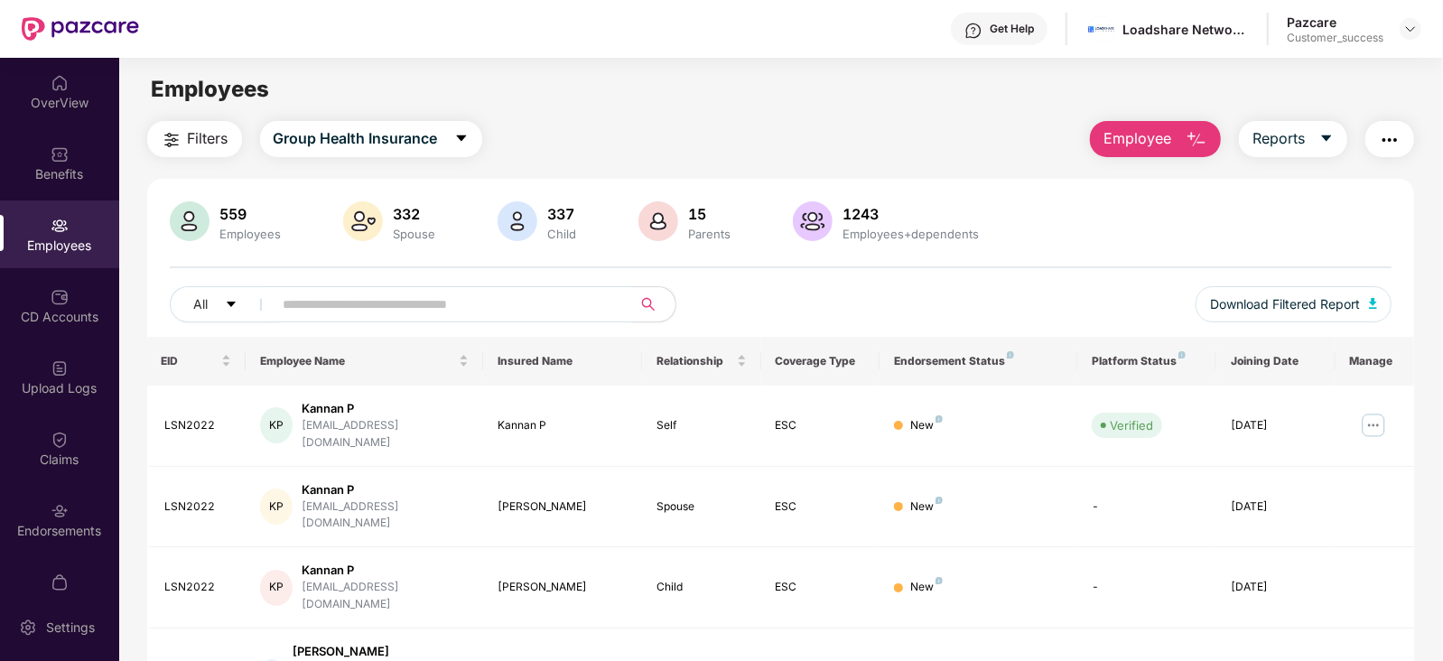
click at [1116, 146] on span "Employee" at bounding box center [1138, 138] width 68 height 23
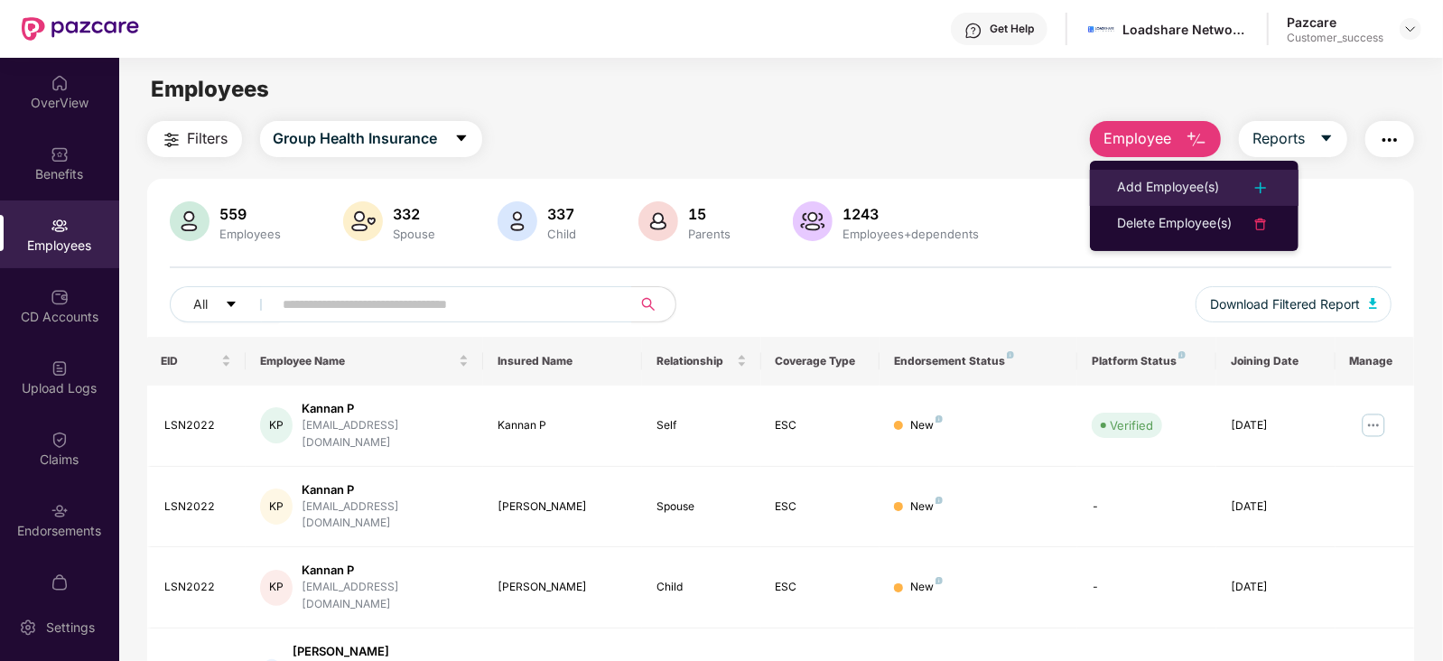
click at [1149, 192] on div "Add Employee(s)" at bounding box center [1168, 188] width 102 height 22
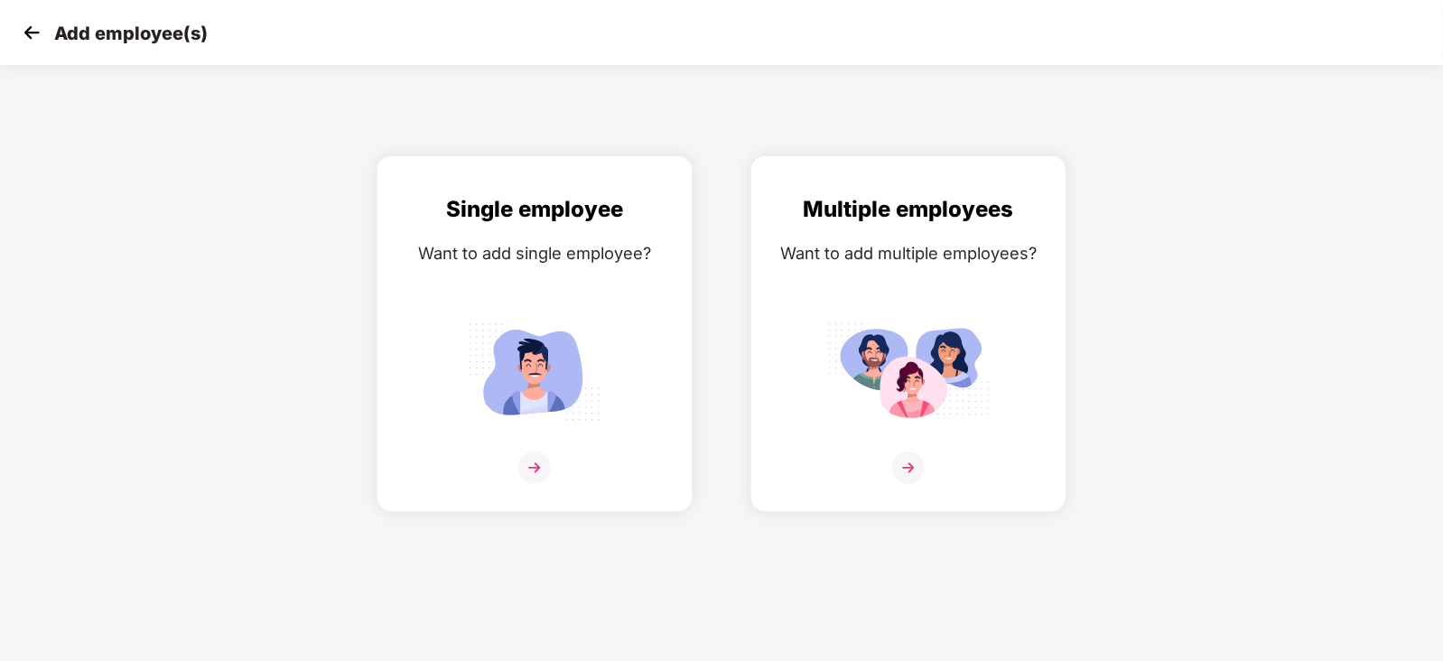
click at [18, 29] on img at bounding box center [31, 32] width 27 height 27
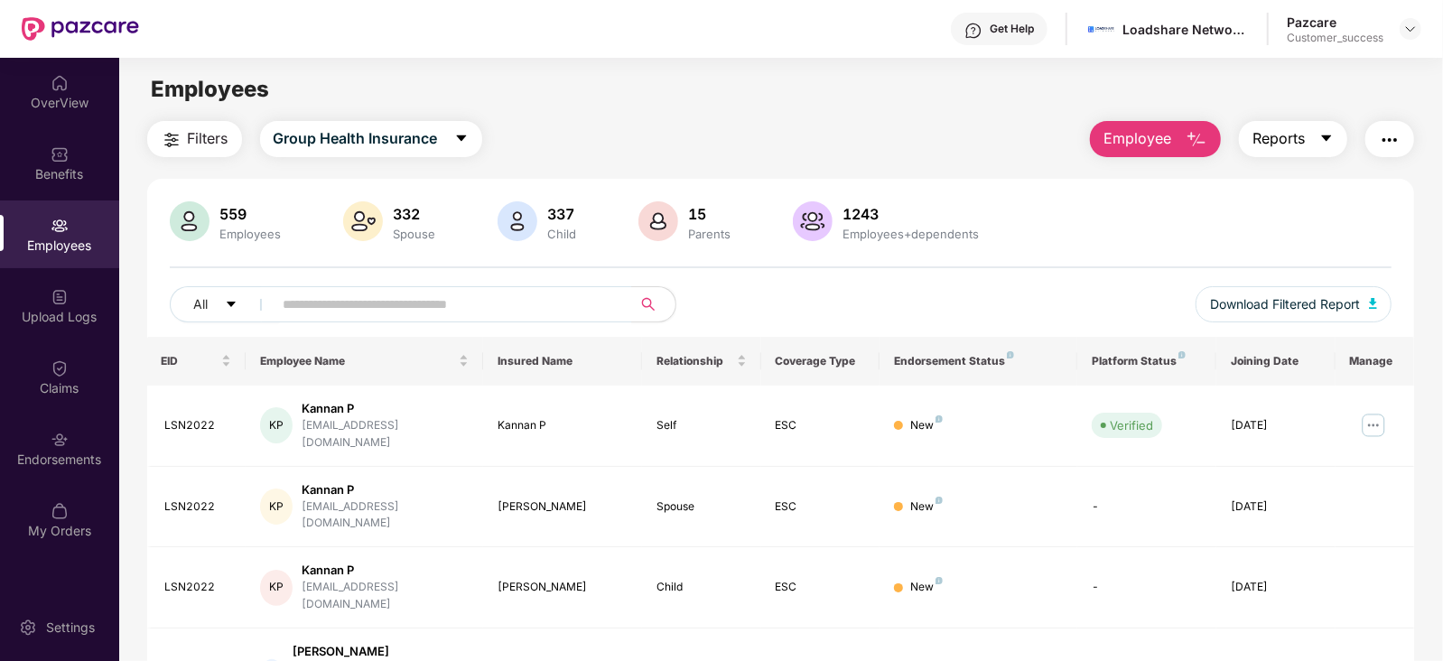
click at [1313, 131] on button "Reports" at bounding box center [1293, 139] width 108 height 36
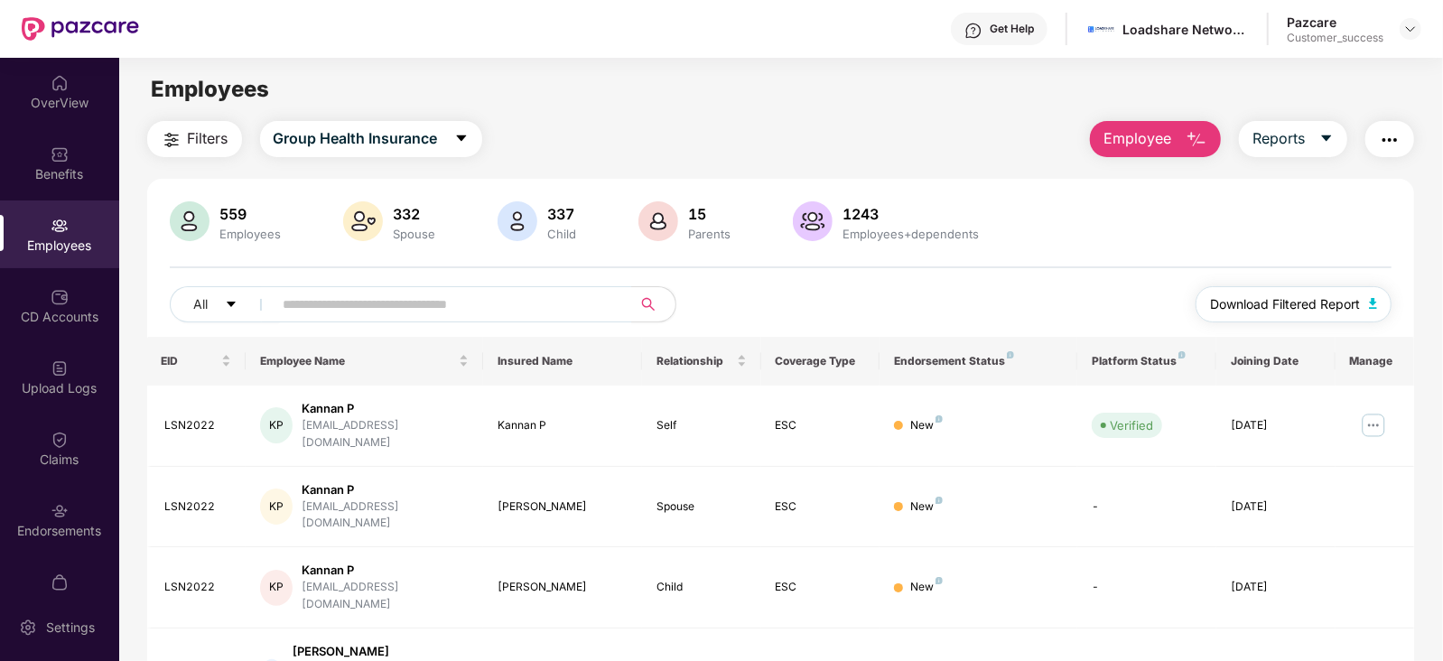
click at [1300, 291] on button "Download Filtered Report" at bounding box center [1294, 304] width 197 height 36
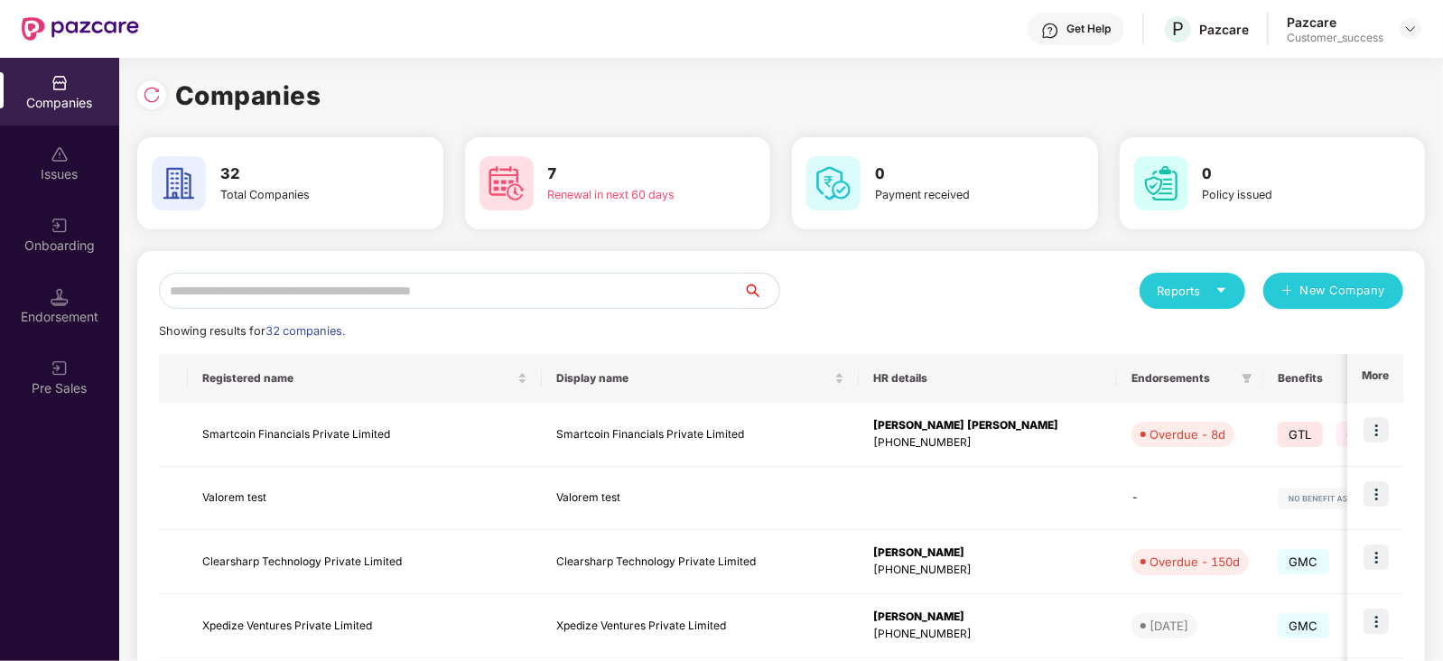
click at [295, 295] on input "text" at bounding box center [451, 291] width 584 height 36
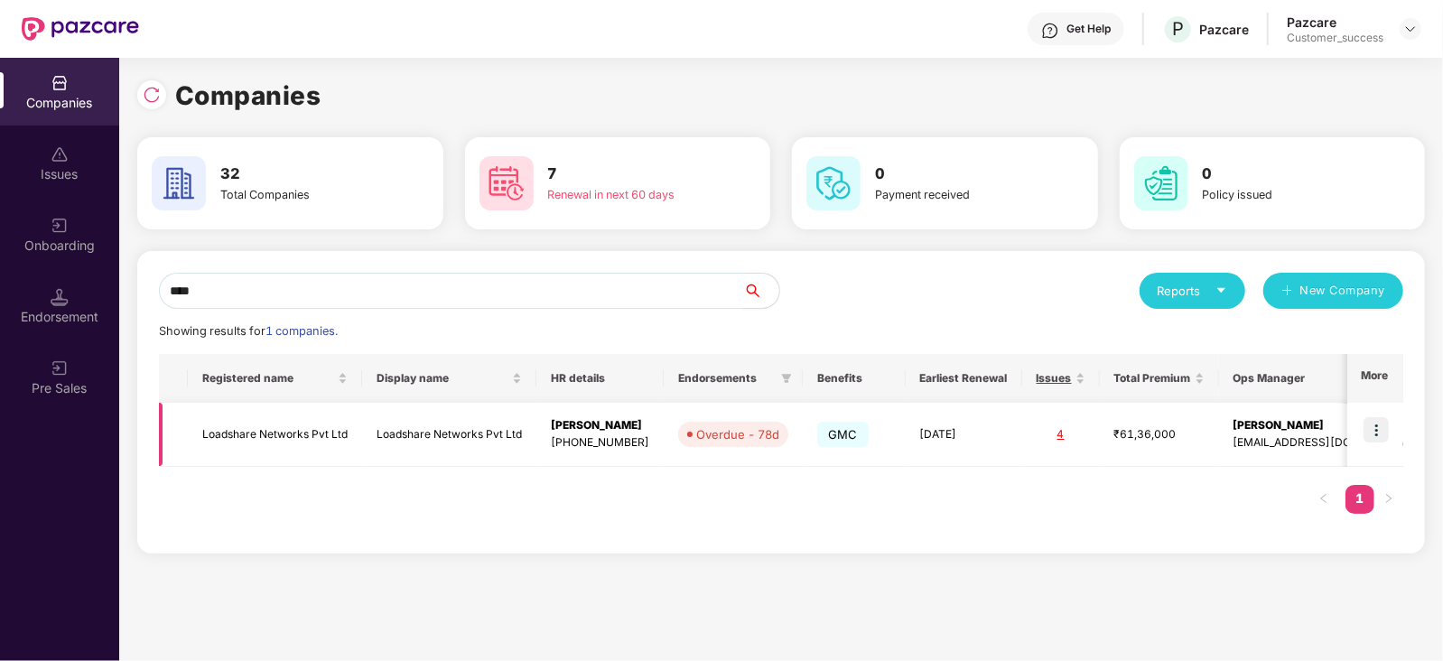
type input "****"
click at [262, 437] on td "Loadshare Networks Pvt Ltd" at bounding box center [275, 435] width 174 height 64
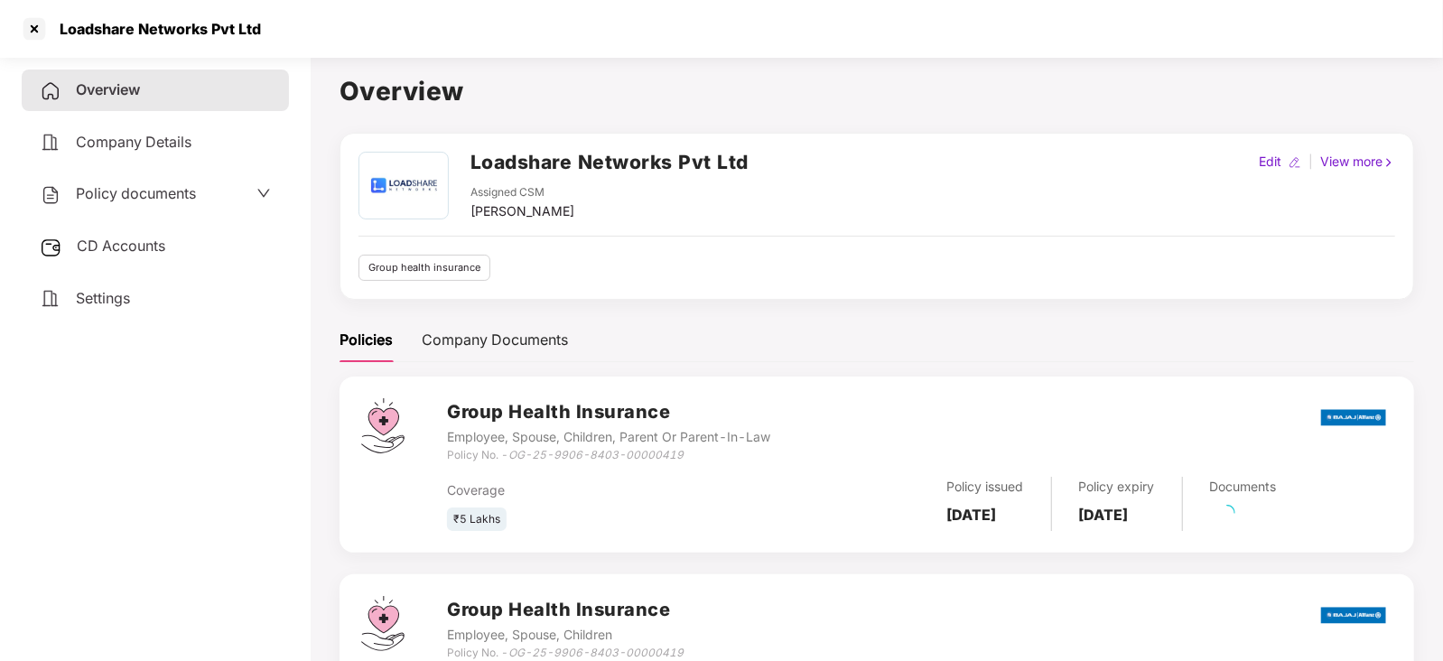
click at [195, 200] on span "Policy documents" at bounding box center [136, 193] width 120 height 18
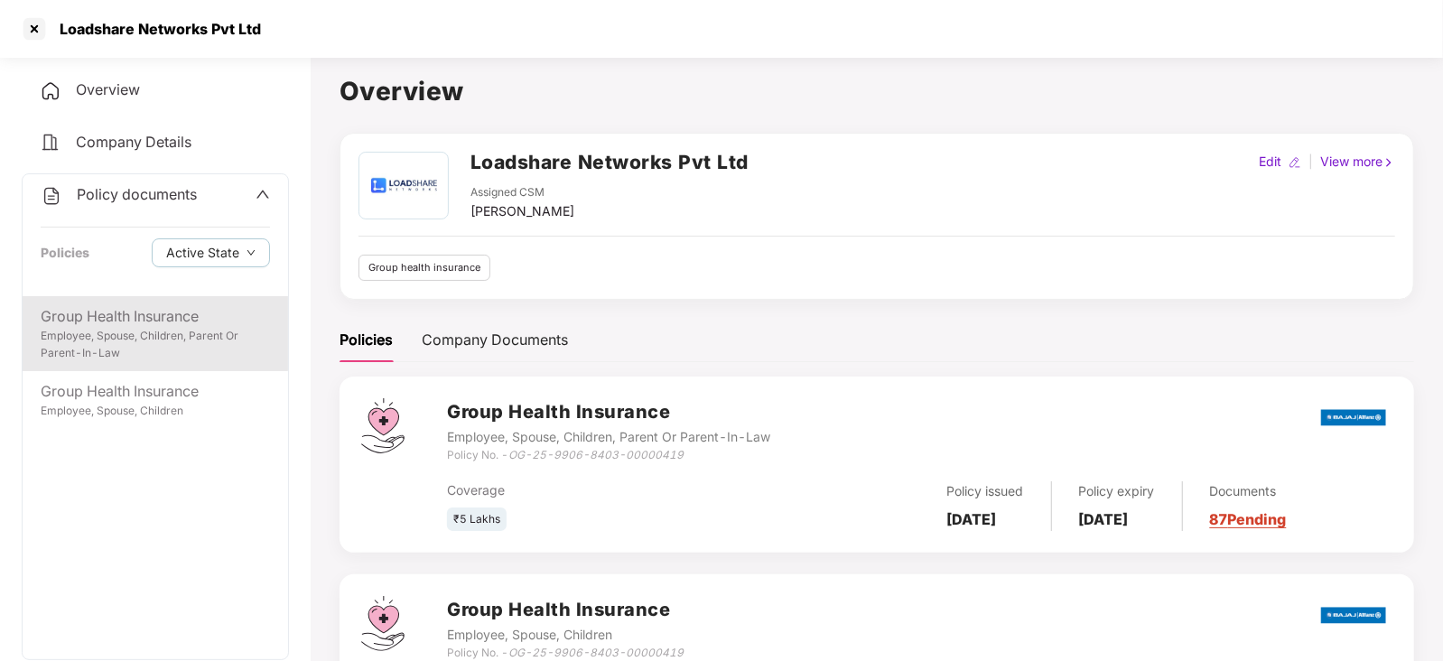
click at [138, 351] on div "Employee, Spouse, Children, Parent Or Parent-In-Law" at bounding box center [155, 345] width 229 height 34
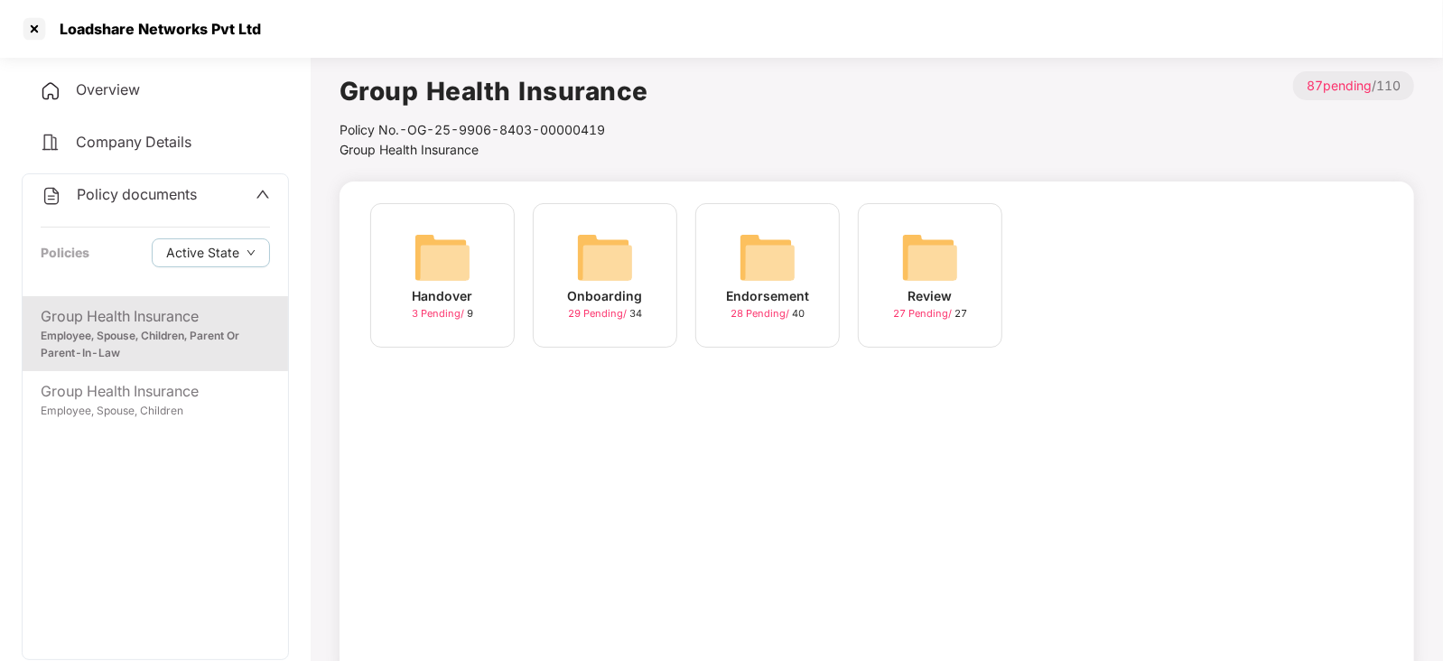
drag, startPoint x: 429, startPoint y: 276, endPoint x: 610, endPoint y: 258, distance: 181.6
click at [610, 258] on img at bounding box center [605, 258] width 58 height 58
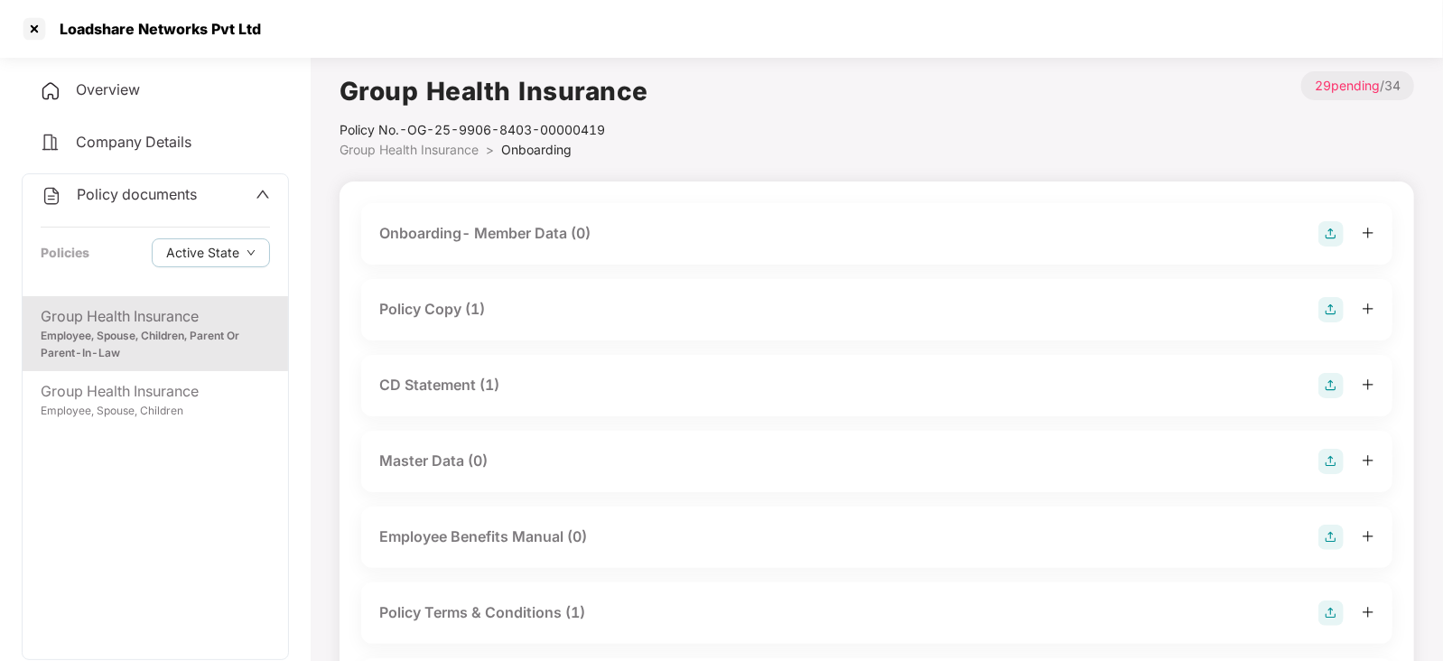
click at [460, 311] on div "Policy Copy (1)" at bounding box center [432, 309] width 106 height 23
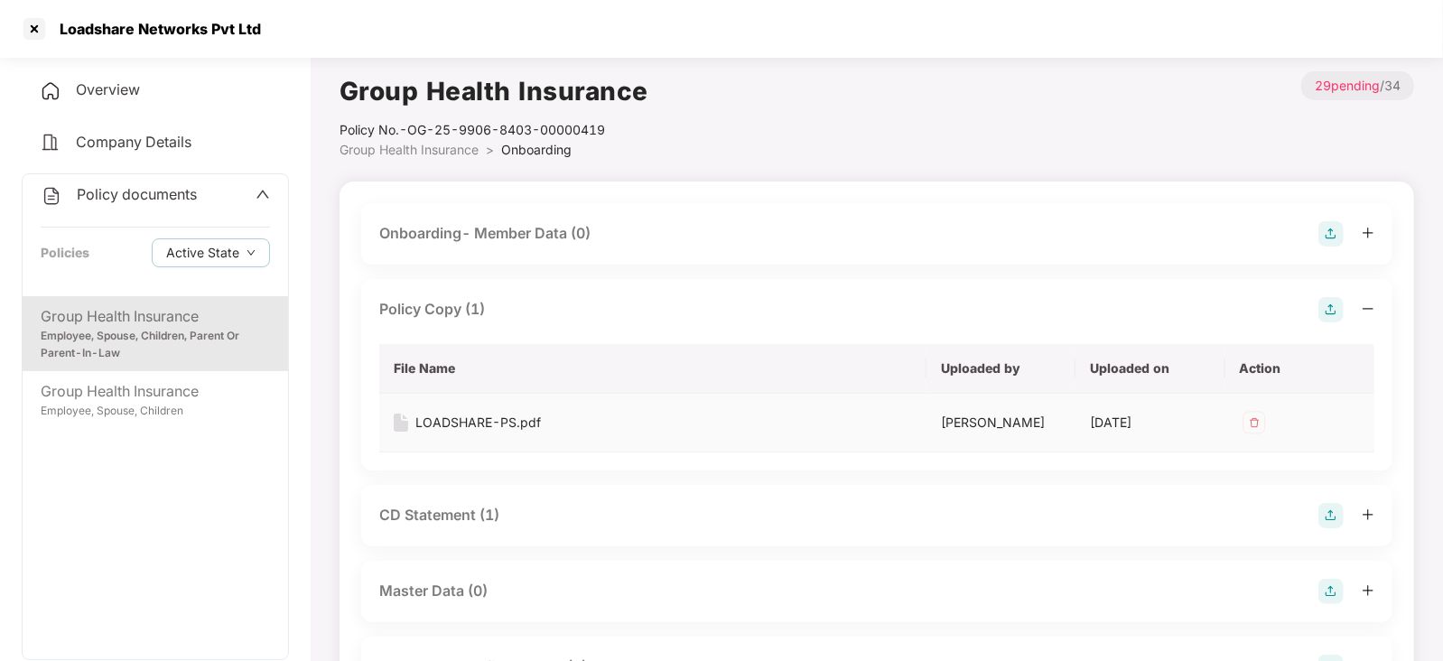
click at [462, 425] on div "LOADSHARE-PS.pdf" at bounding box center [479, 423] width 126 height 20
click at [30, 28] on div at bounding box center [34, 28] width 29 height 29
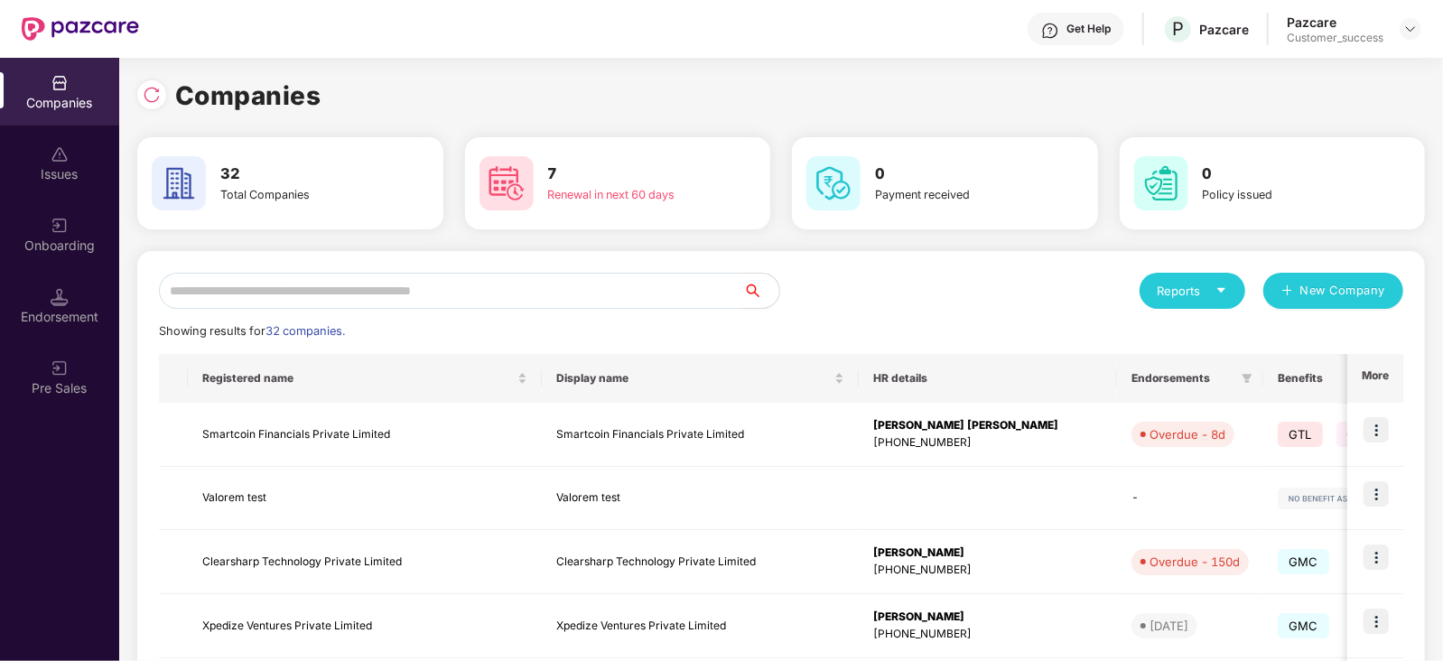
click at [247, 279] on input "text" at bounding box center [451, 291] width 584 height 36
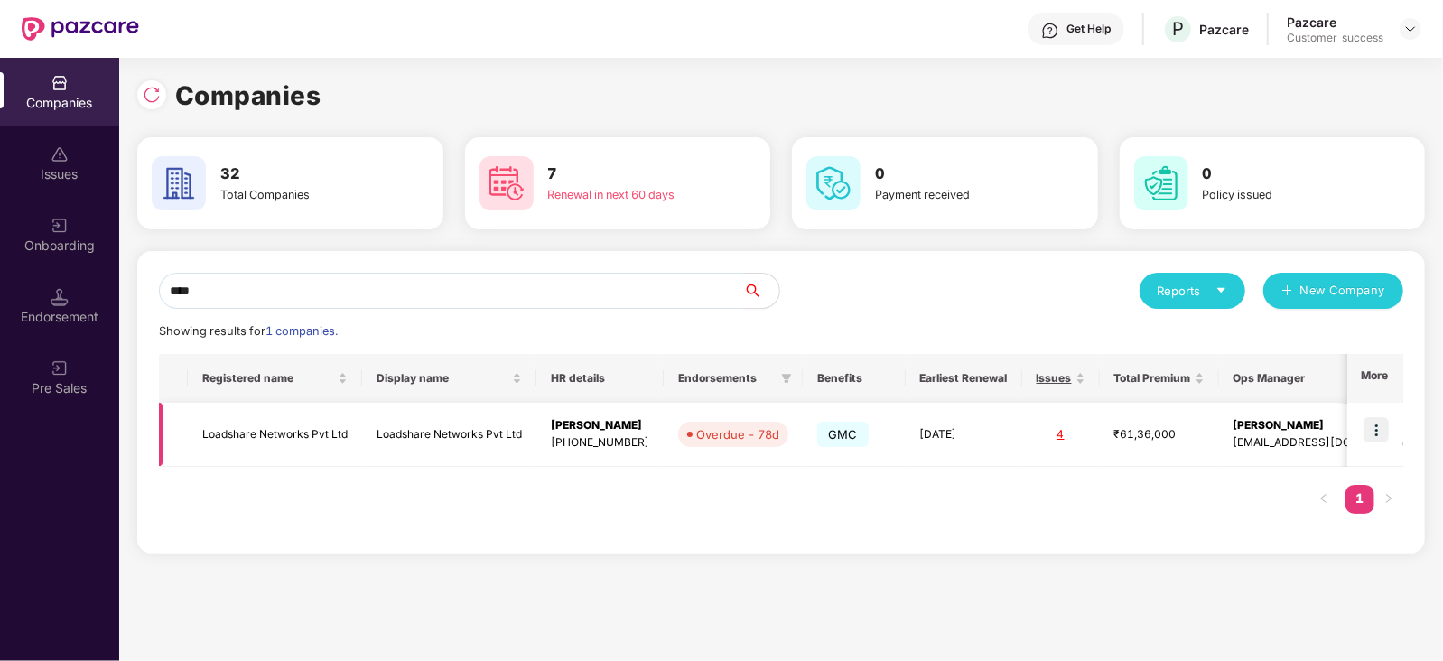
type input "****"
click at [1373, 427] on img at bounding box center [1376, 429] width 25 height 25
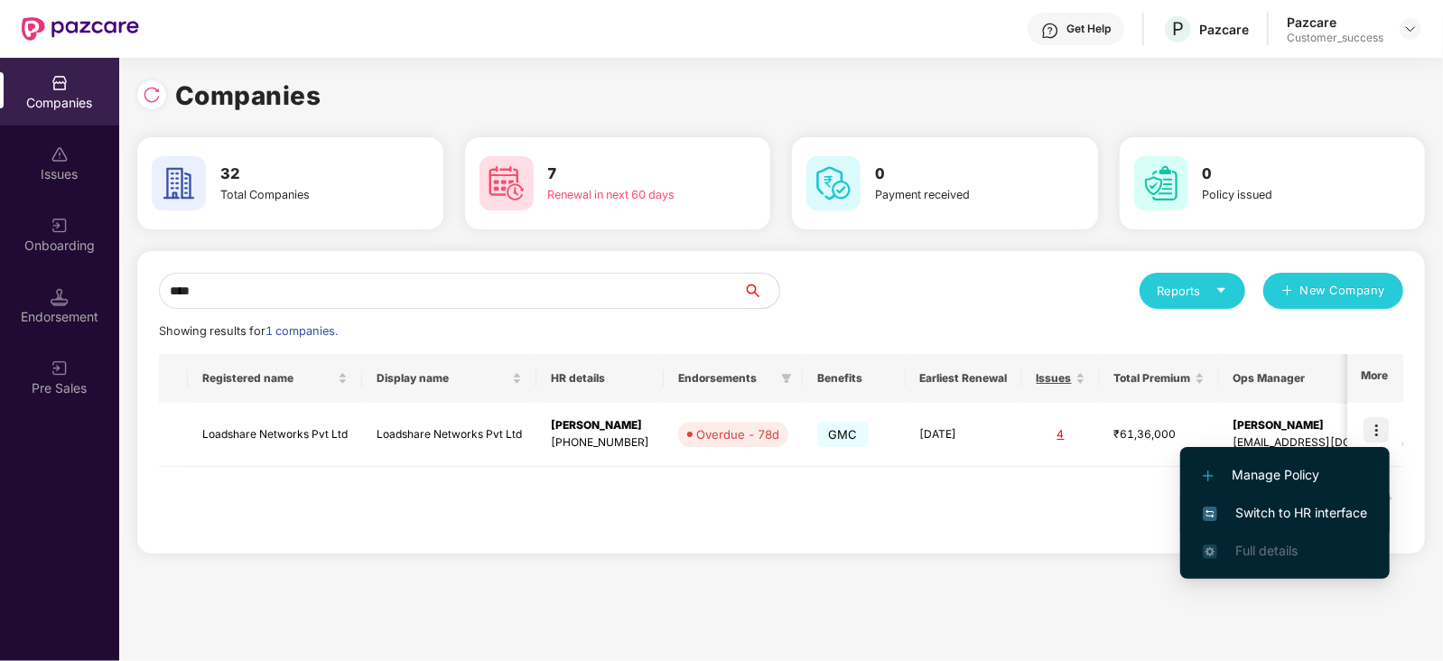
click at [1278, 505] on span "Switch to HR interface" at bounding box center [1285, 513] width 164 height 20
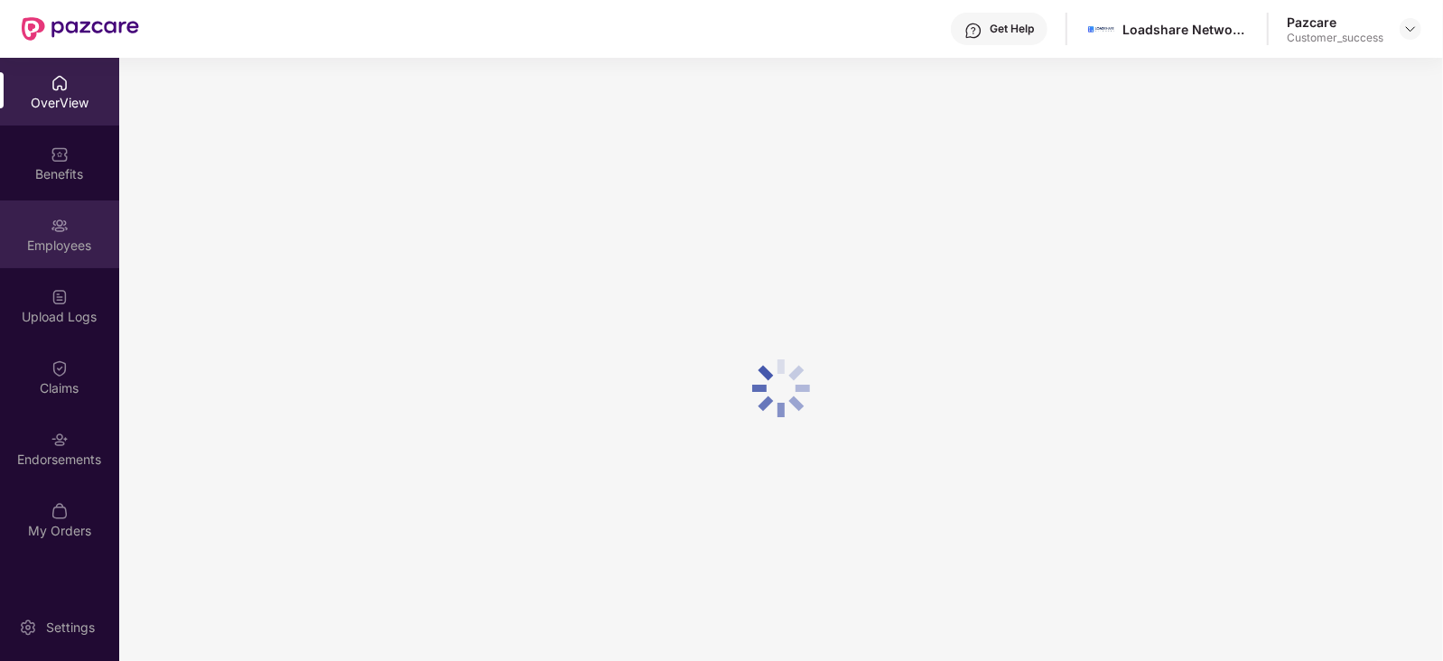
click at [61, 219] on img at bounding box center [60, 226] width 18 height 18
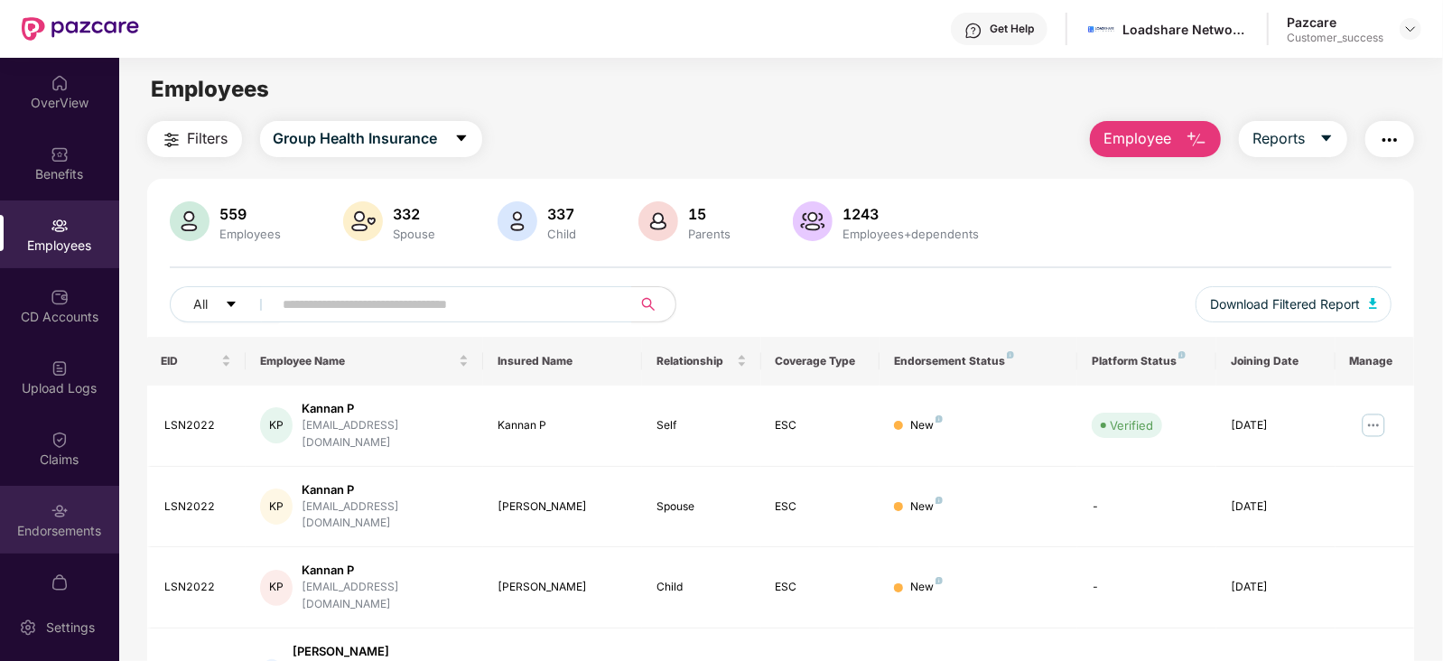
click at [33, 530] on div "Endorsements" at bounding box center [59, 531] width 119 height 18
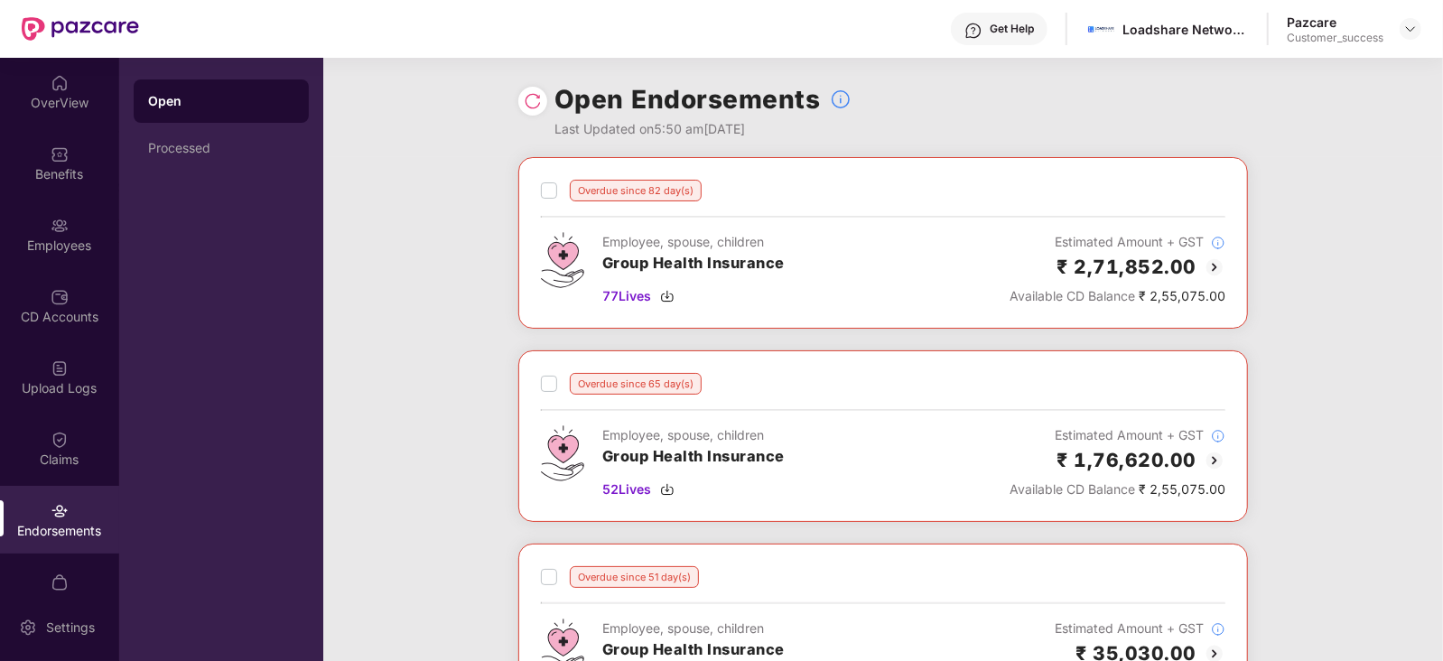
click at [1212, 260] on img at bounding box center [1215, 268] width 22 height 22
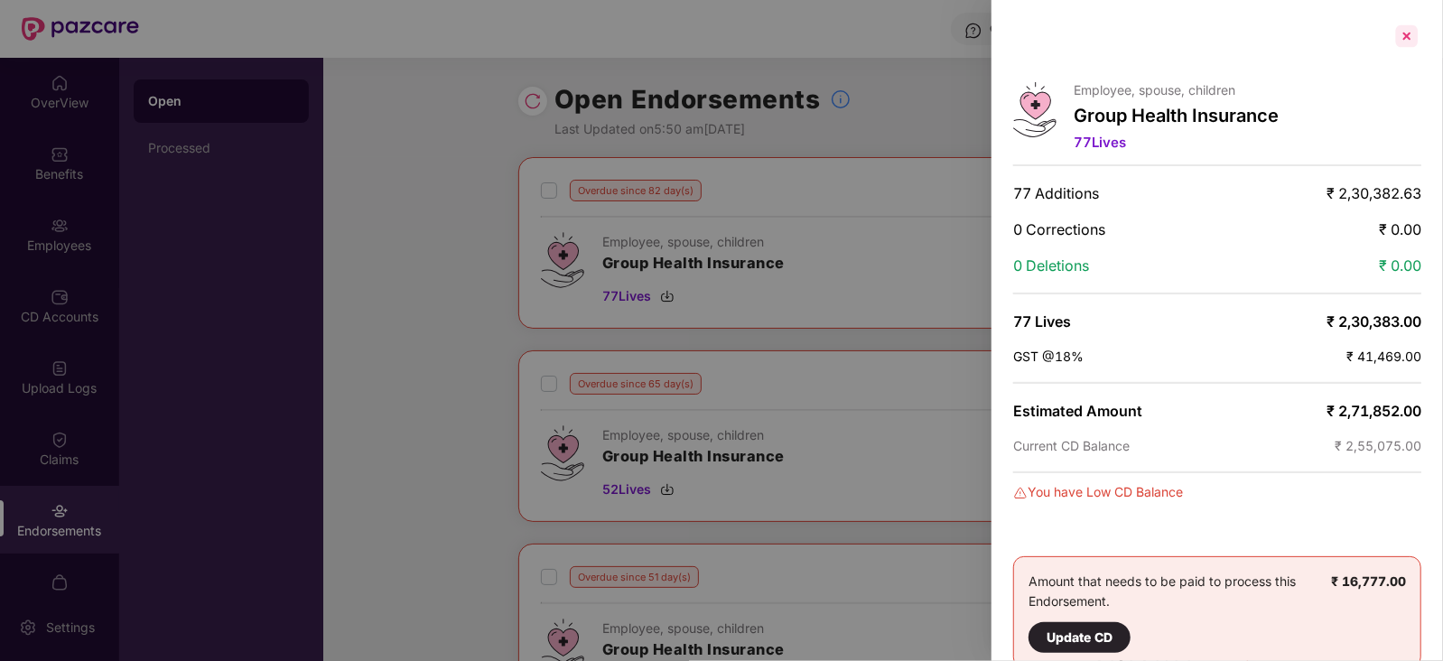
click at [1415, 34] on div at bounding box center [1407, 36] width 29 height 29
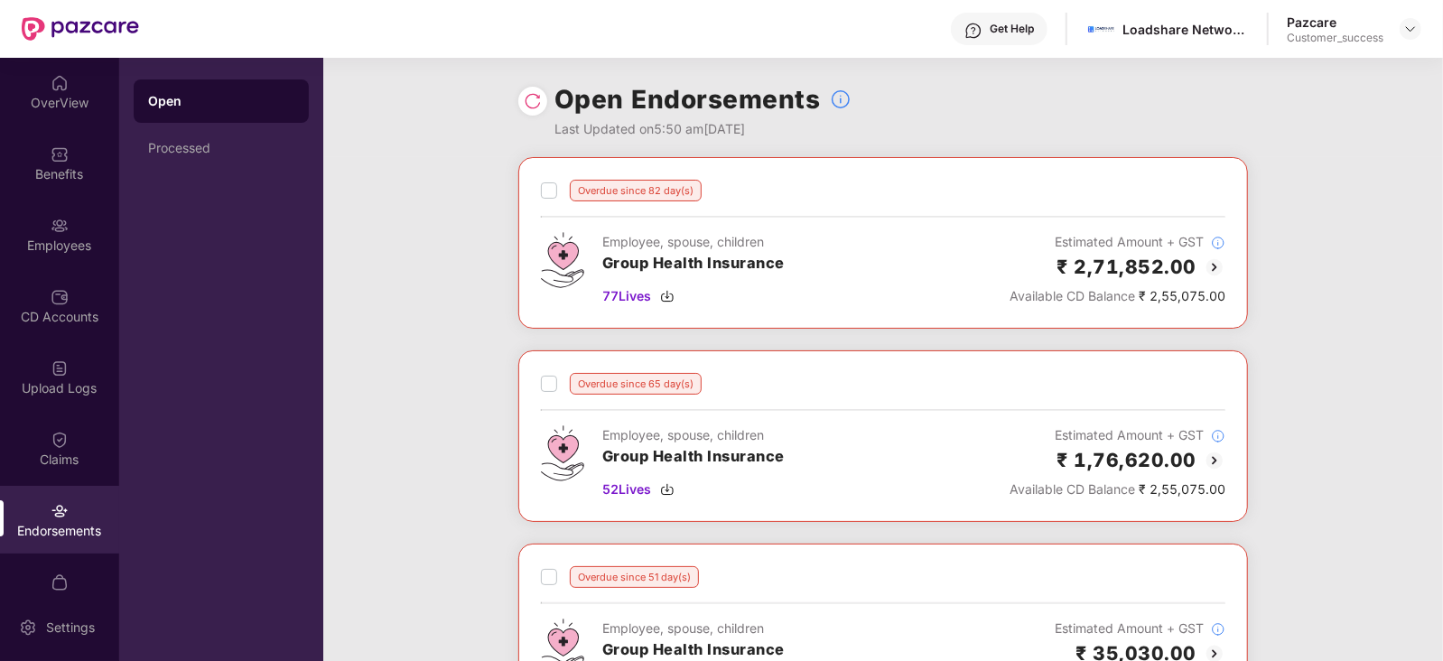
click at [1208, 458] on img at bounding box center [1215, 461] width 22 height 22
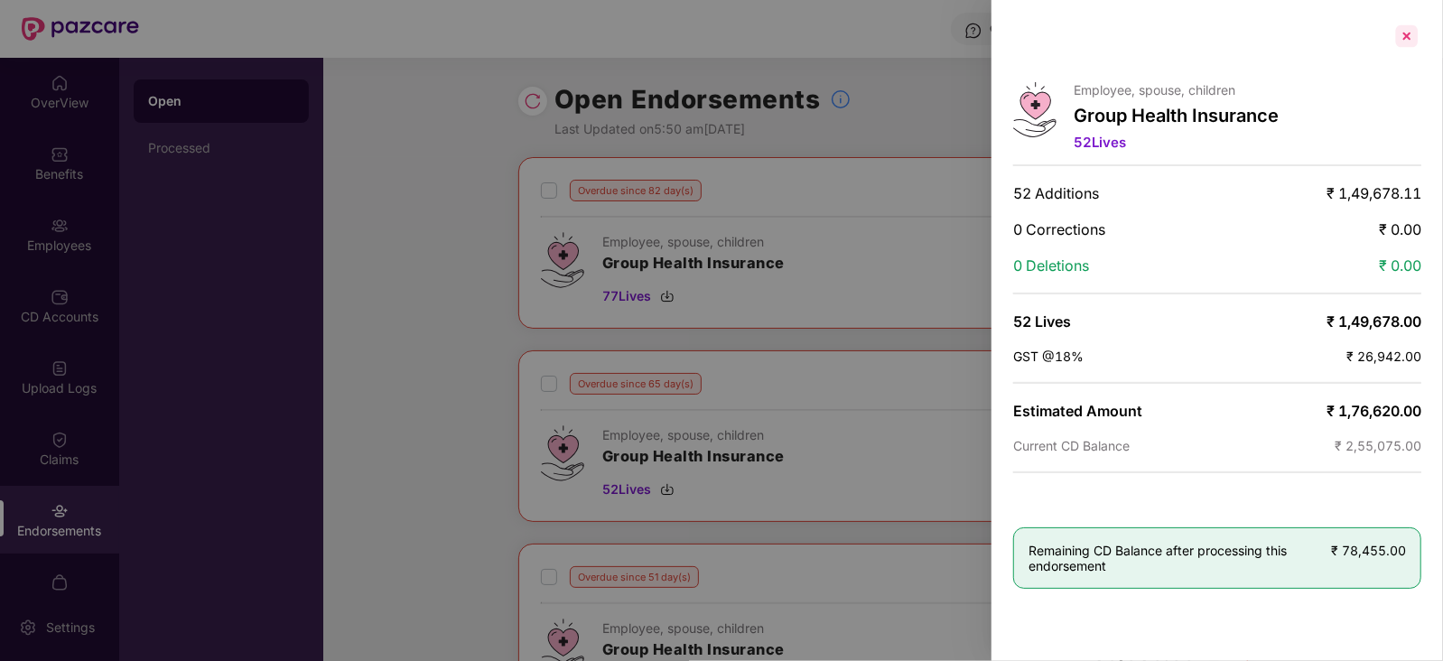
click at [1414, 35] on div at bounding box center [1407, 36] width 29 height 29
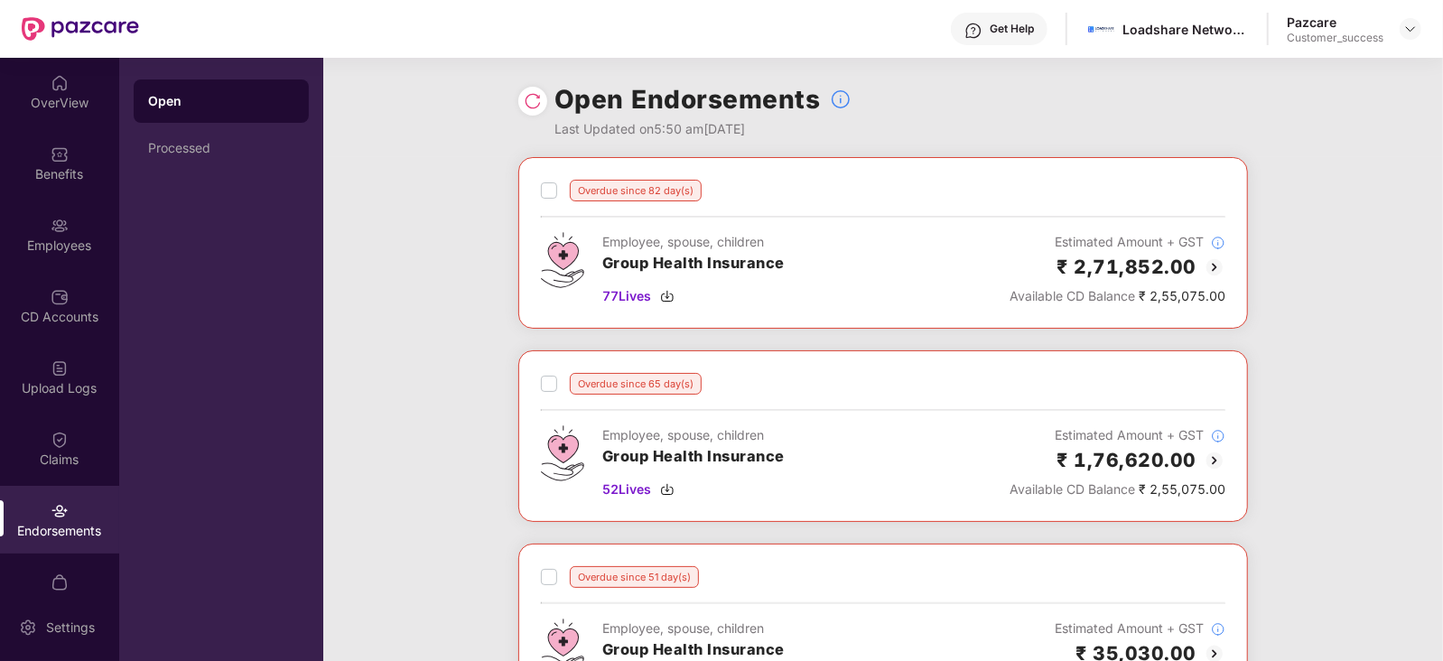
scroll to position [219, 0]
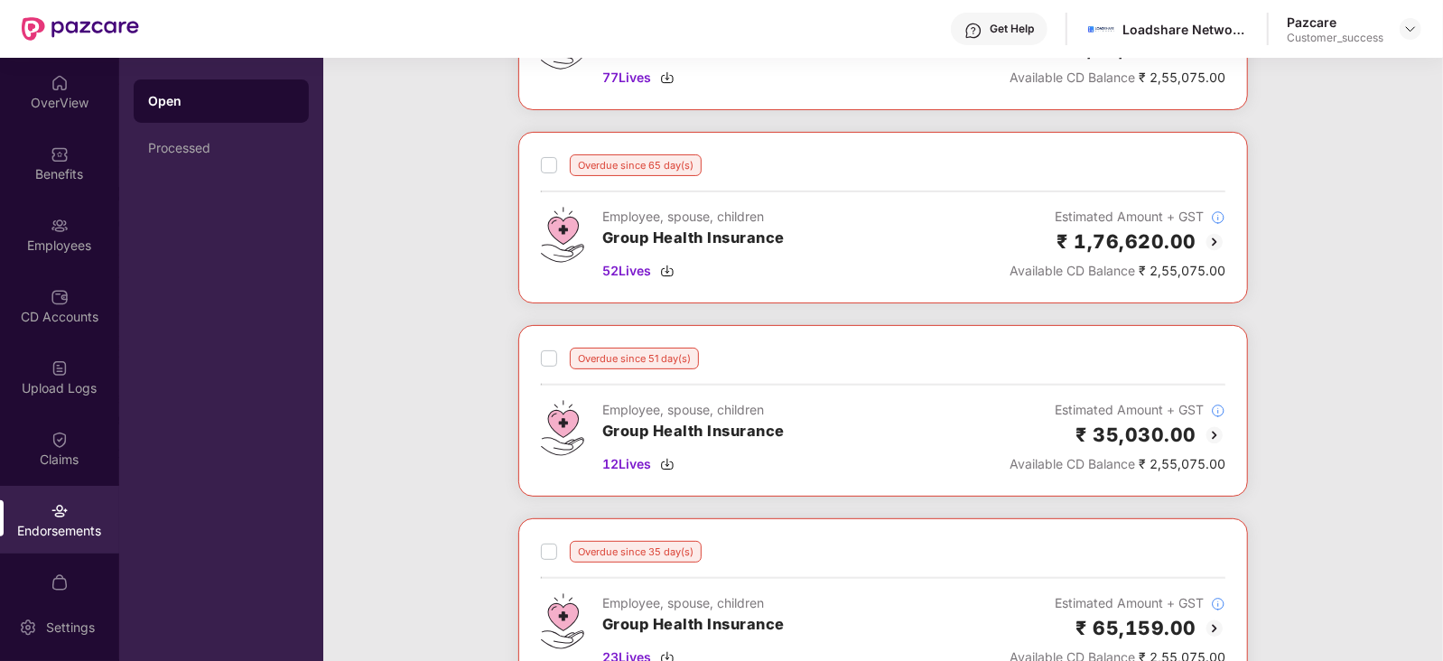
click at [1211, 432] on img at bounding box center [1215, 436] width 22 height 22
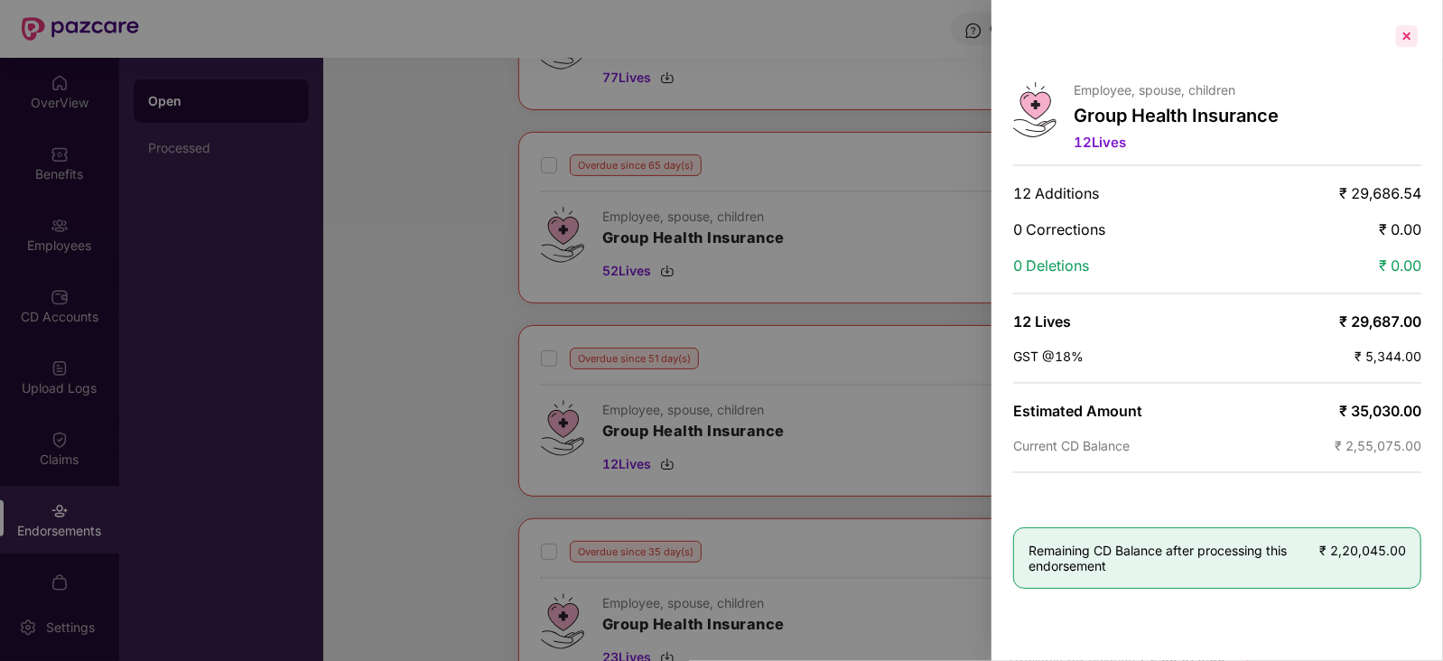
click at [1402, 40] on div at bounding box center [1407, 36] width 29 height 29
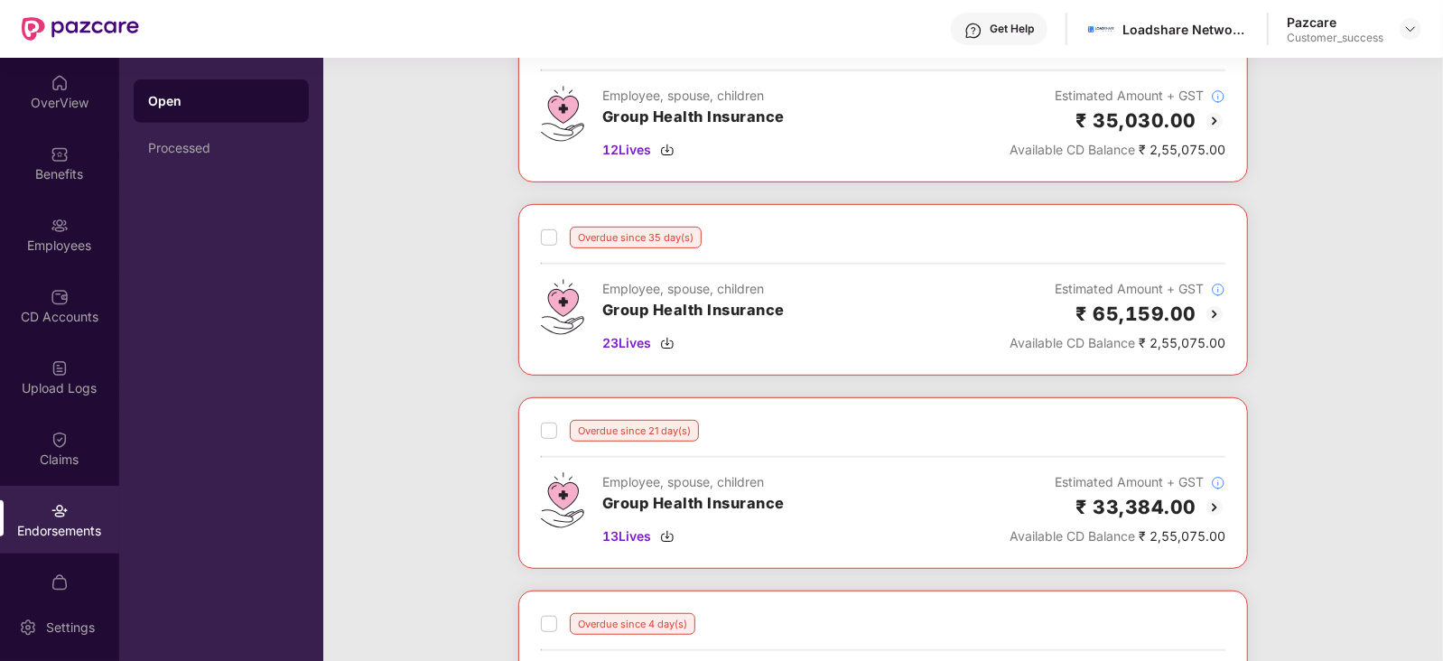
scroll to position [535, 0]
click at [1209, 304] on img at bounding box center [1215, 313] width 22 height 22
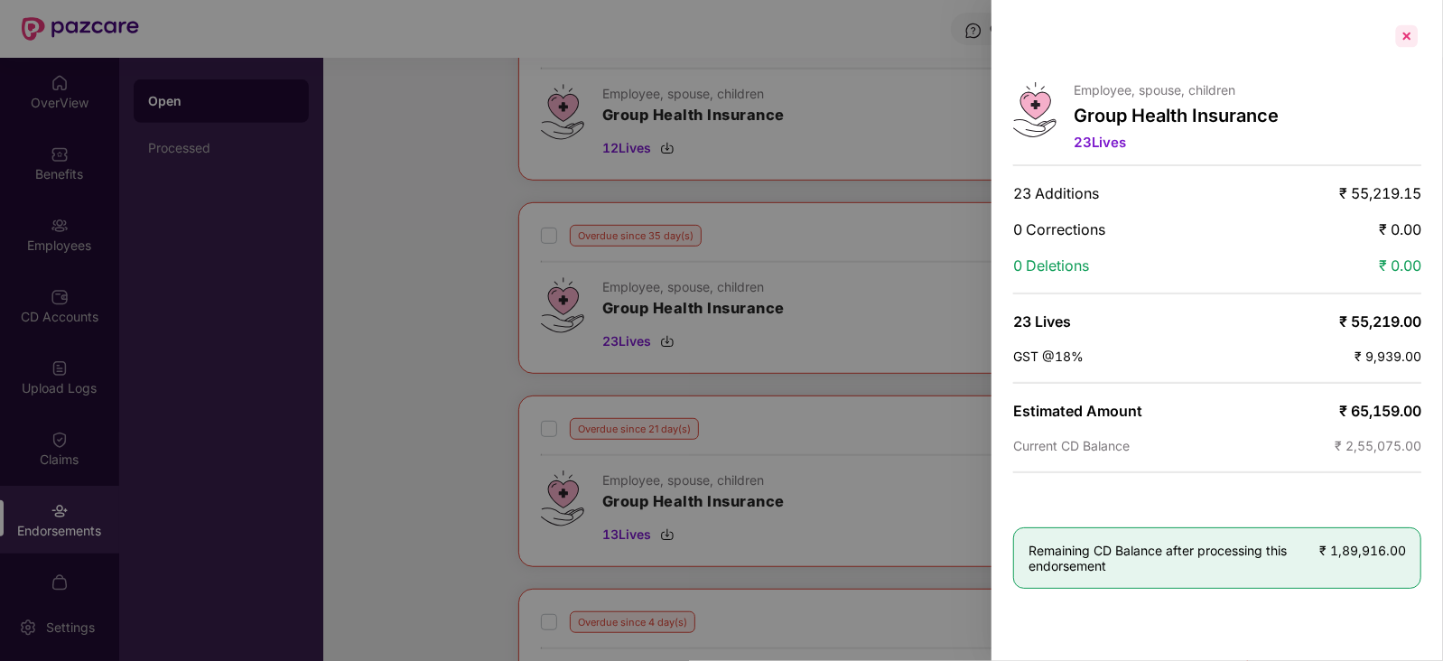
click at [1415, 36] on div at bounding box center [1407, 36] width 29 height 29
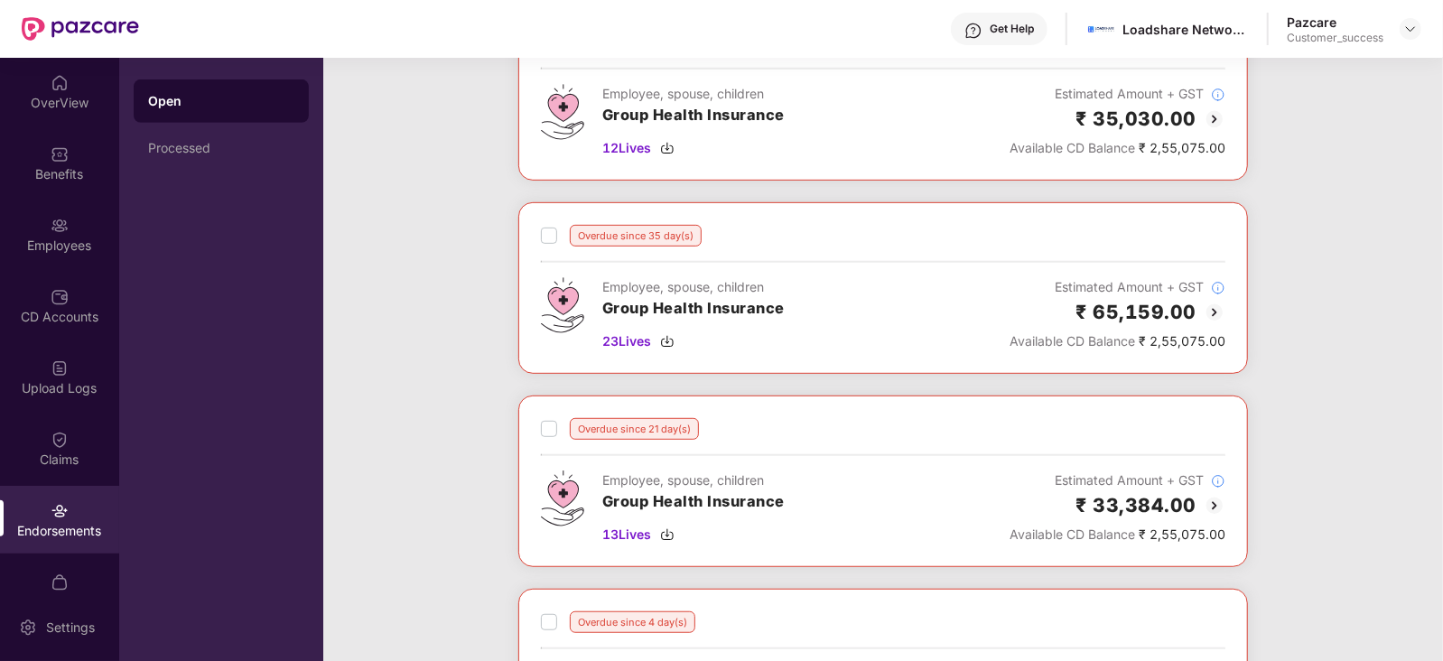
click at [1215, 496] on img at bounding box center [1215, 506] width 22 height 22
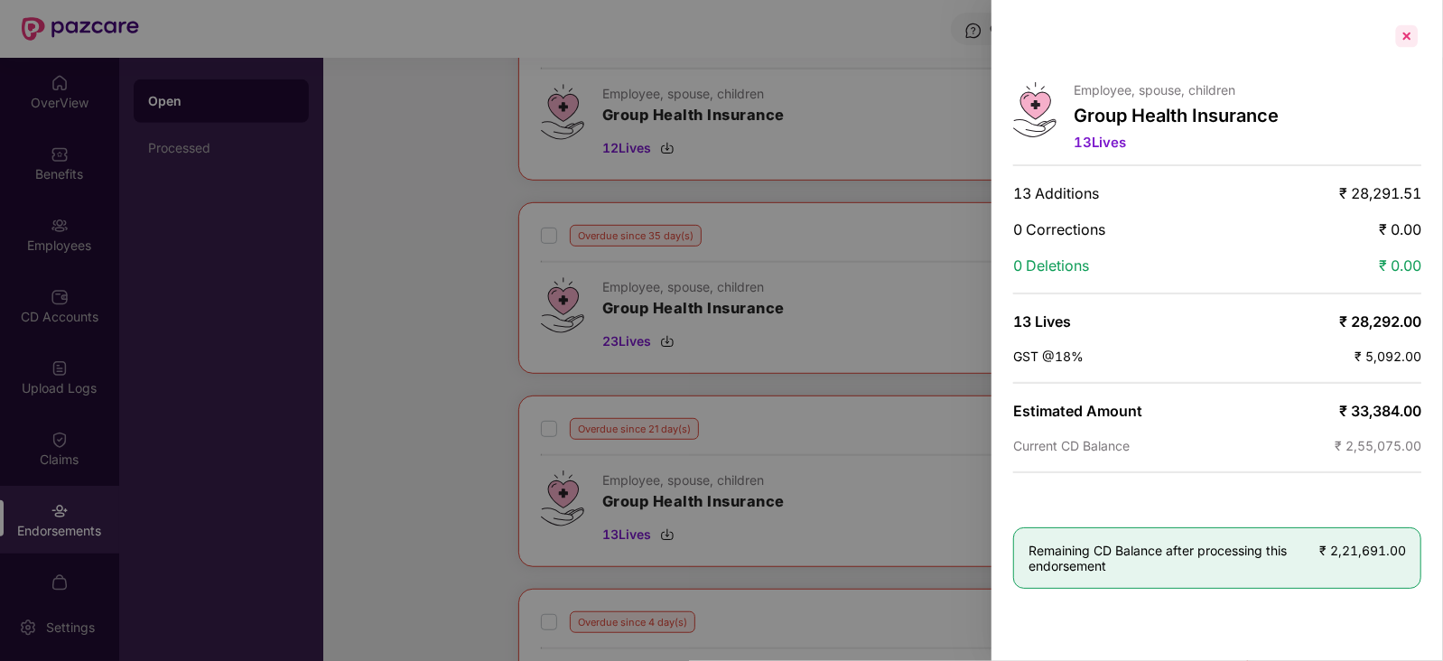
click at [1412, 41] on div at bounding box center [1407, 36] width 29 height 29
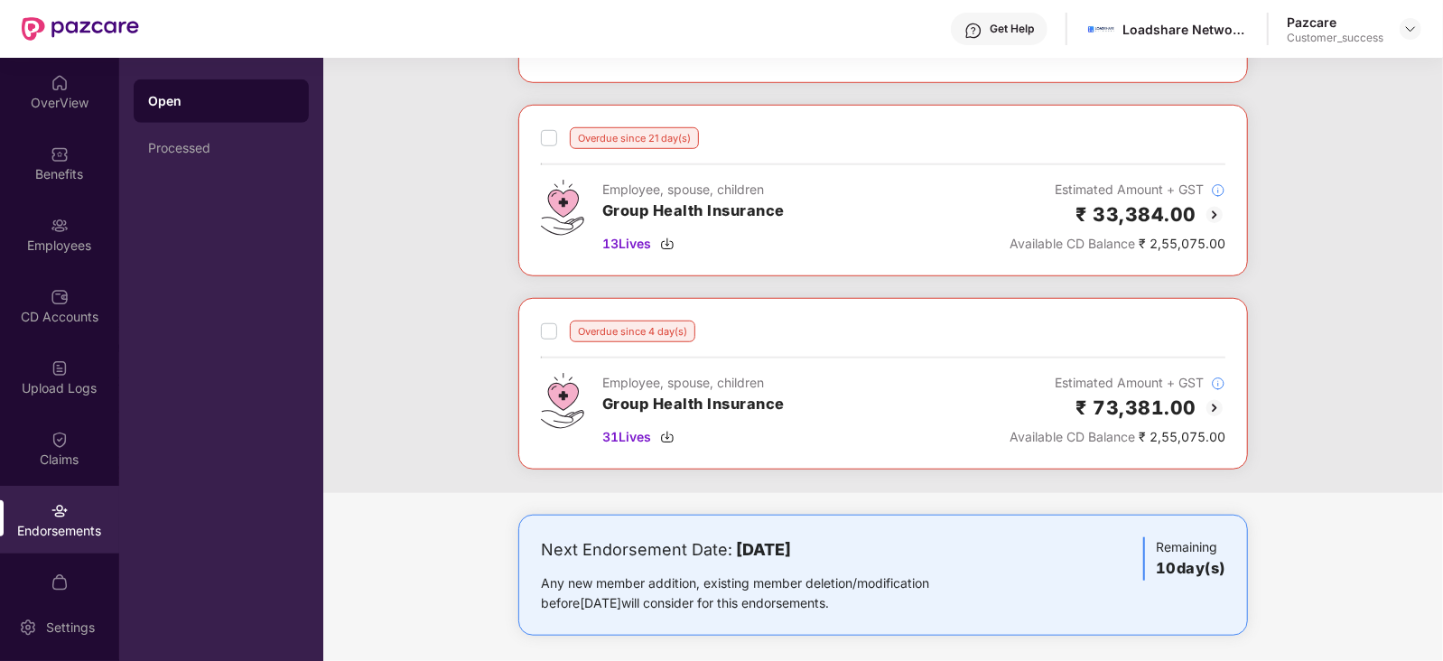
scroll to position [833, 0]
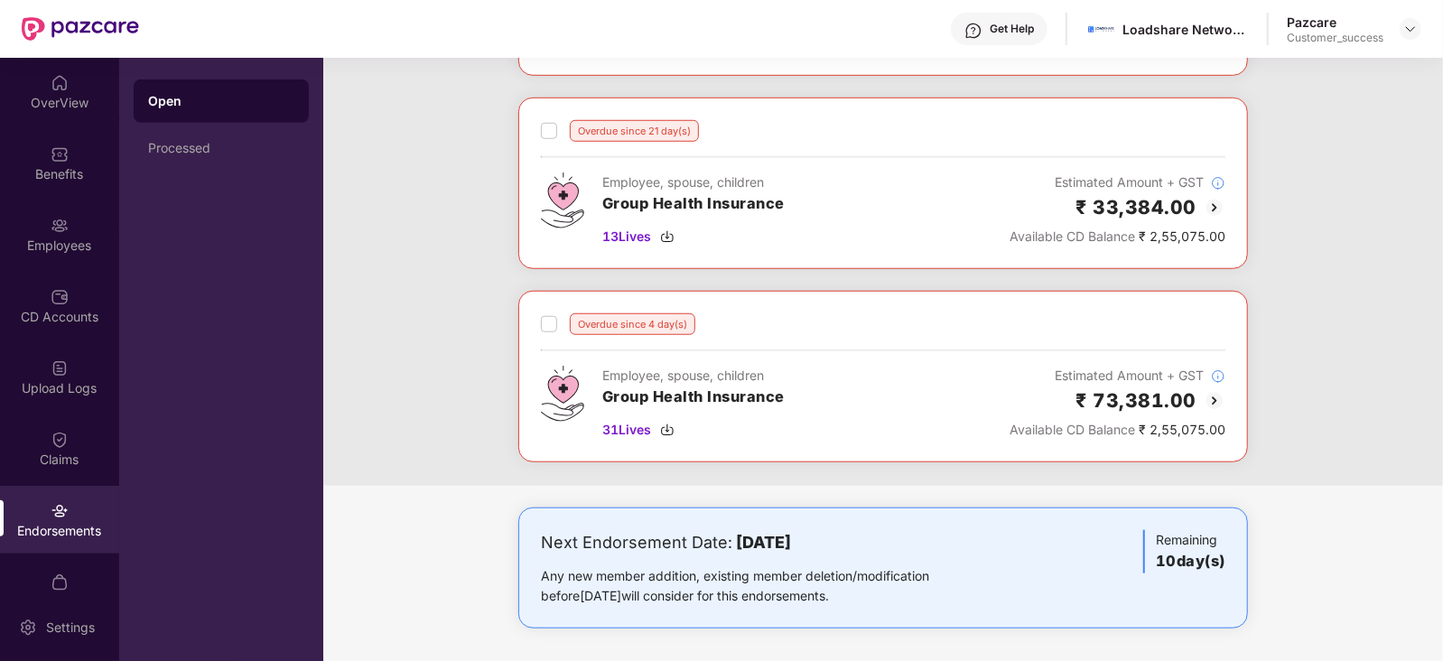
click at [1219, 402] on img at bounding box center [1215, 401] width 22 height 22
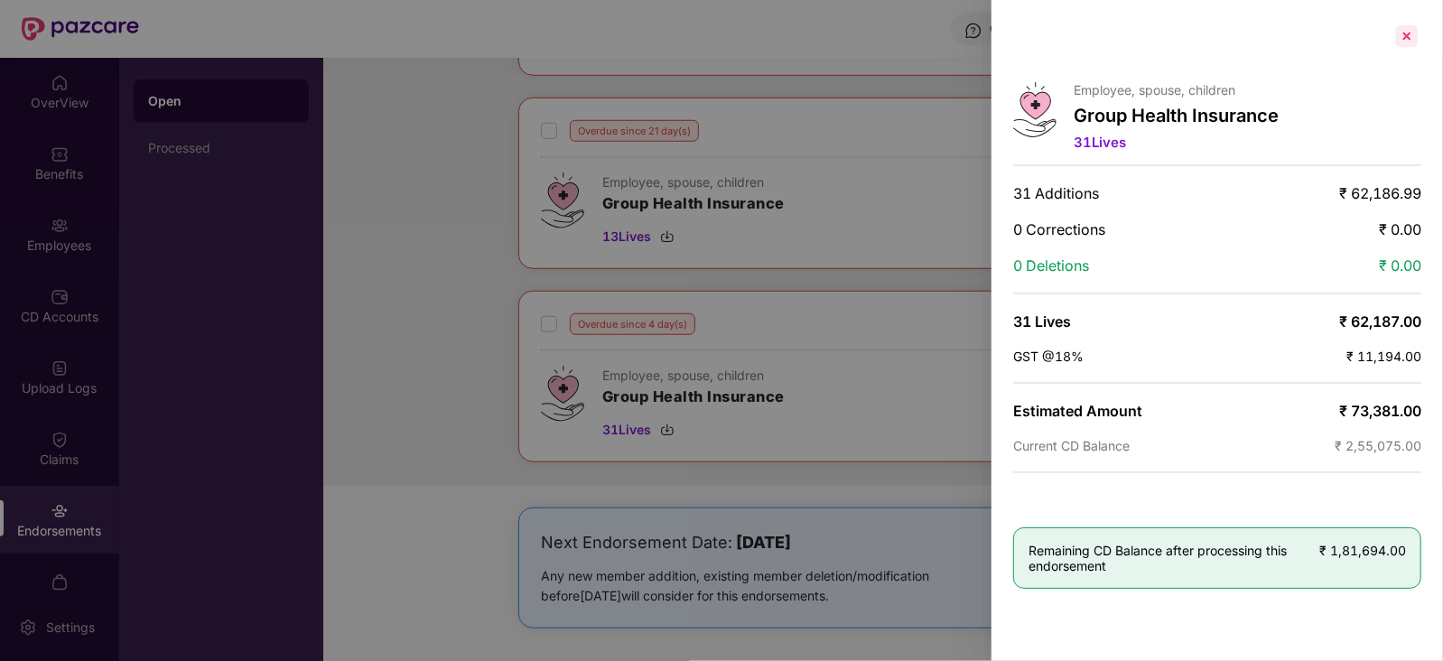
click at [1405, 35] on div at bounding box center [1407, 36] width 29 height 29
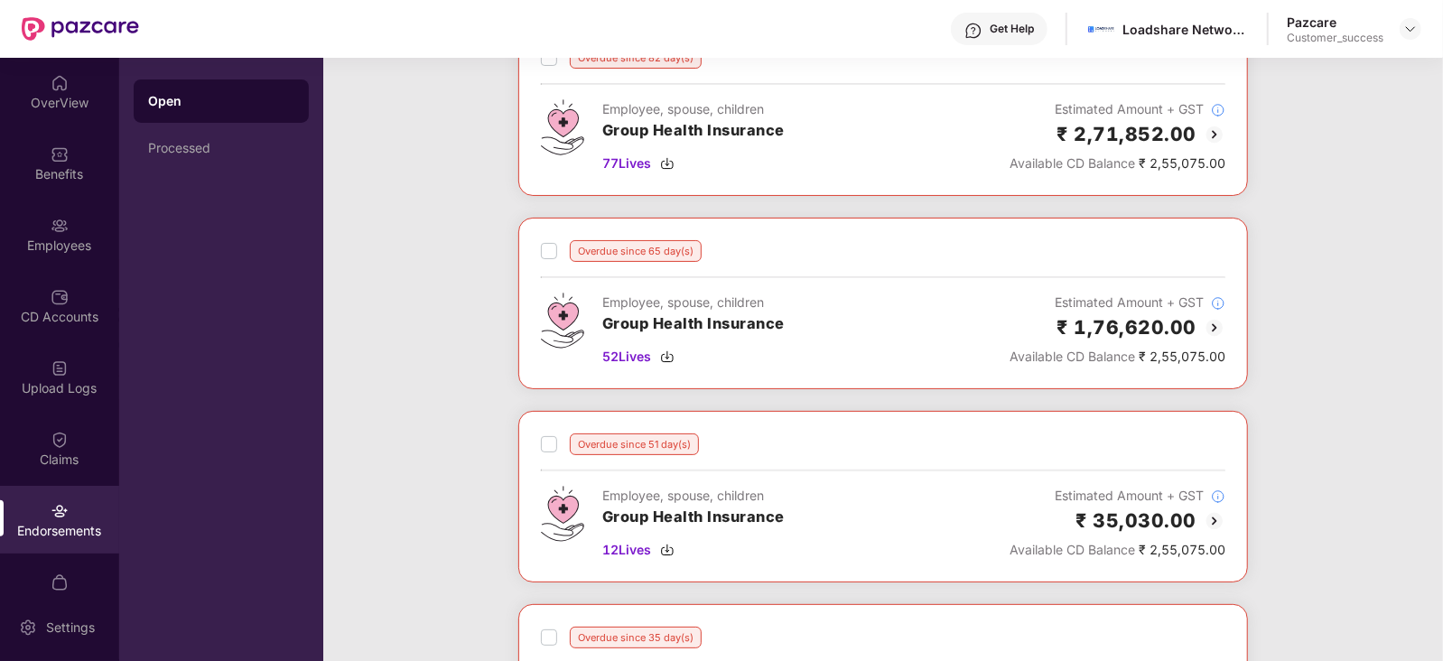
scroll to position [0, 0]
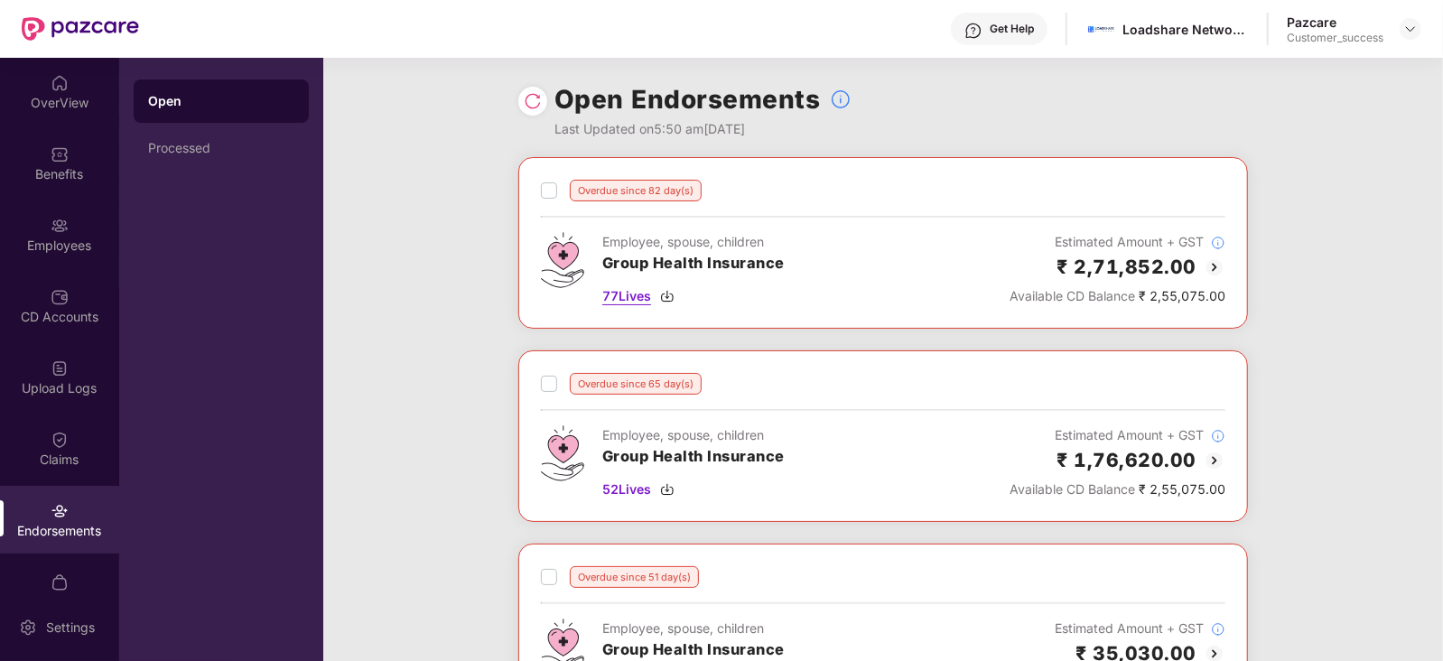
click at [640, 295] on span "77 Lives" at bounding box center [626, 296] width 49 height 20
click at [637, 487] on span "52 Lives" at bounding box center [626, 490] width 49 height 20
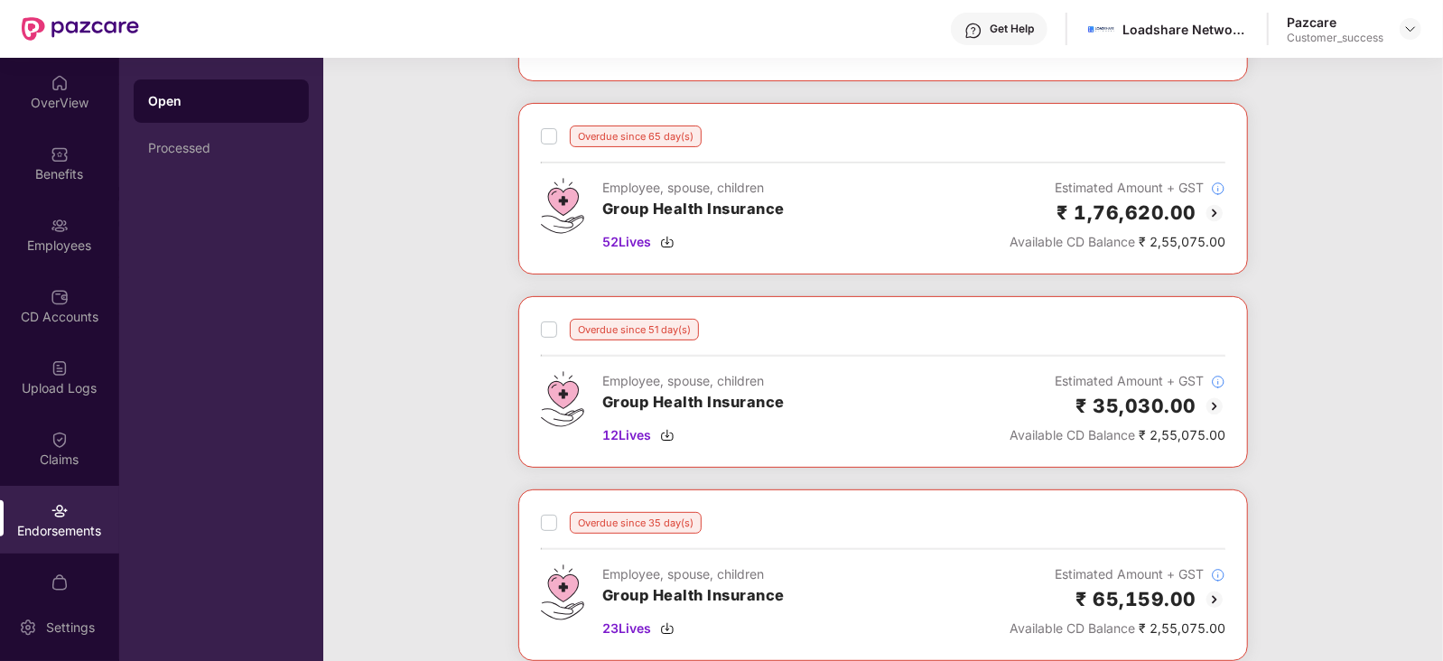
scroll to position [248, 0]
click at [628, 438] on span "12 Lives" at bounding box center [626, 435] width 49 height 20
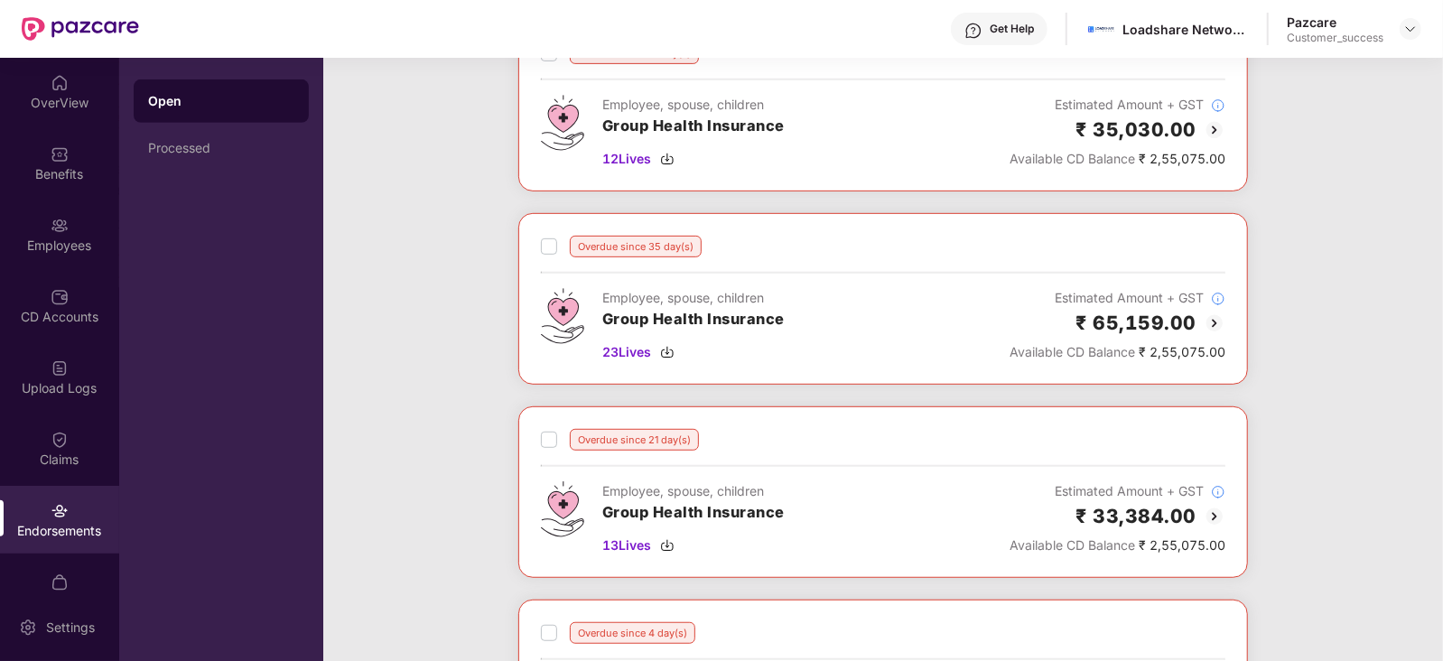
scroll to position [525, 0]
click at [612, 350] on span "23 Lives" at bounding box center [626, 351] width 49 height 20
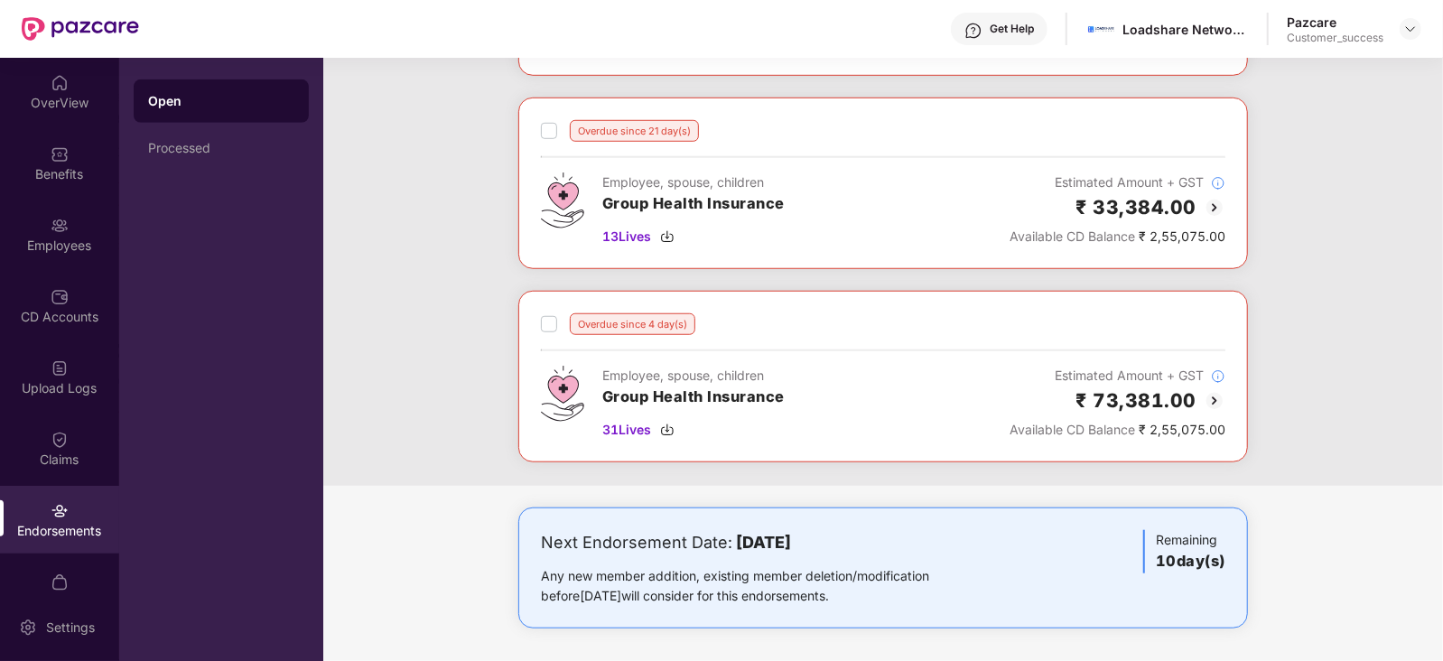
scroll to position [654, 0]
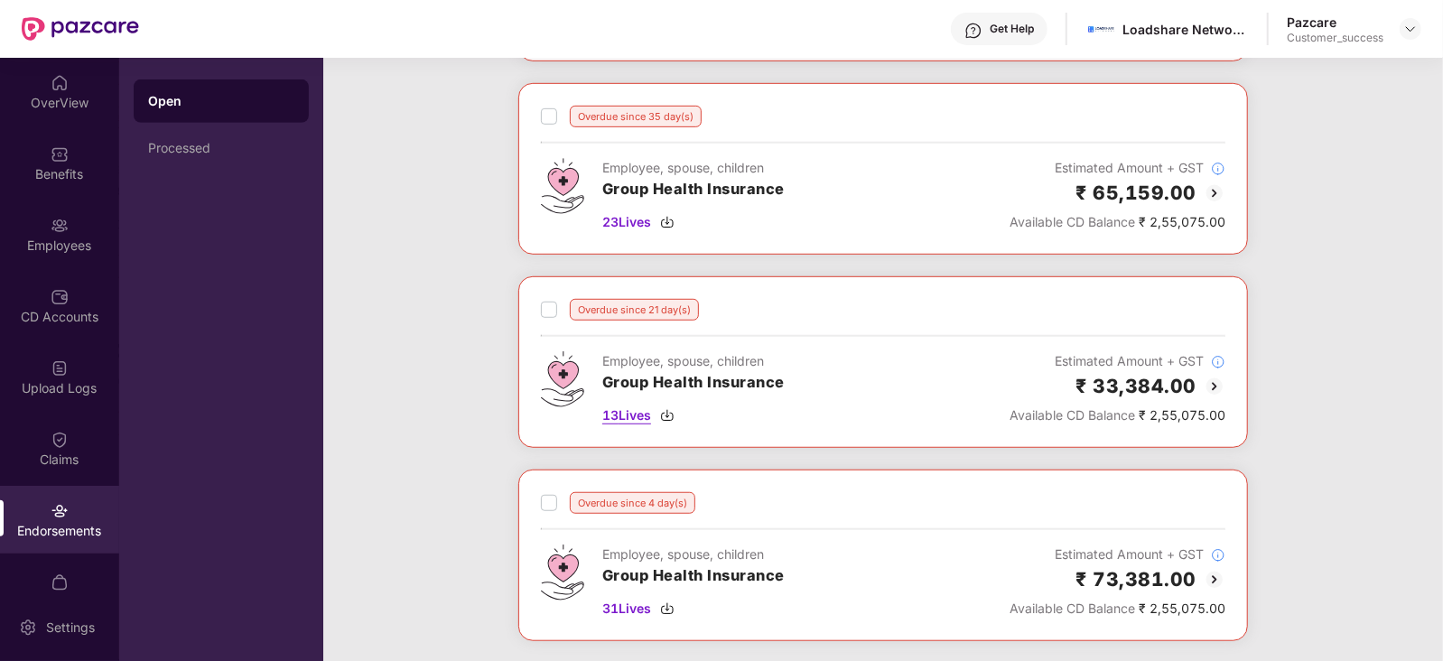
click at [621, 406] on span "13 Lives" at bounding box center [626, 416] width 49 height 20
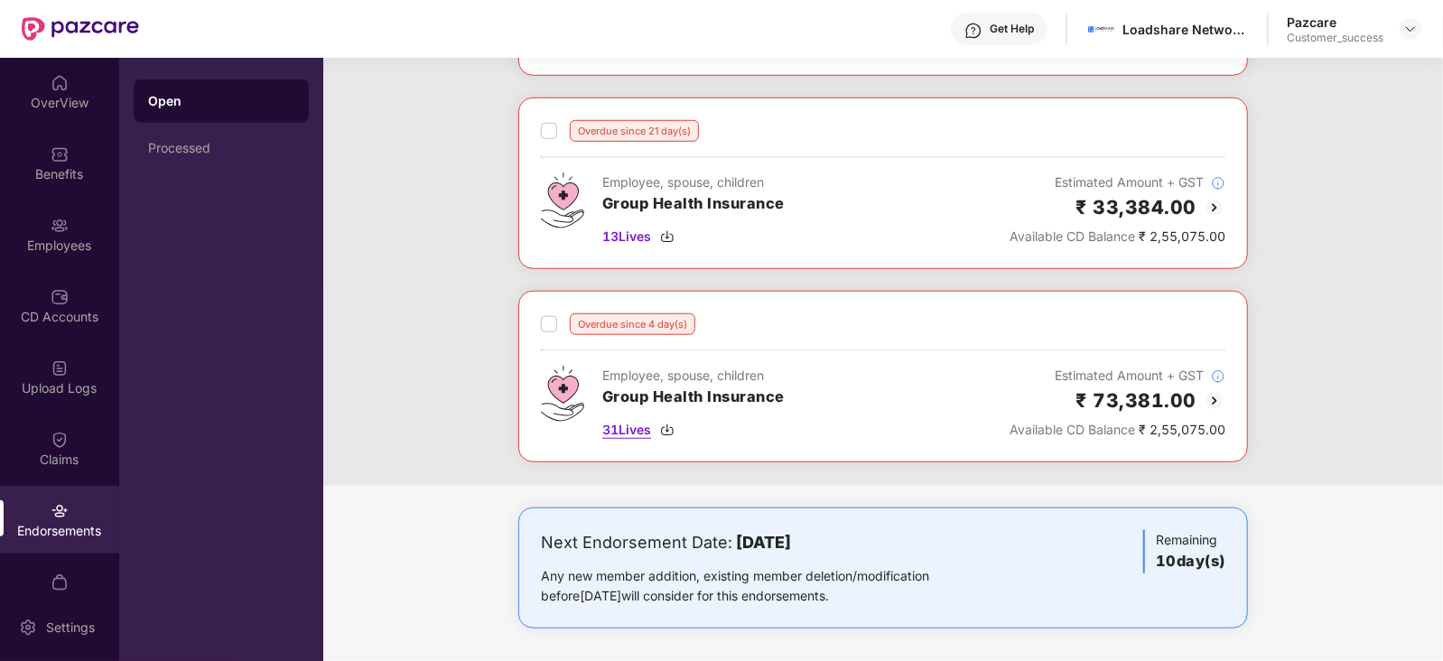
click at [640, 431] on span "31 Lives" at bounding box center [626, 430] width 49 height 20
click at [1415, 28] on img at bounding box center [1411, 29] width 14 height 14
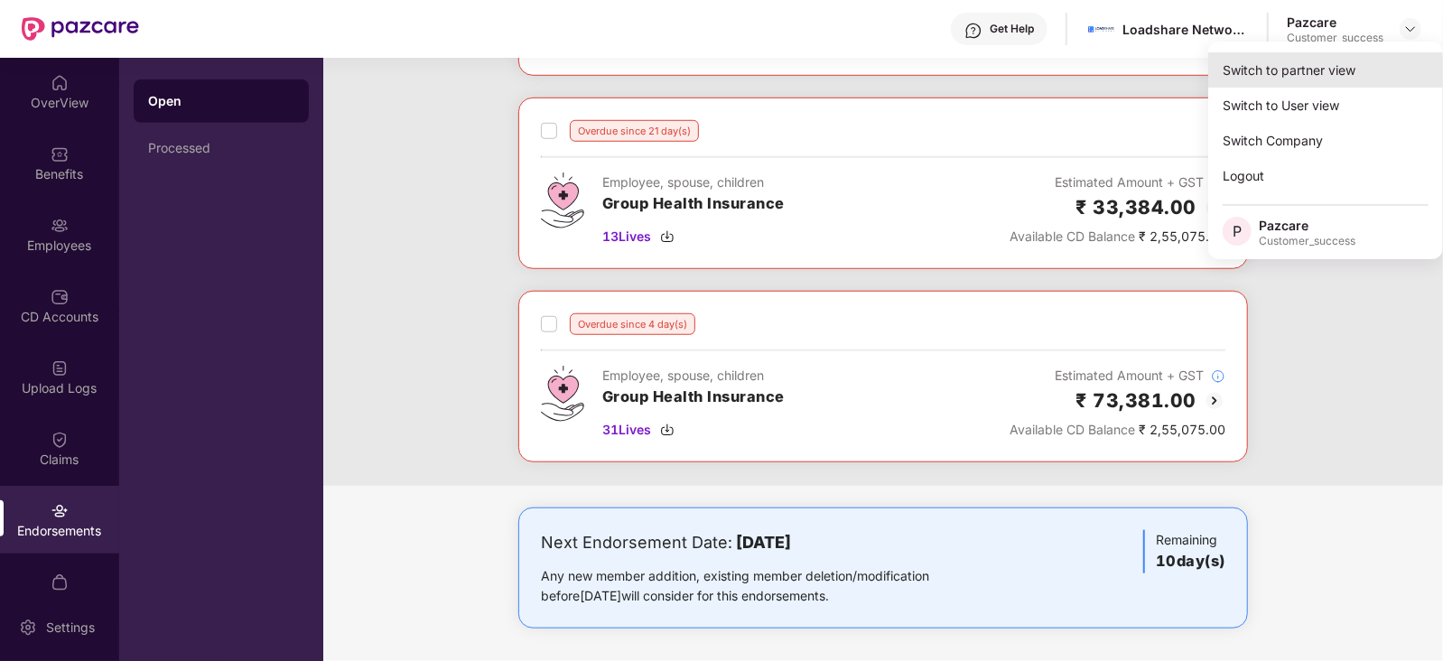
click at [1326, 75] on div "Switch to partner view" at bounding box center [1326, 69] width 235 height 35
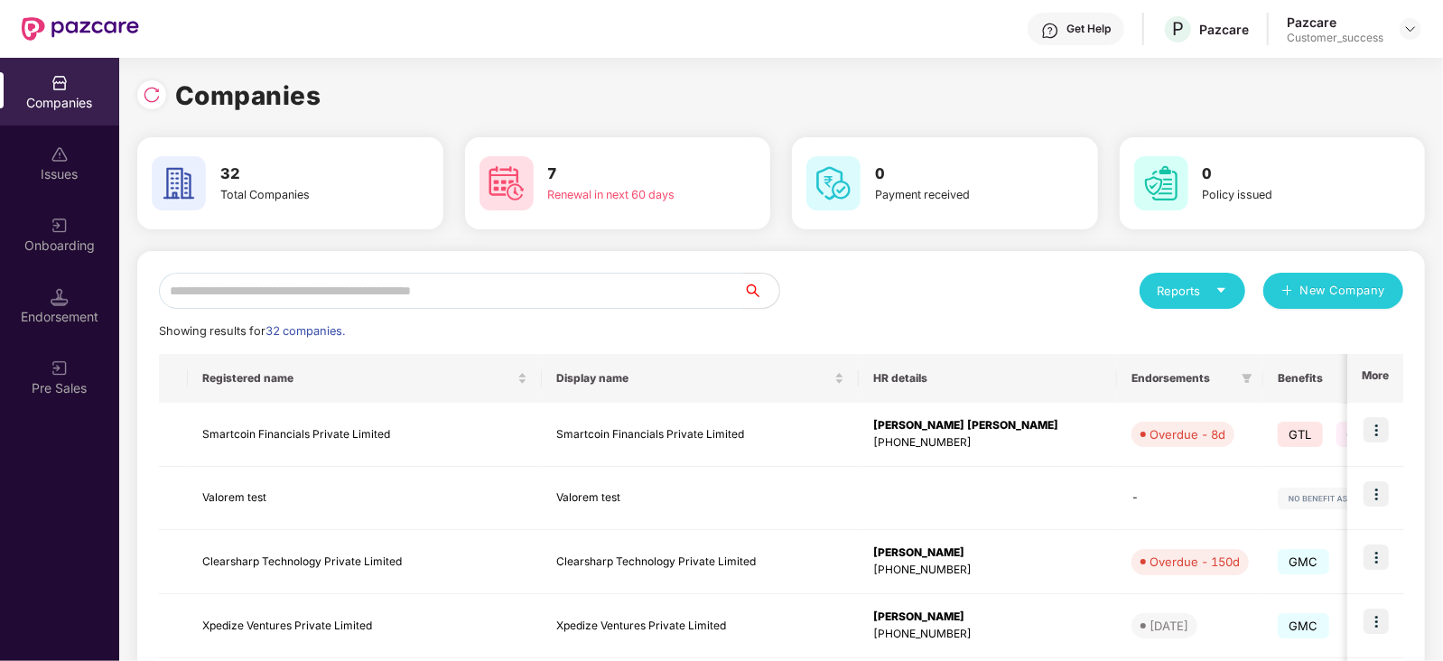
click at [668, 294] on input "text" at bounding box center [451, 291] width 584 height 36
click at [575, 295] on input "*" at bounding box center [451, 291] width 584 height 36
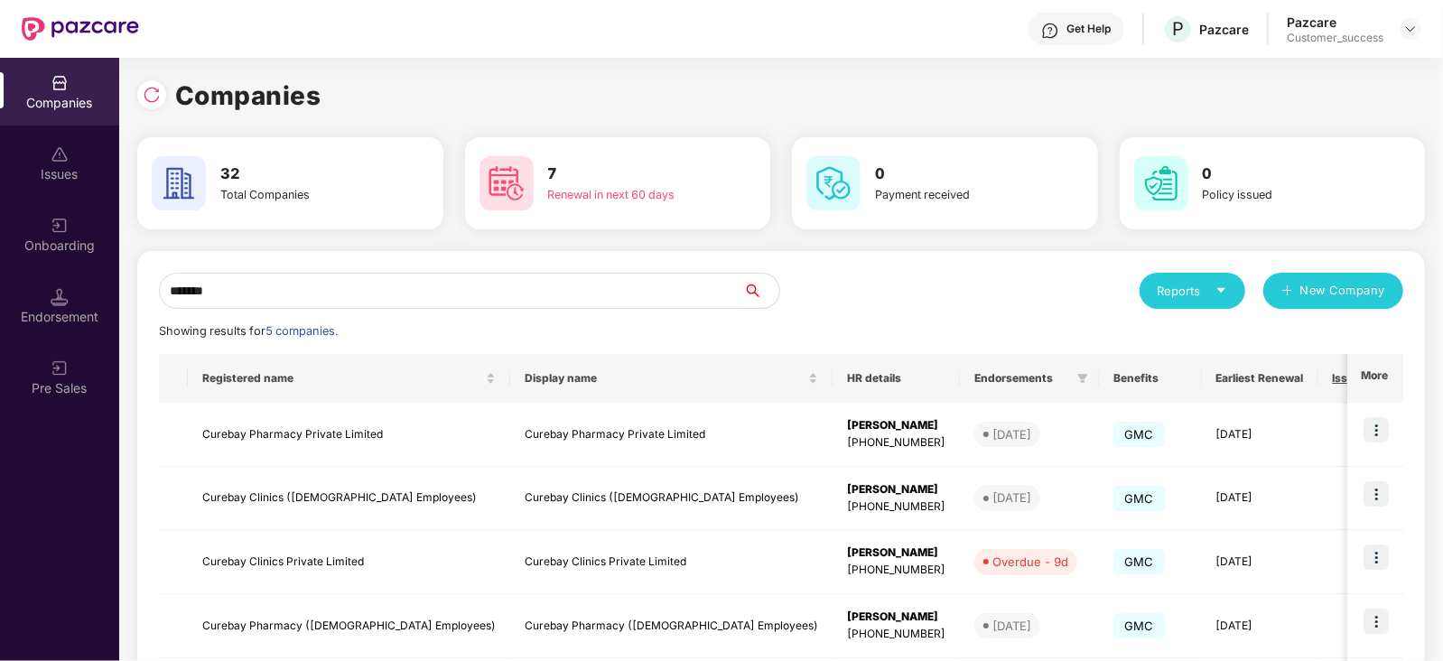
scroll to position [98, 0]
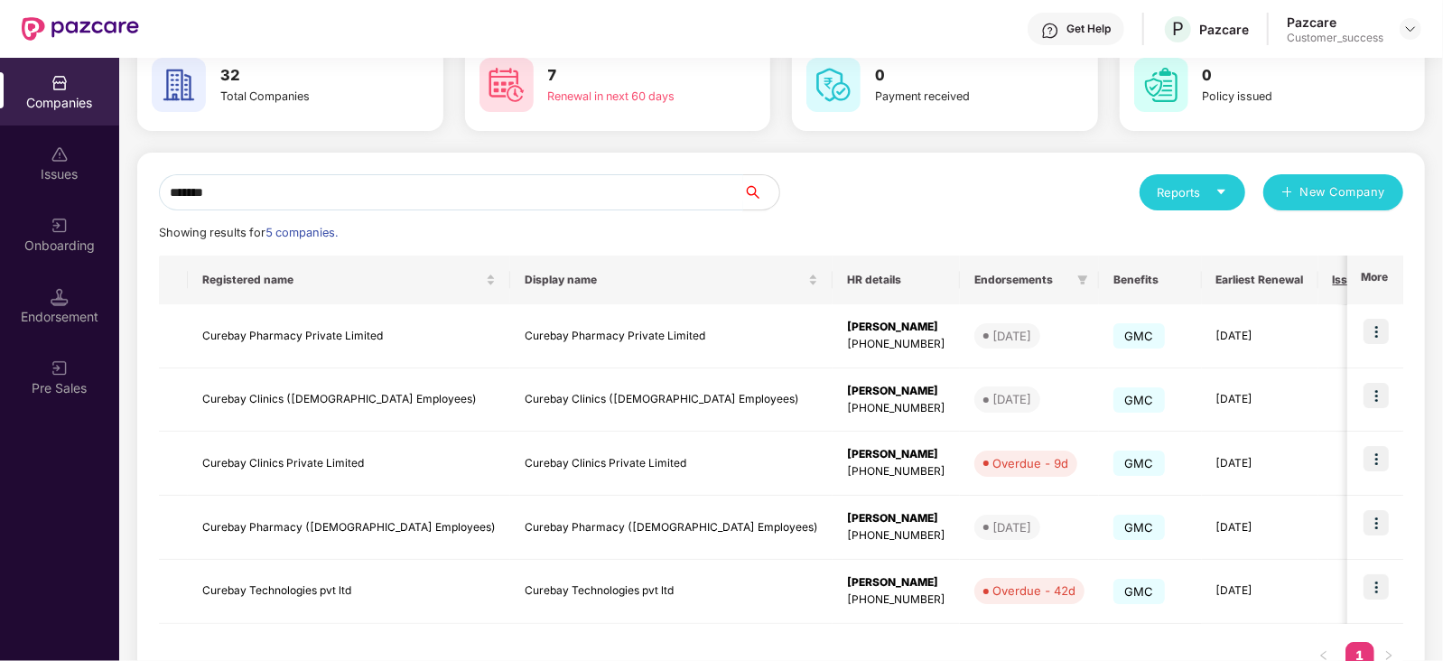
type input "*******"
